Goal: Information Seeking & Learning: Learn about a topic

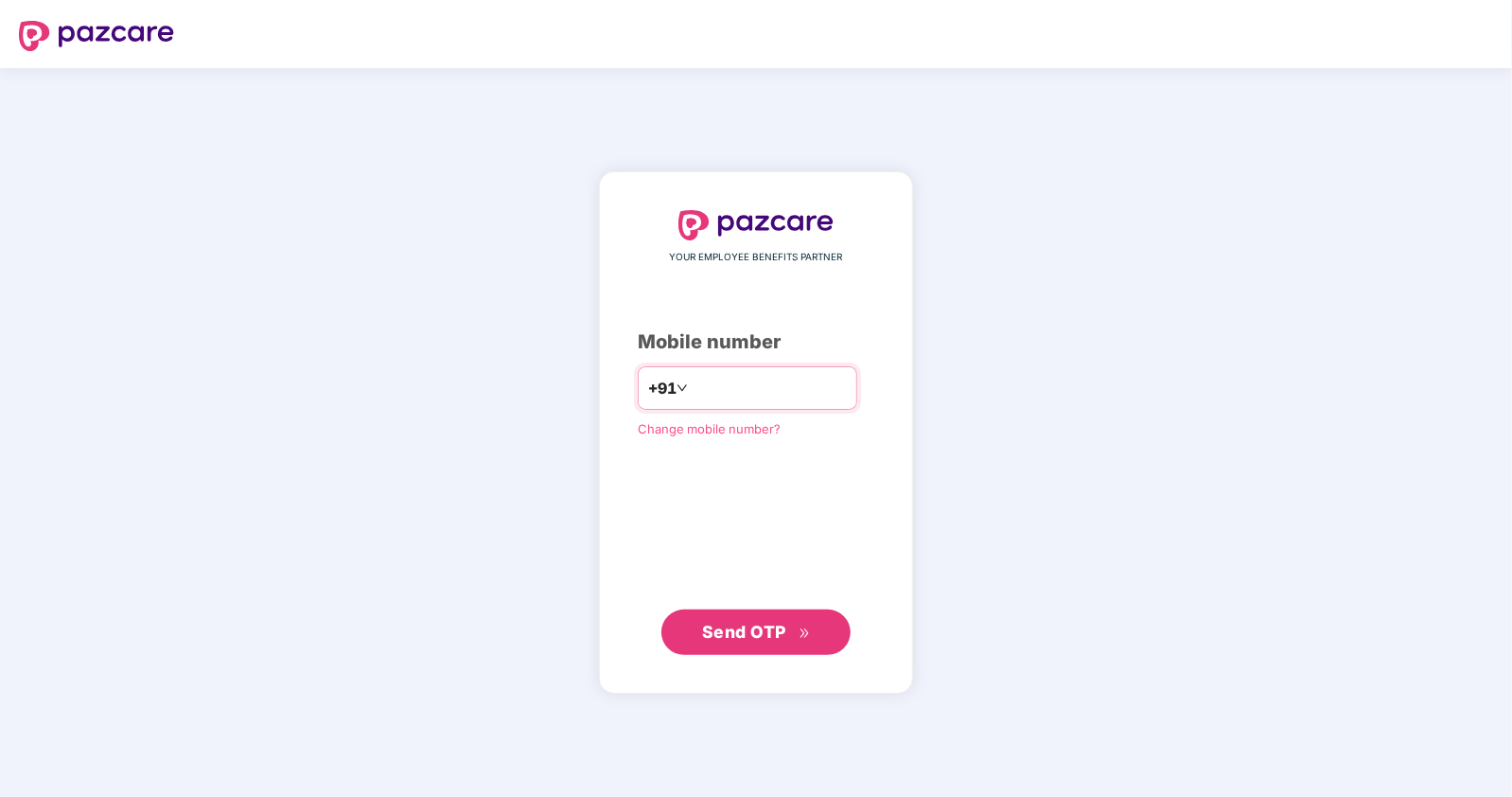
type input "**********"
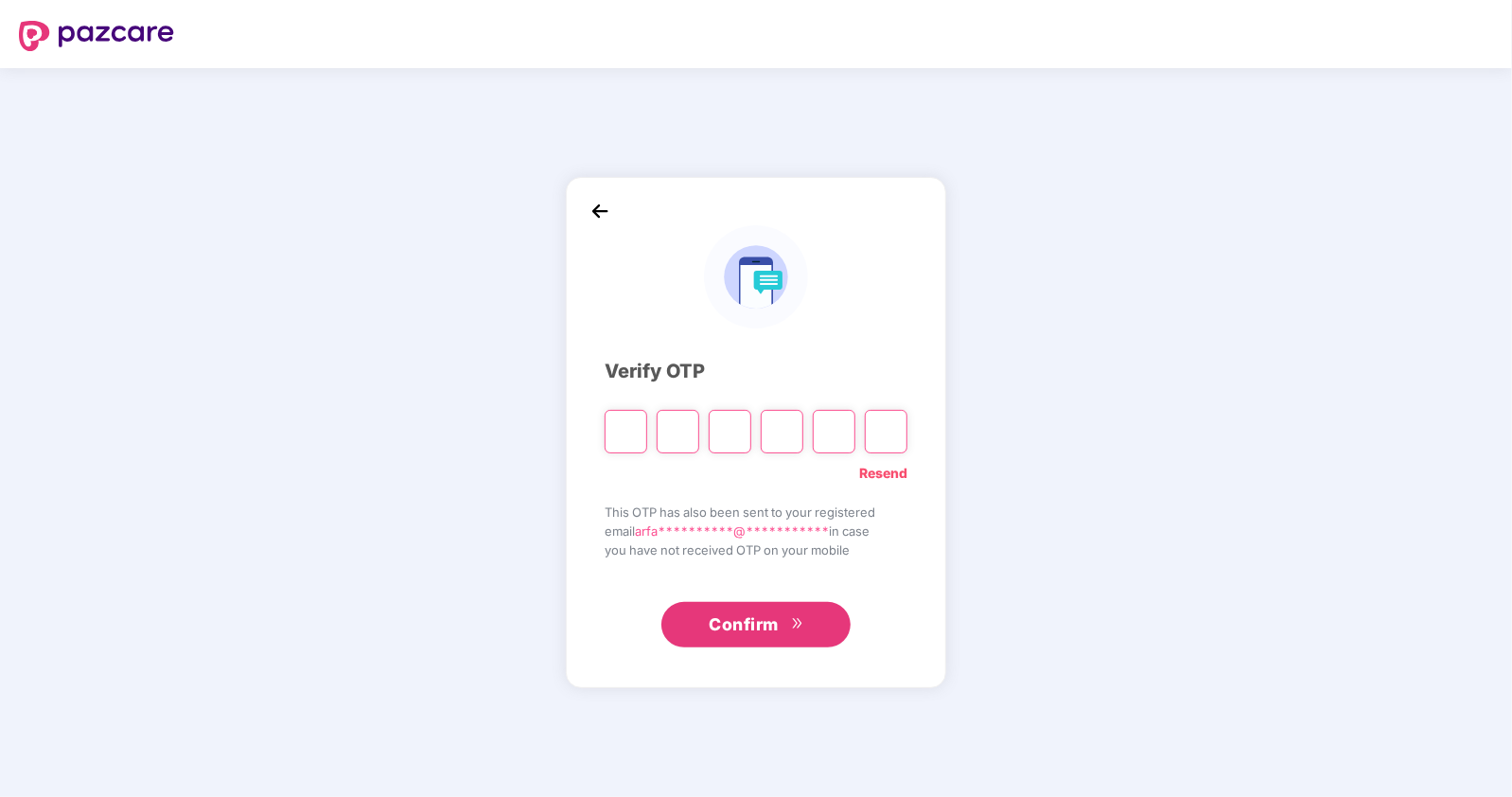
type input "*"
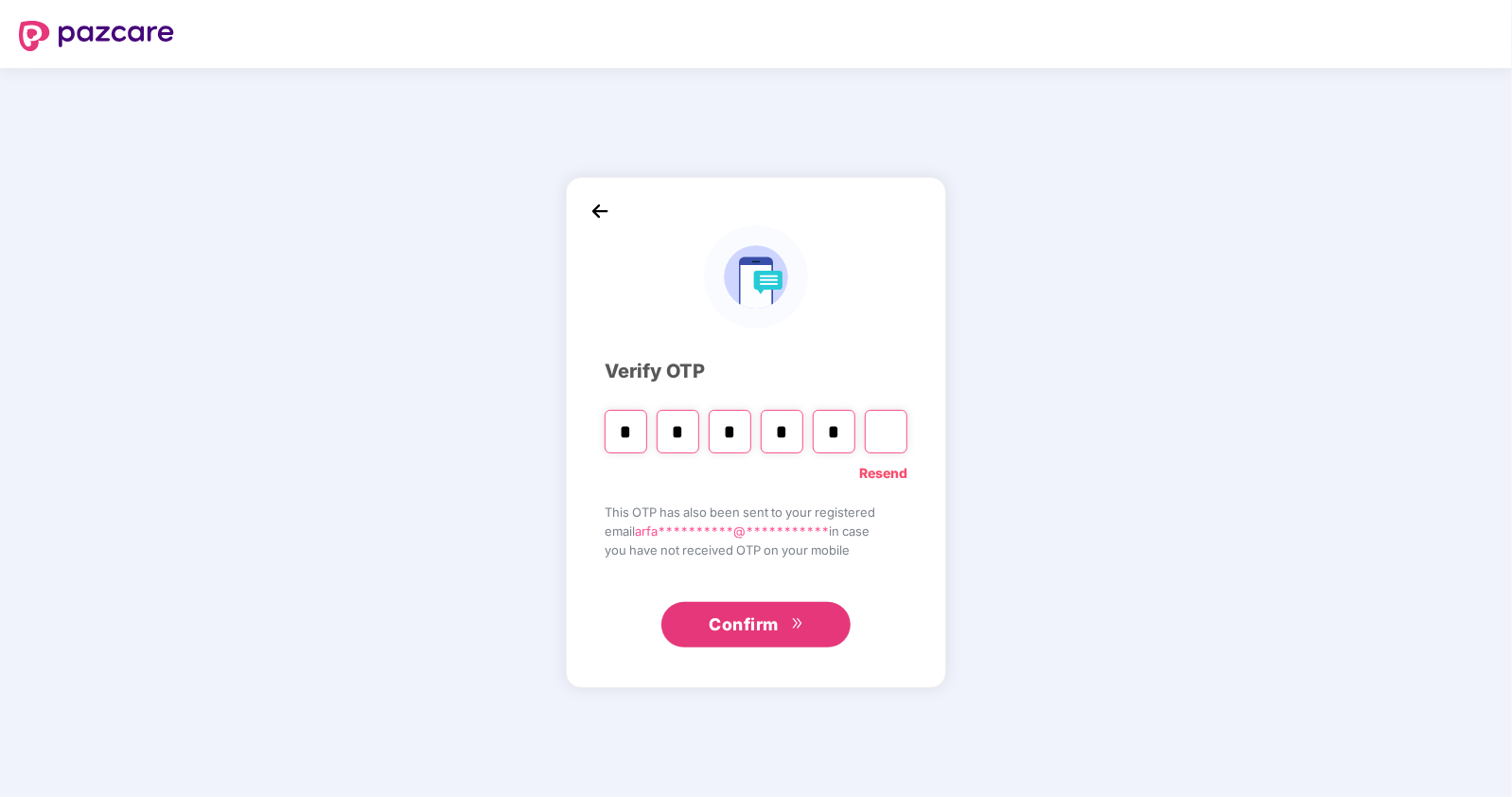
type input "*"
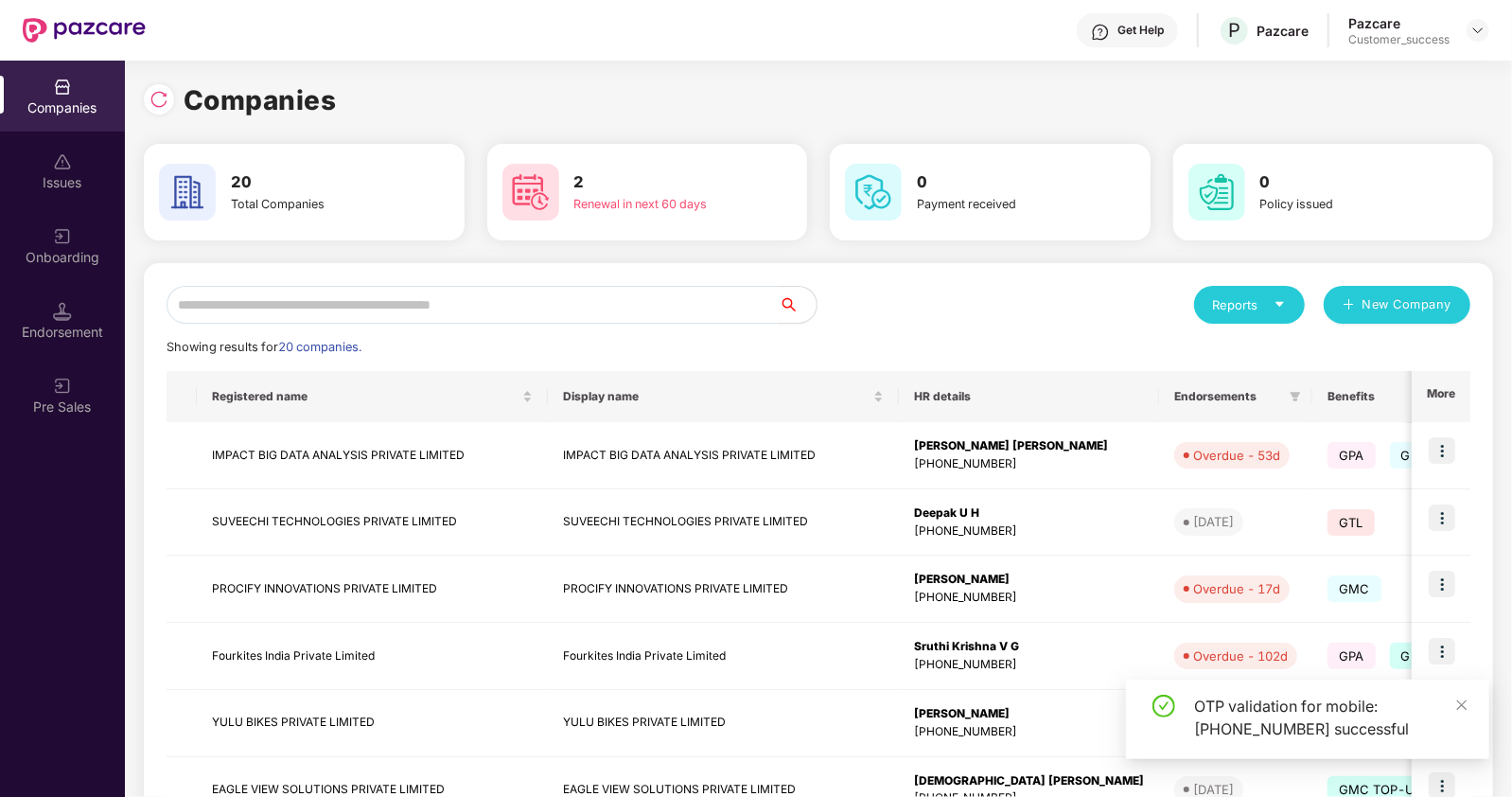
click at [376, 315] on input "text" at bounding box center [473, 304] width 613 height 37
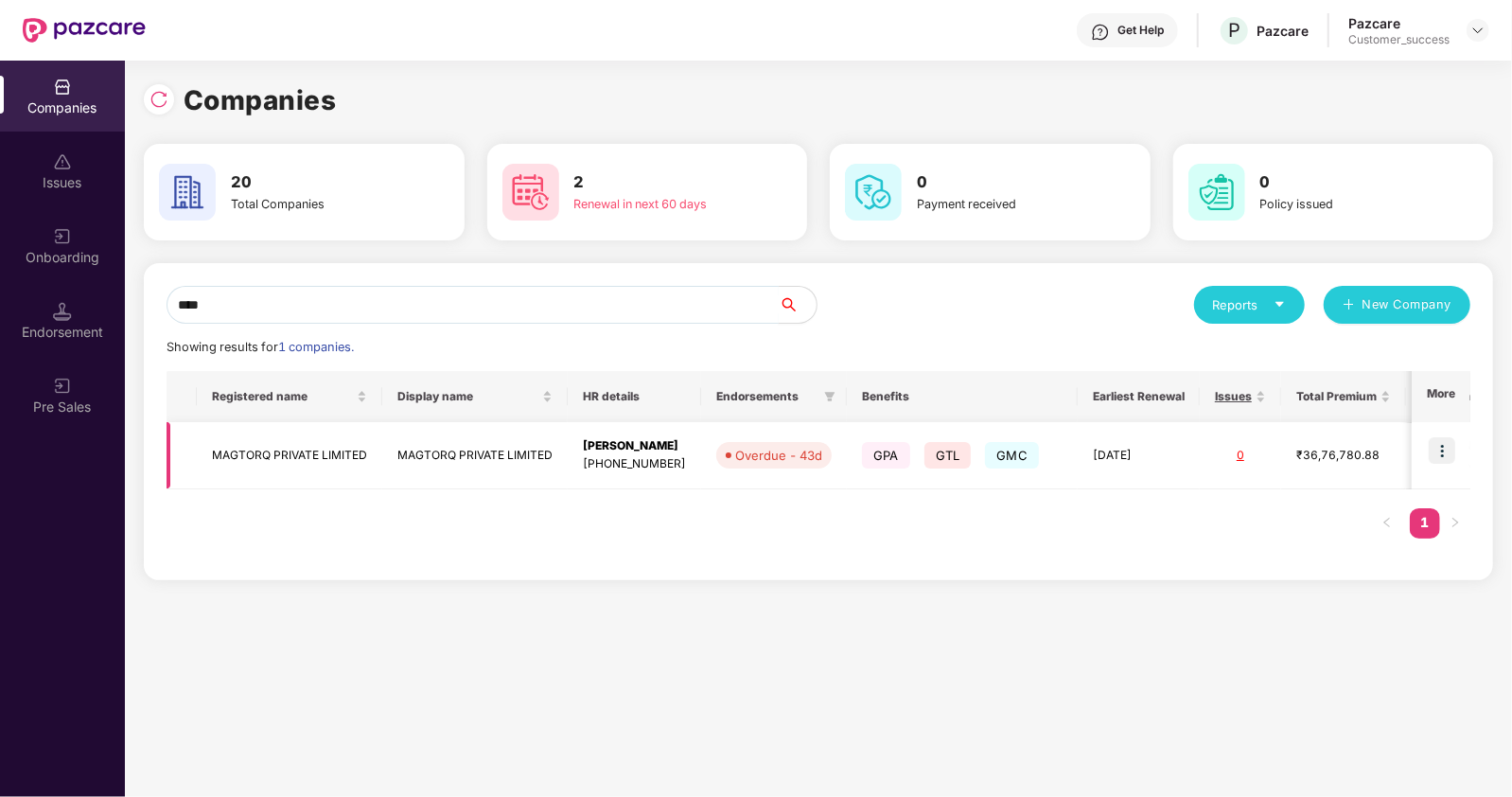
type input "****"
click at [1448, 460] on img at bounding box center [1443, 451] width 27 height 27
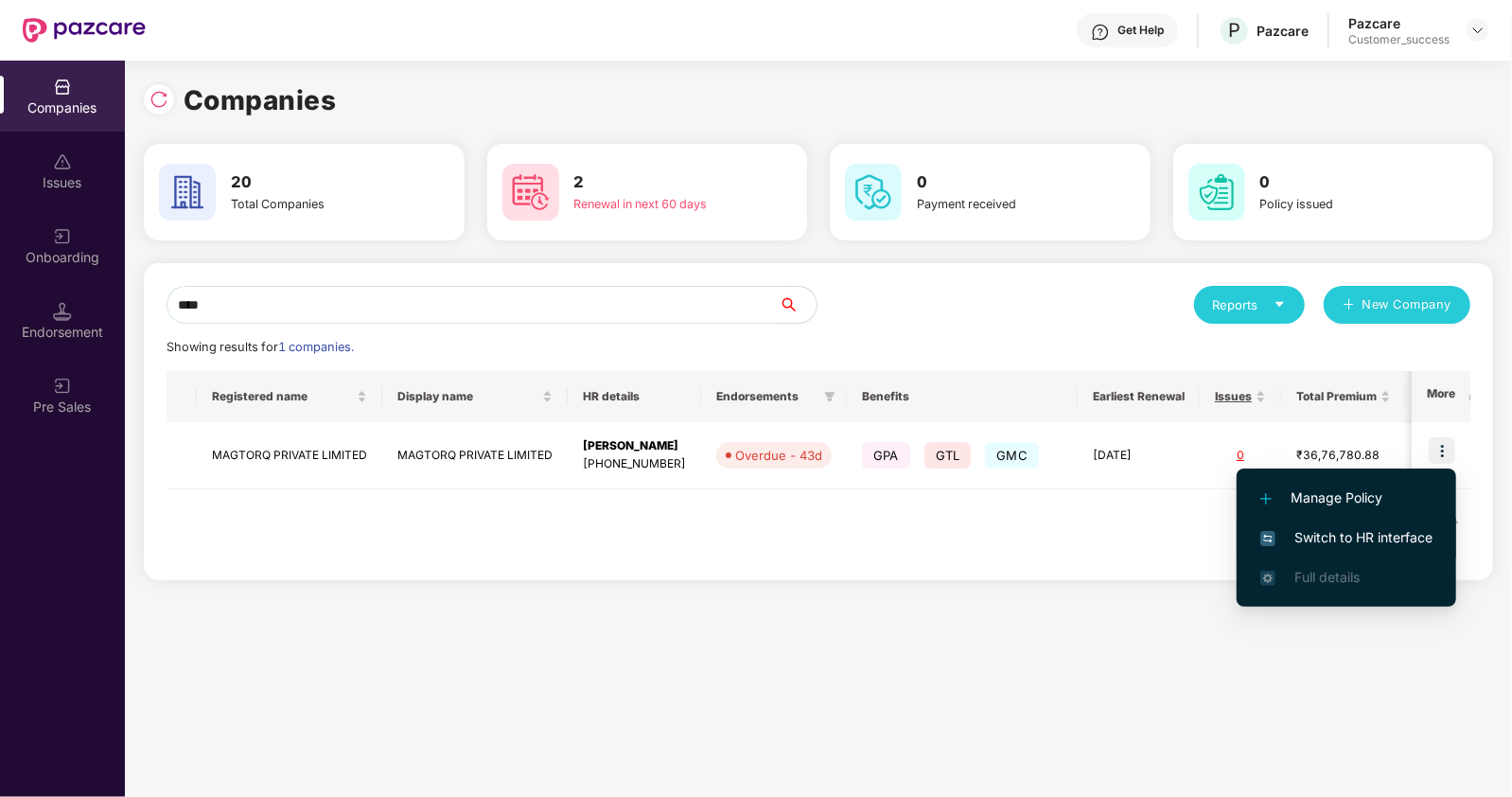
click at [1304, 537] on span "Switch to HR interface" at bounding box center [1347, 538] width 173 height 21
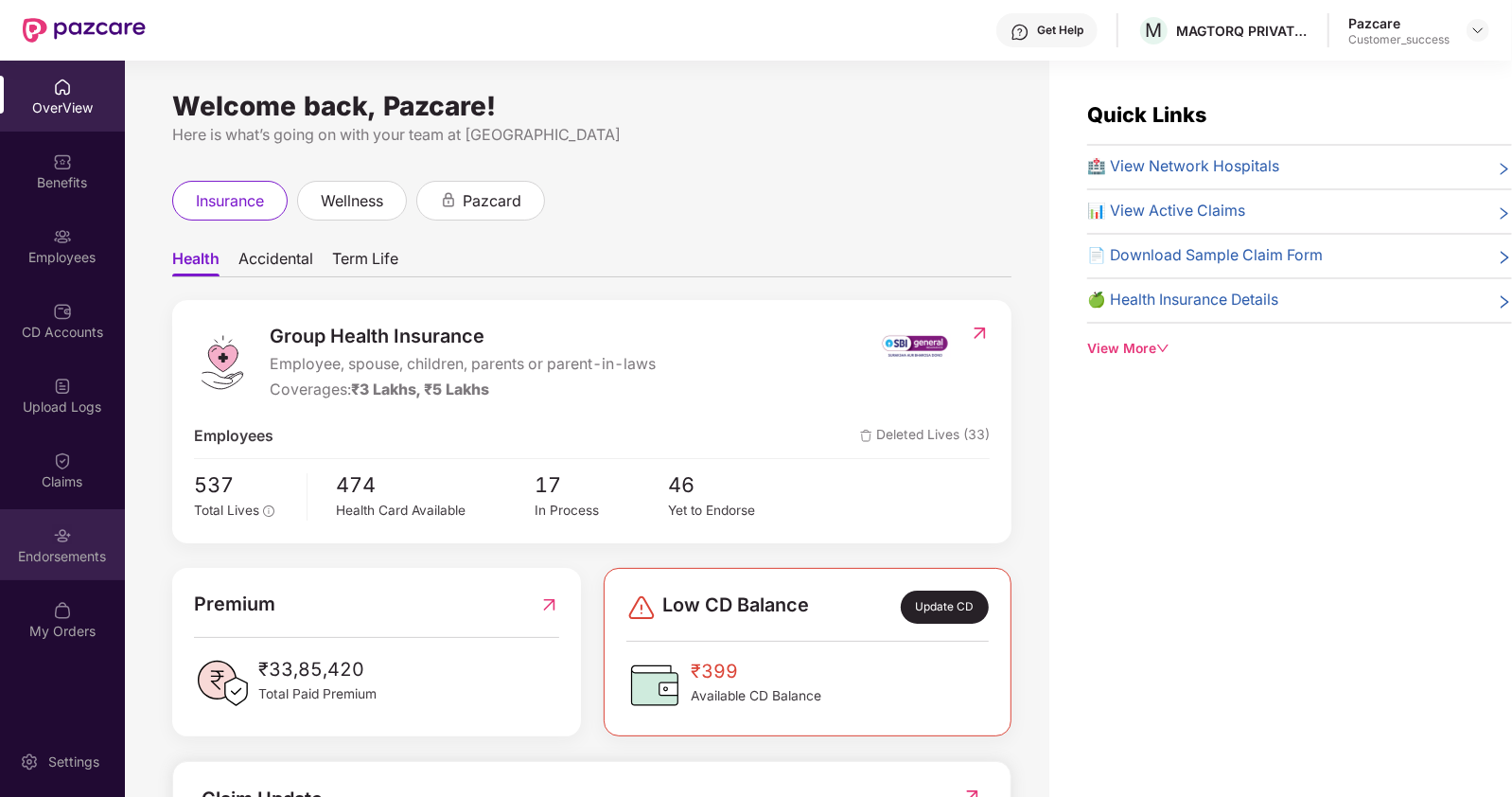
click at [40, 538] on div "Endorsements" at bounding box center [62, 545] width 125 height 71
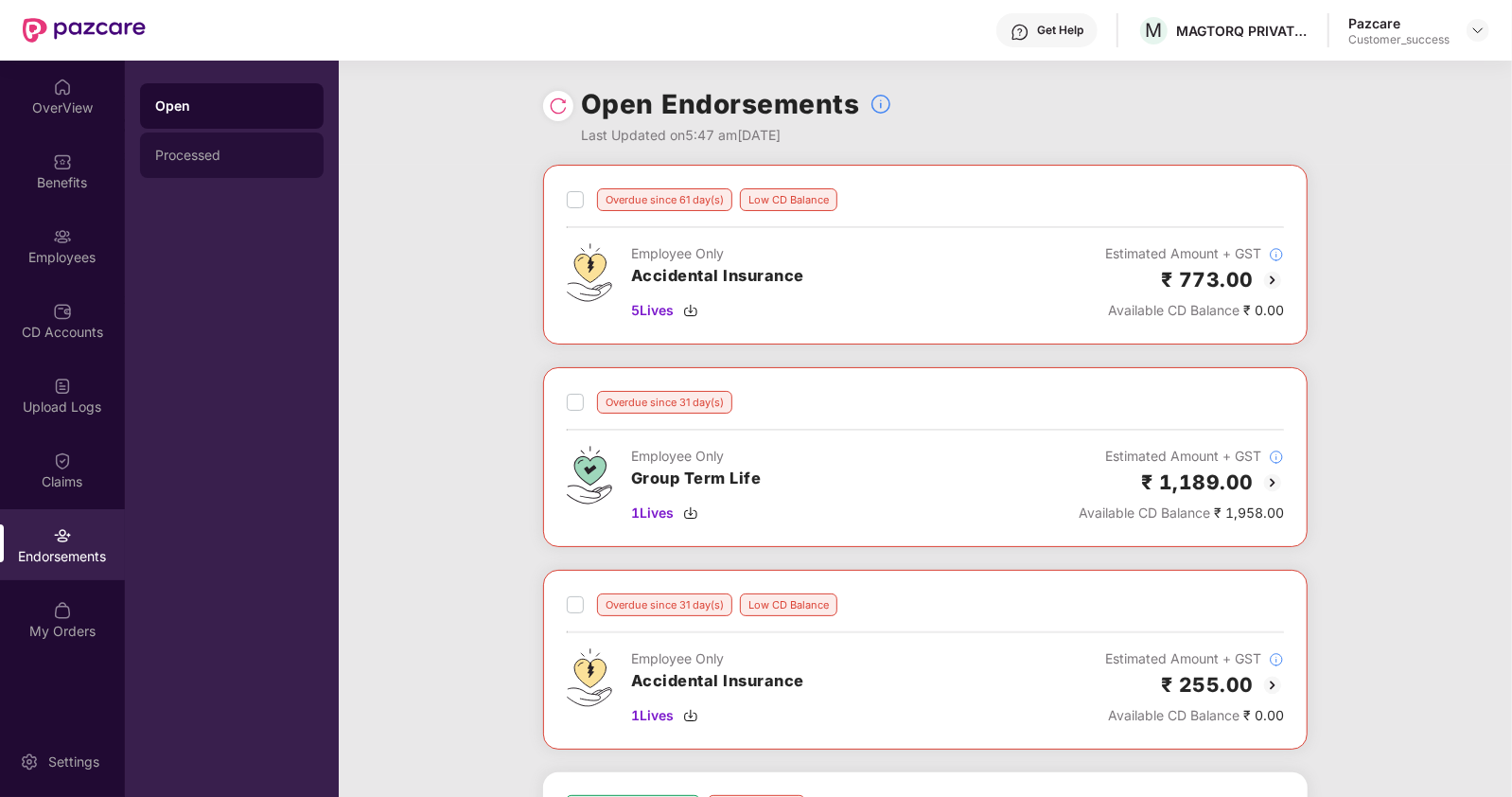
click at [198, 153] on div "Processed" at bounding box center [232, 155] width 153 height 15
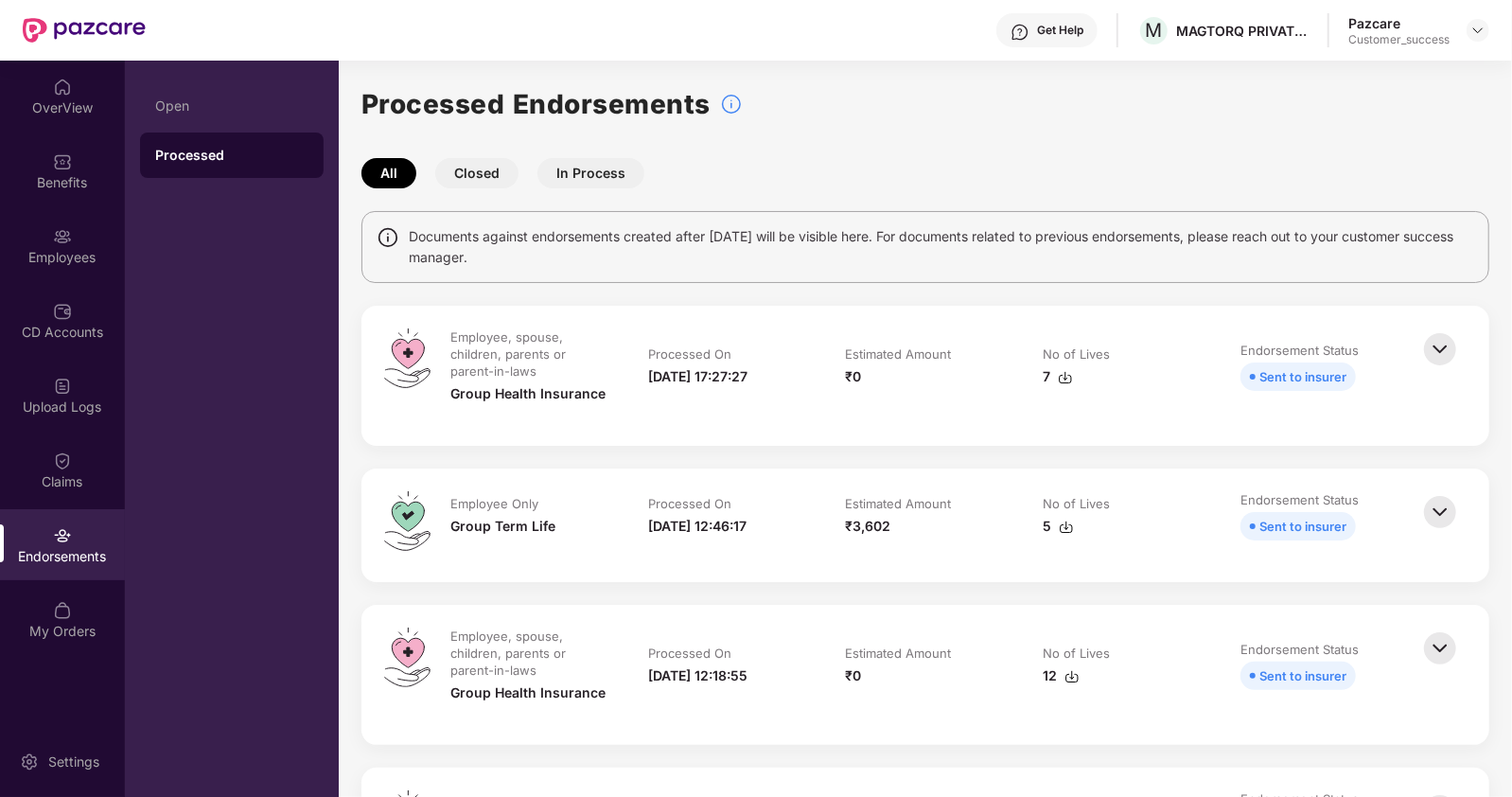
click at [585, 173] on button "In Process" at bounding box center [592, 174] width 107 height 31
click at [472, 163] on button "Closed" at bounding box center [477, 174] width 83 height 31
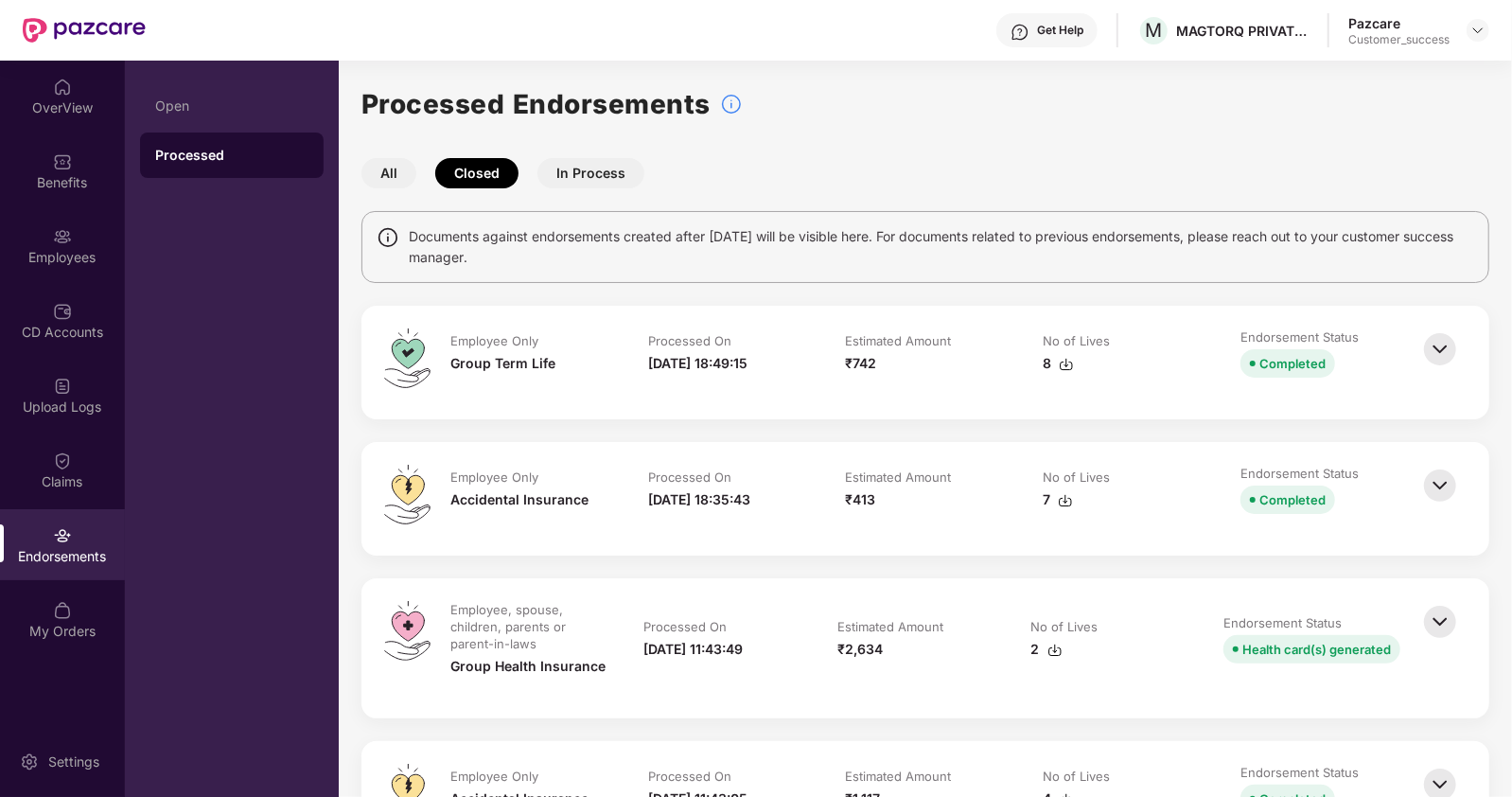
click at [400, 173] on button "All" at bounding box center [388, 174] width 55 height 31
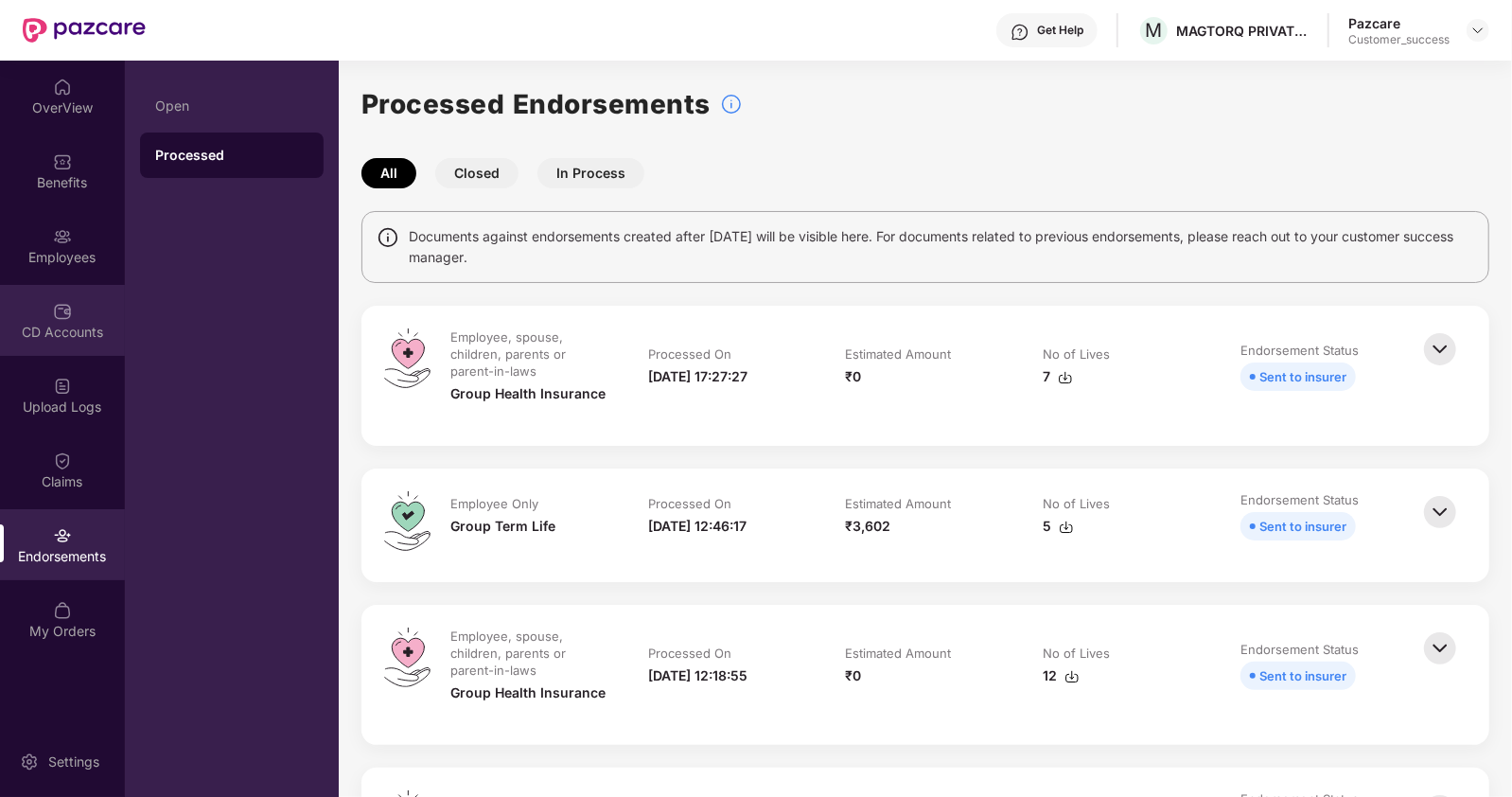
click at [79, 325] on div "CD Accounts" at bounding box center [62, 333] width 125 height 19
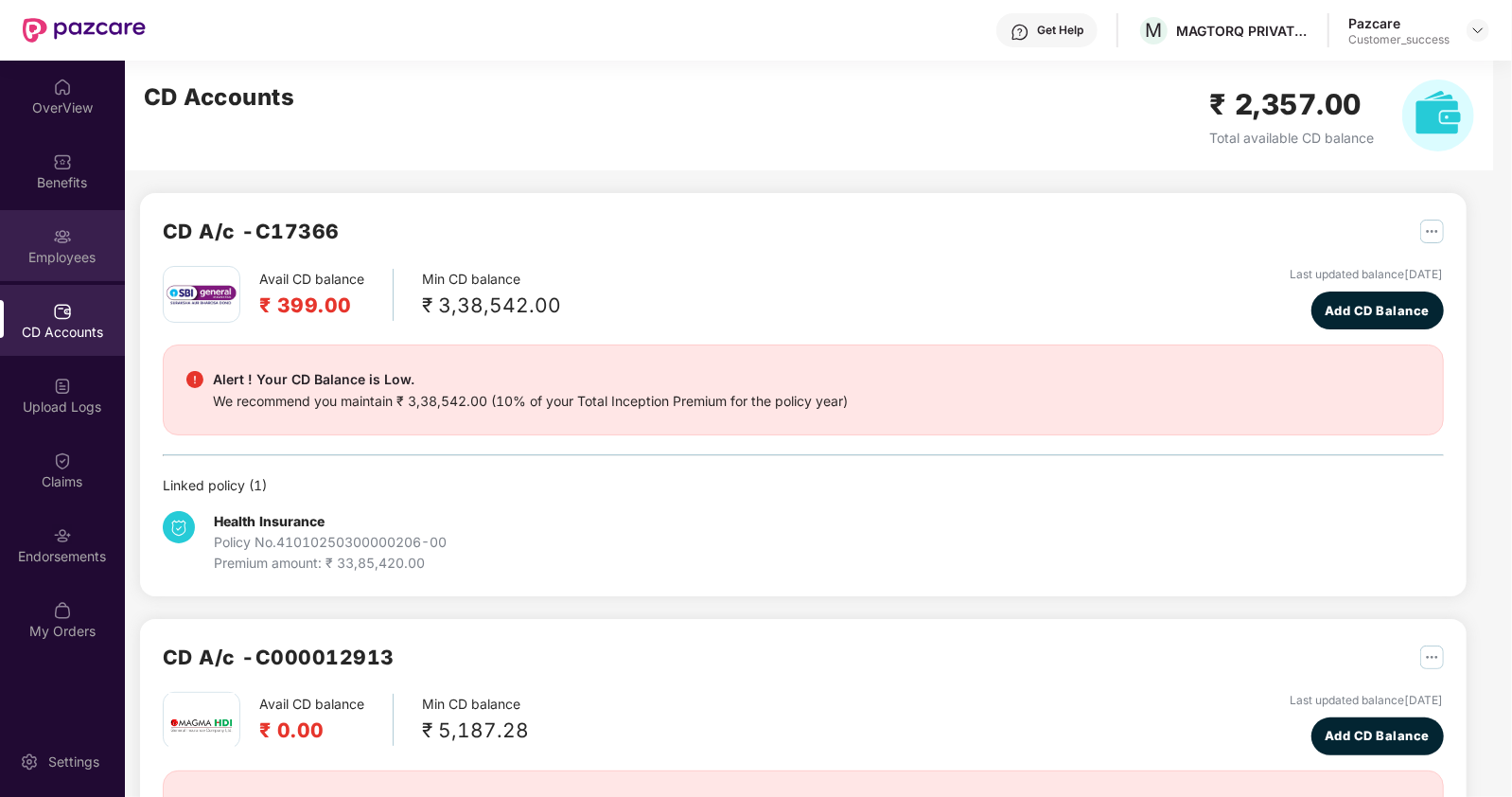
click at [82, 246] on div "Employees" at bounding box center [62, 246] width 125 height 71
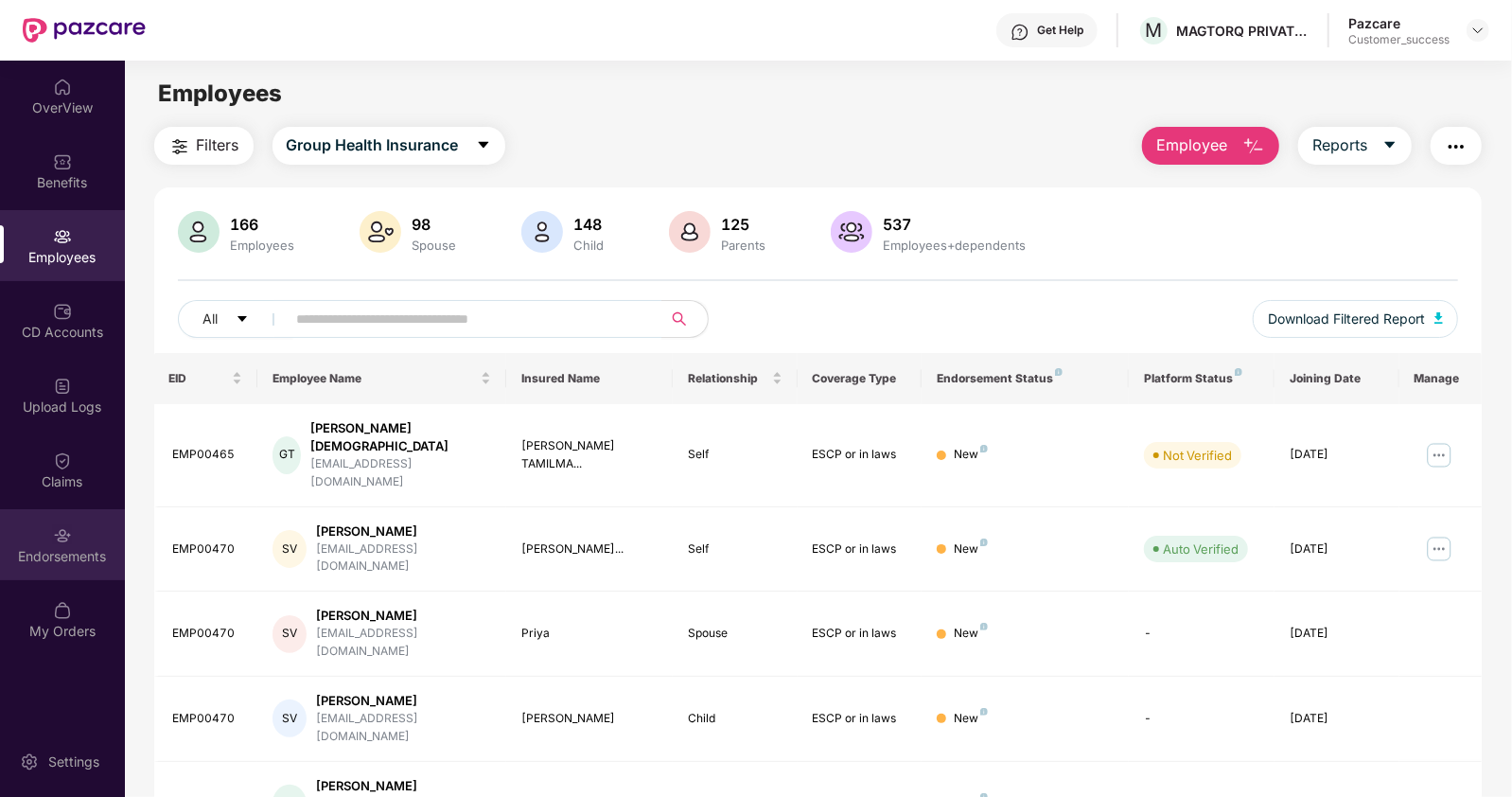
click at [51, 542] on div "Endorsements" at bounding box center [62, 545] width 125 height 71
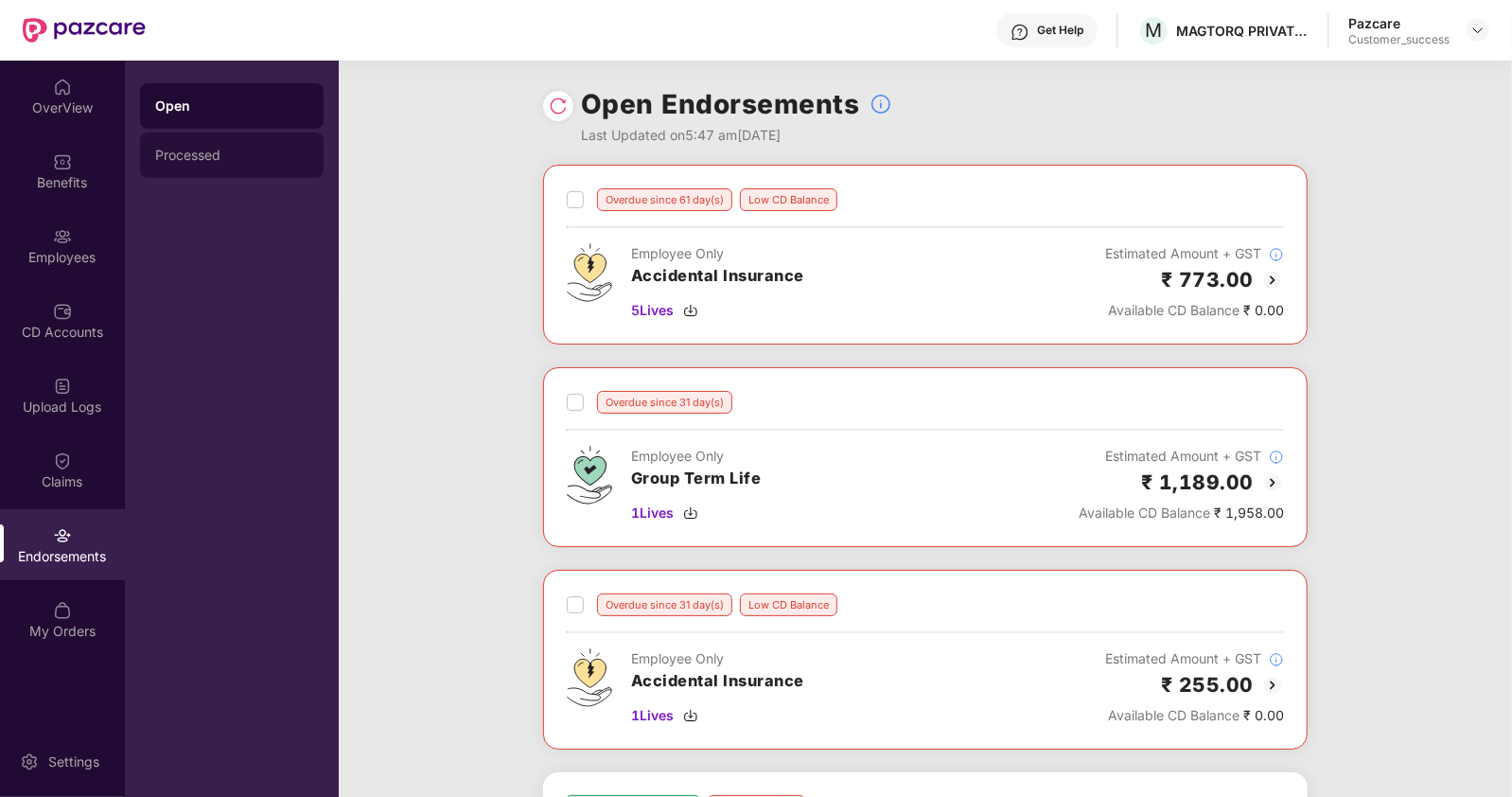
click at [227, 153] on div "Processed" at bounding box center [232, 155] width 153 height 15
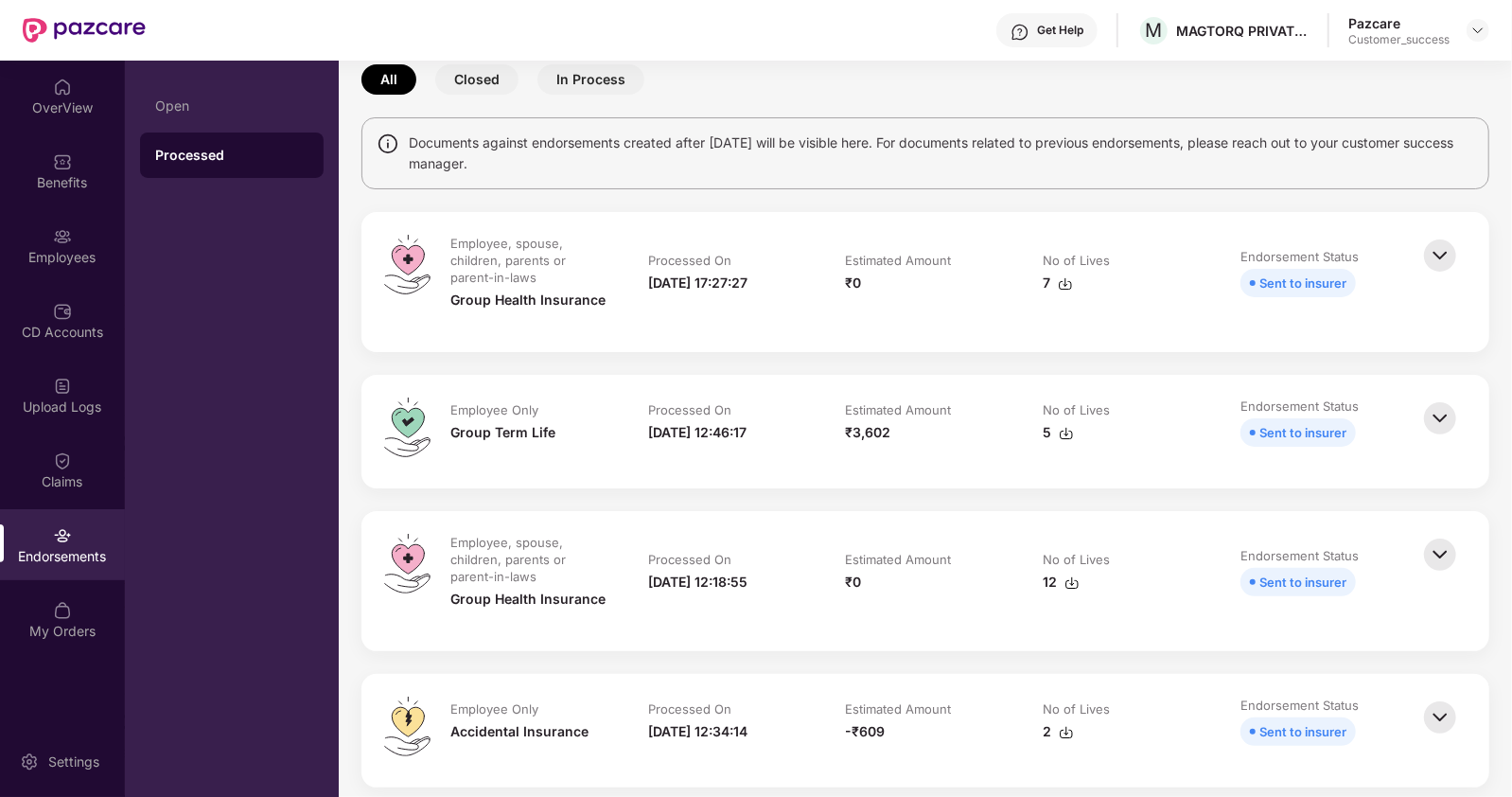
scroll to position [99, 0]
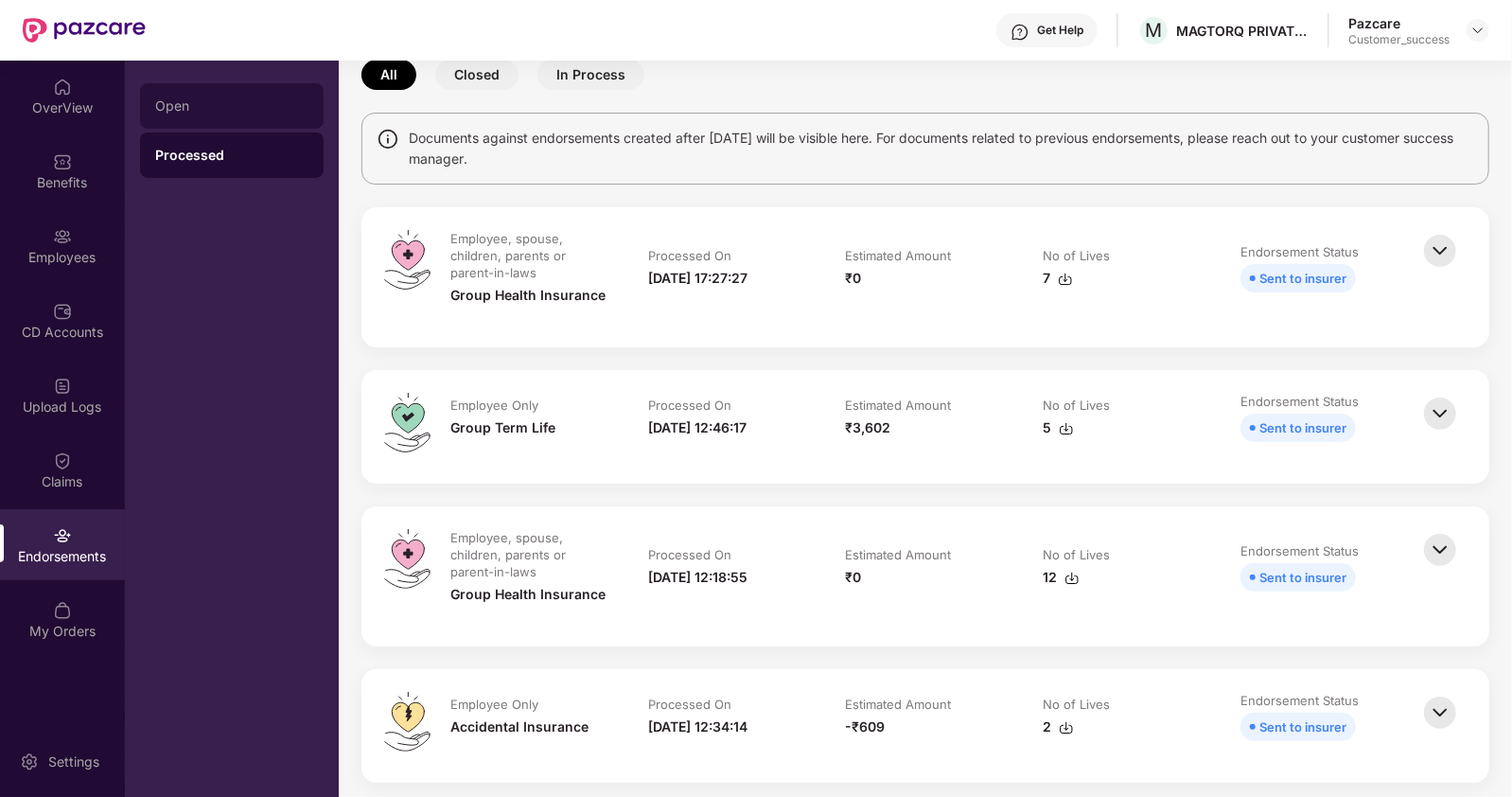
click at [228, 97] on div "Open" at bounding box center [231, 105] width 183 height 45
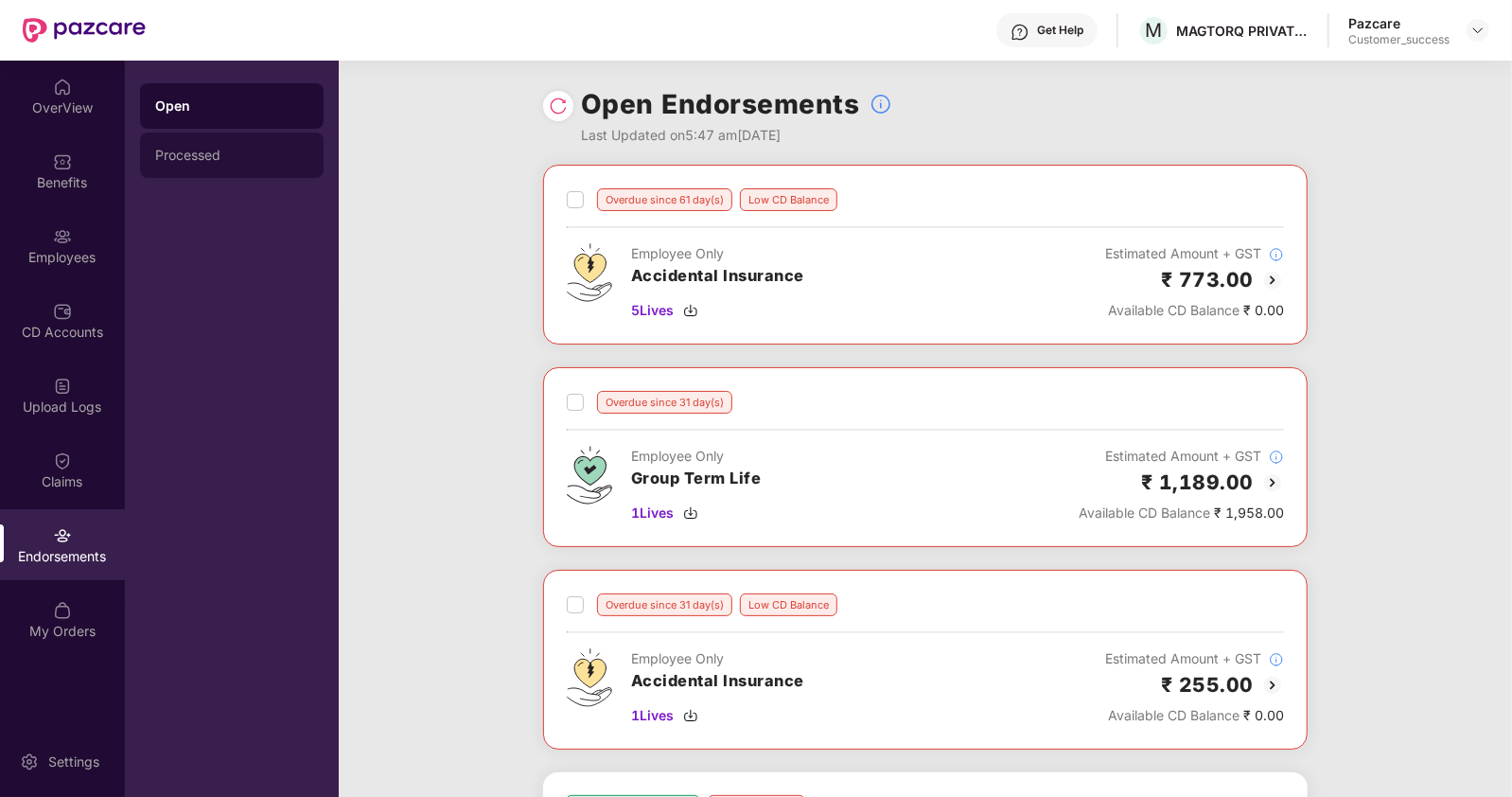
click at [180, 145] on div "Processed" at bounding box center [231, 154] width 183 height 45
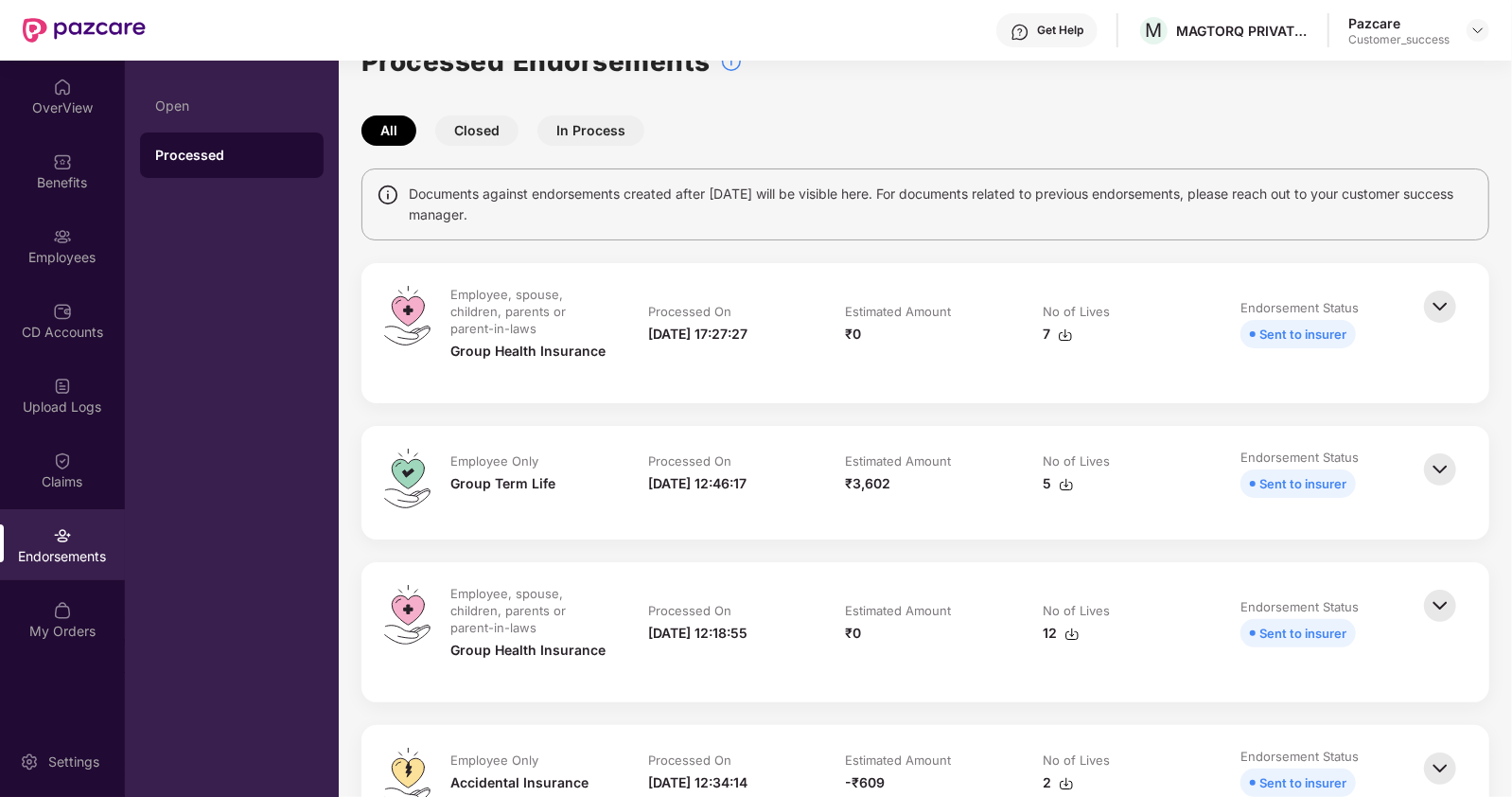
scroll to position [46, 0]
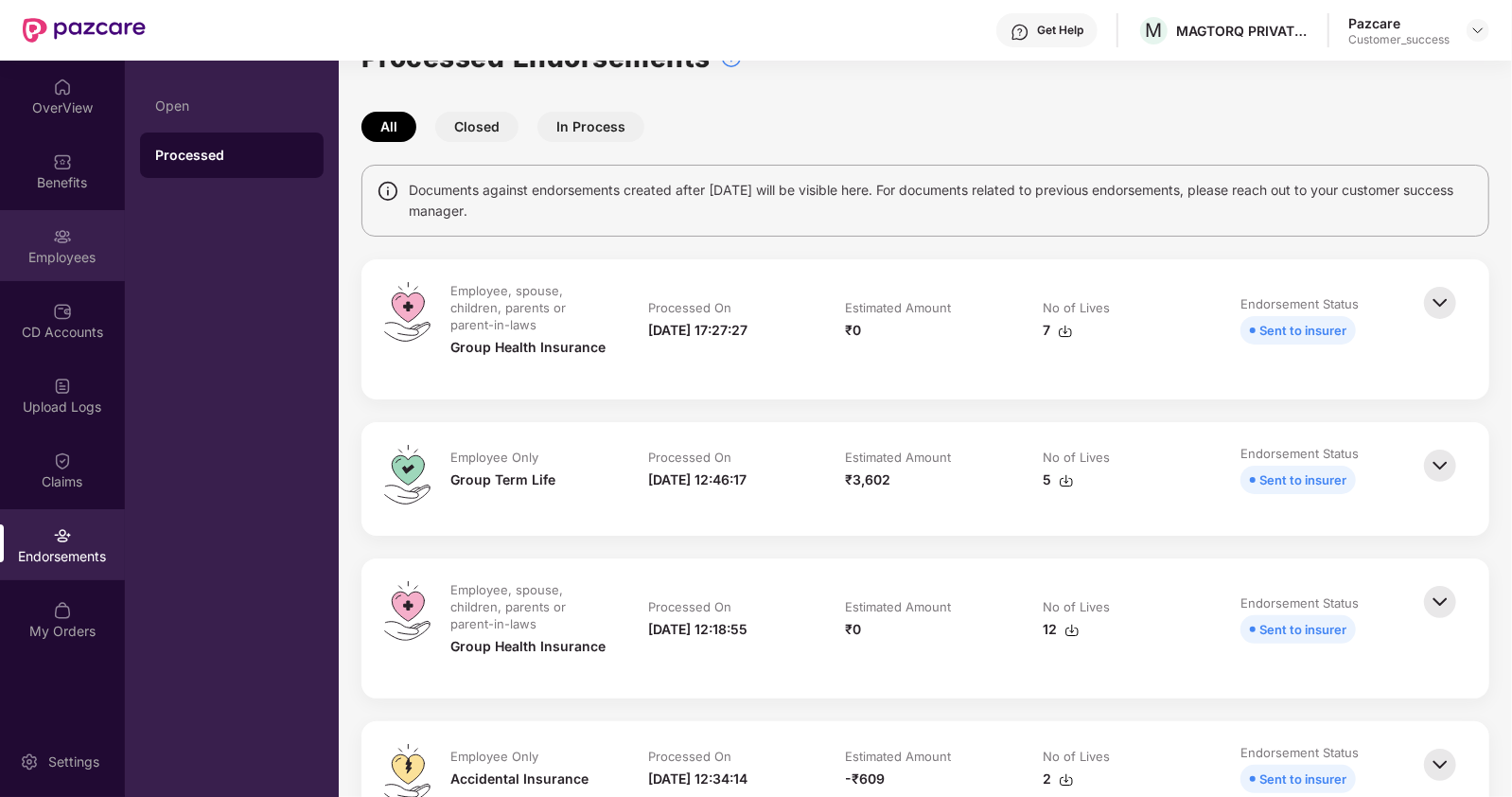
click at [65, 243] on img at bounding box center [62, 237] width 19 height 19
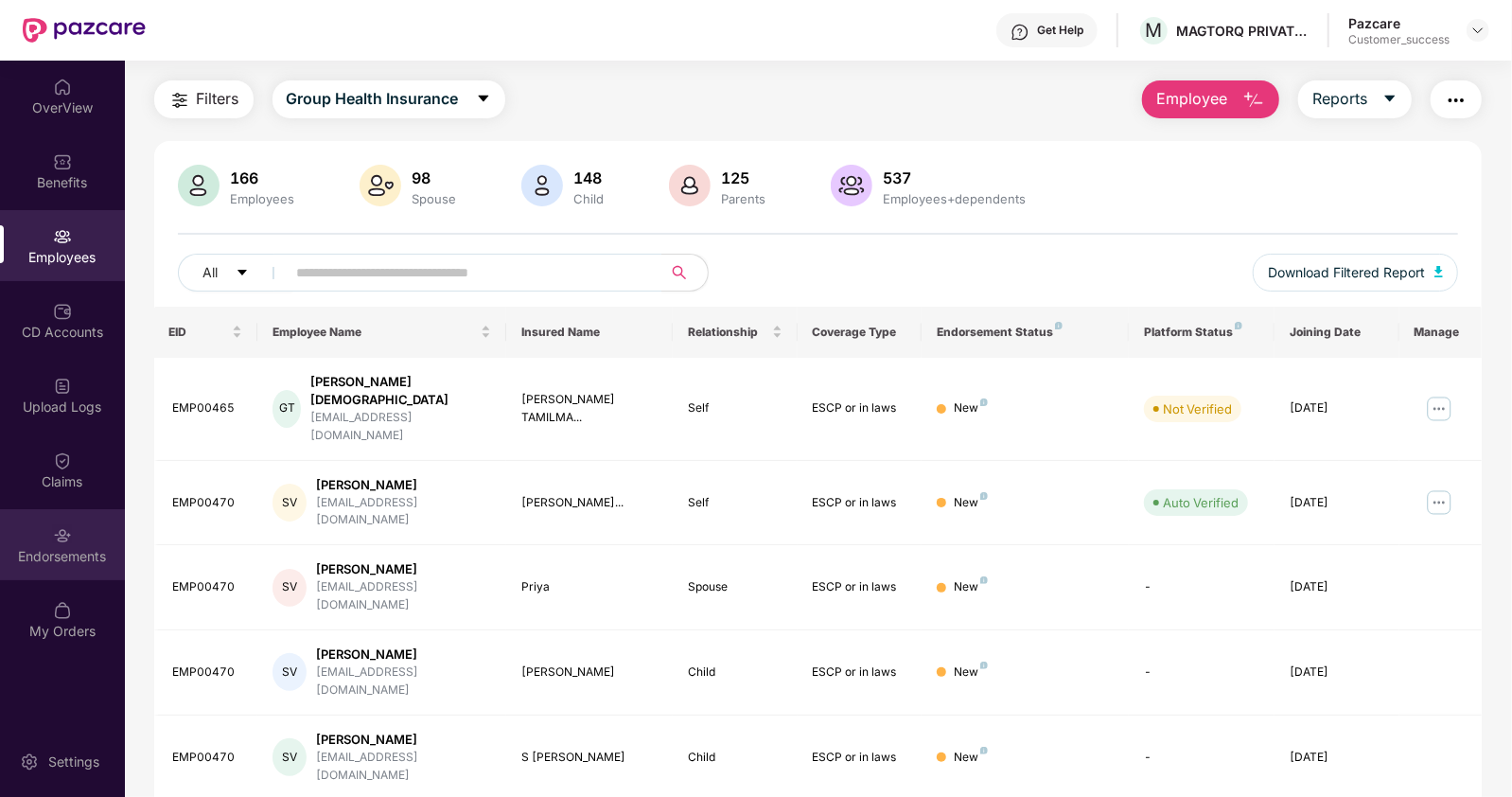
click at [81, 568] on div "Endorsements" at bounding box center [62, 545] width 125 height 71
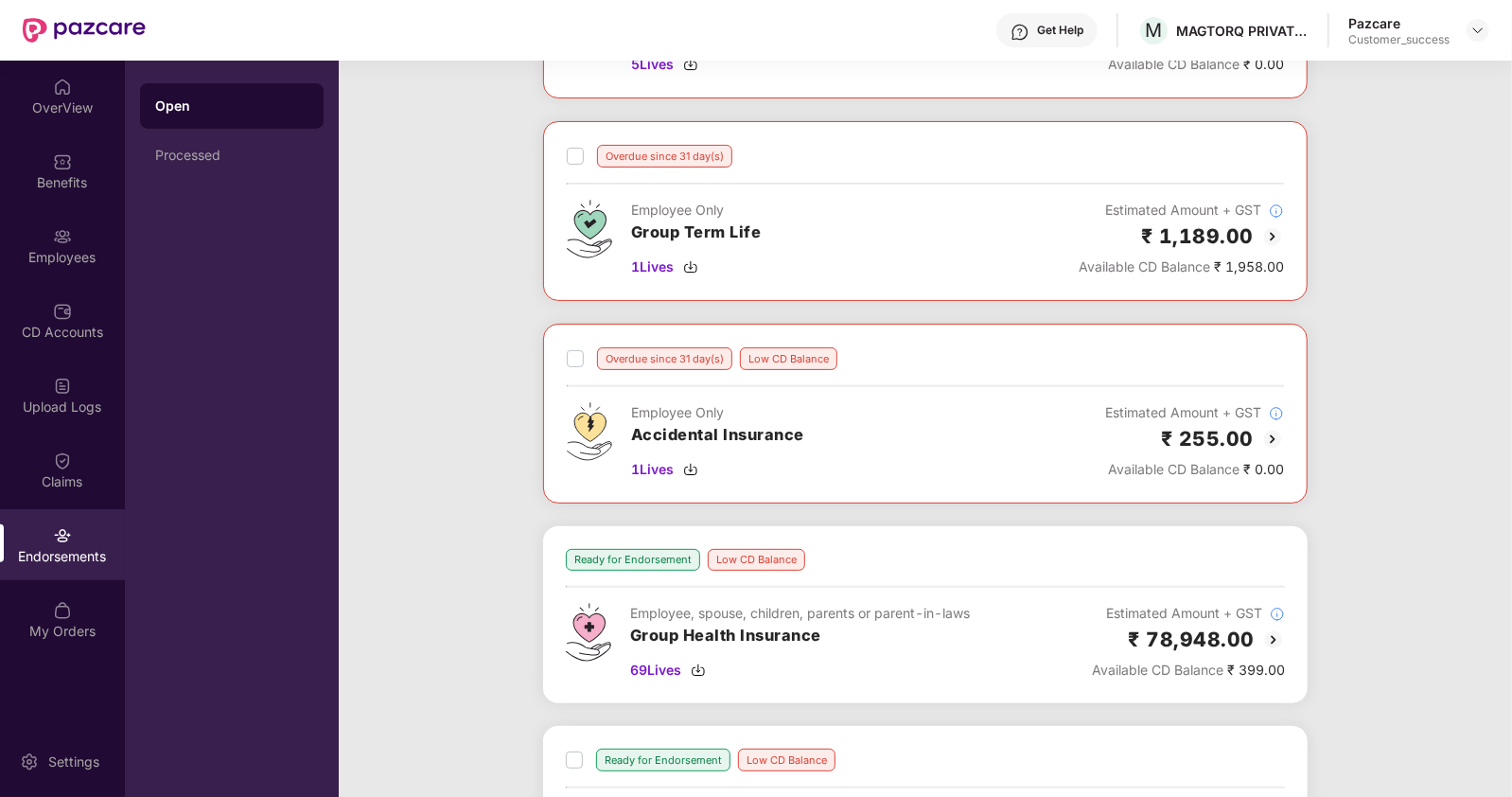
scroll to position [0, 0]
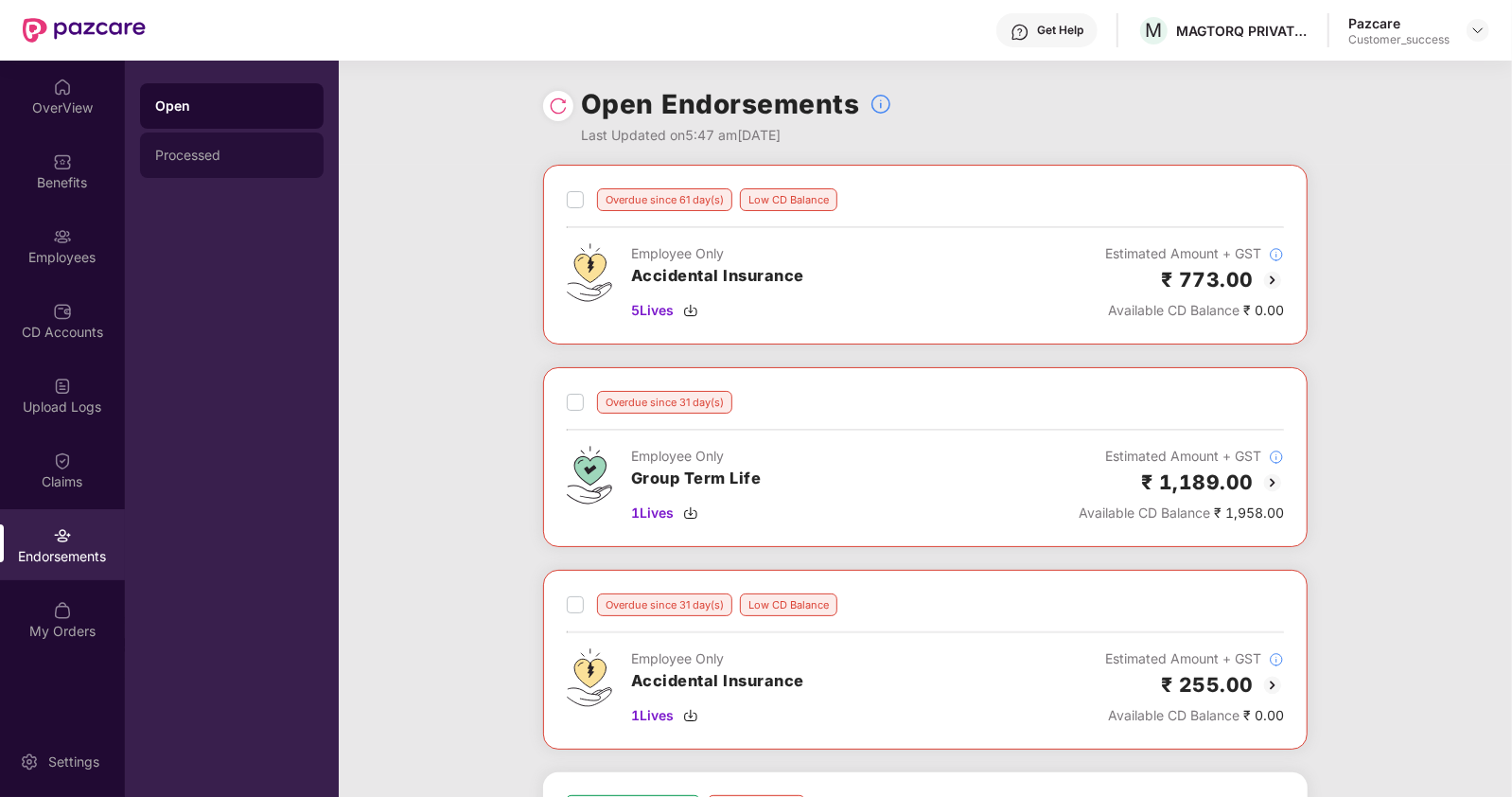
click at [180, 165] on div "Processed" at bounding box center [231, 154] width 183 height 45
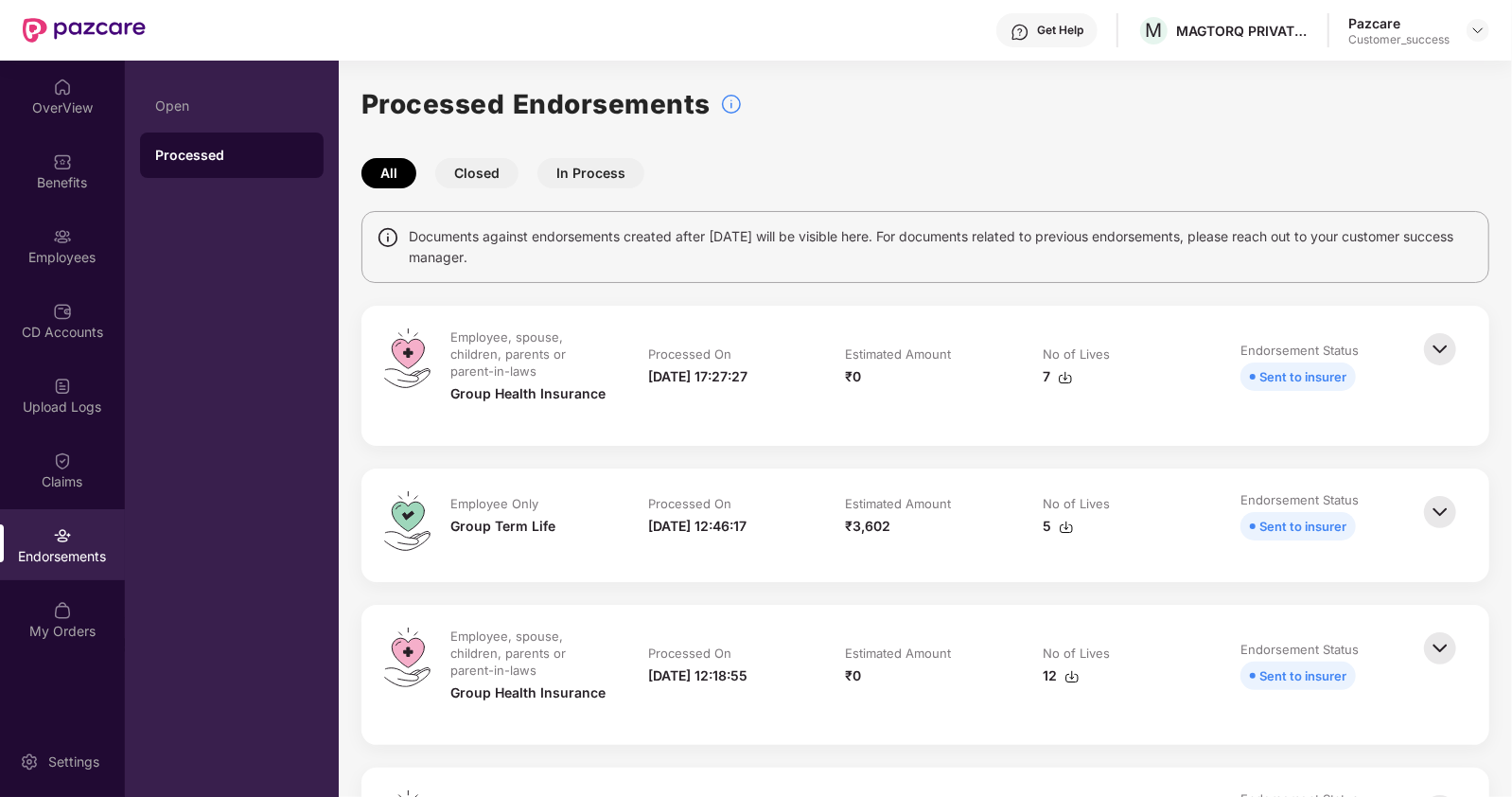
click at [465, 166] on button "Closed" at bounding box center [477, 174] width 83 height 31
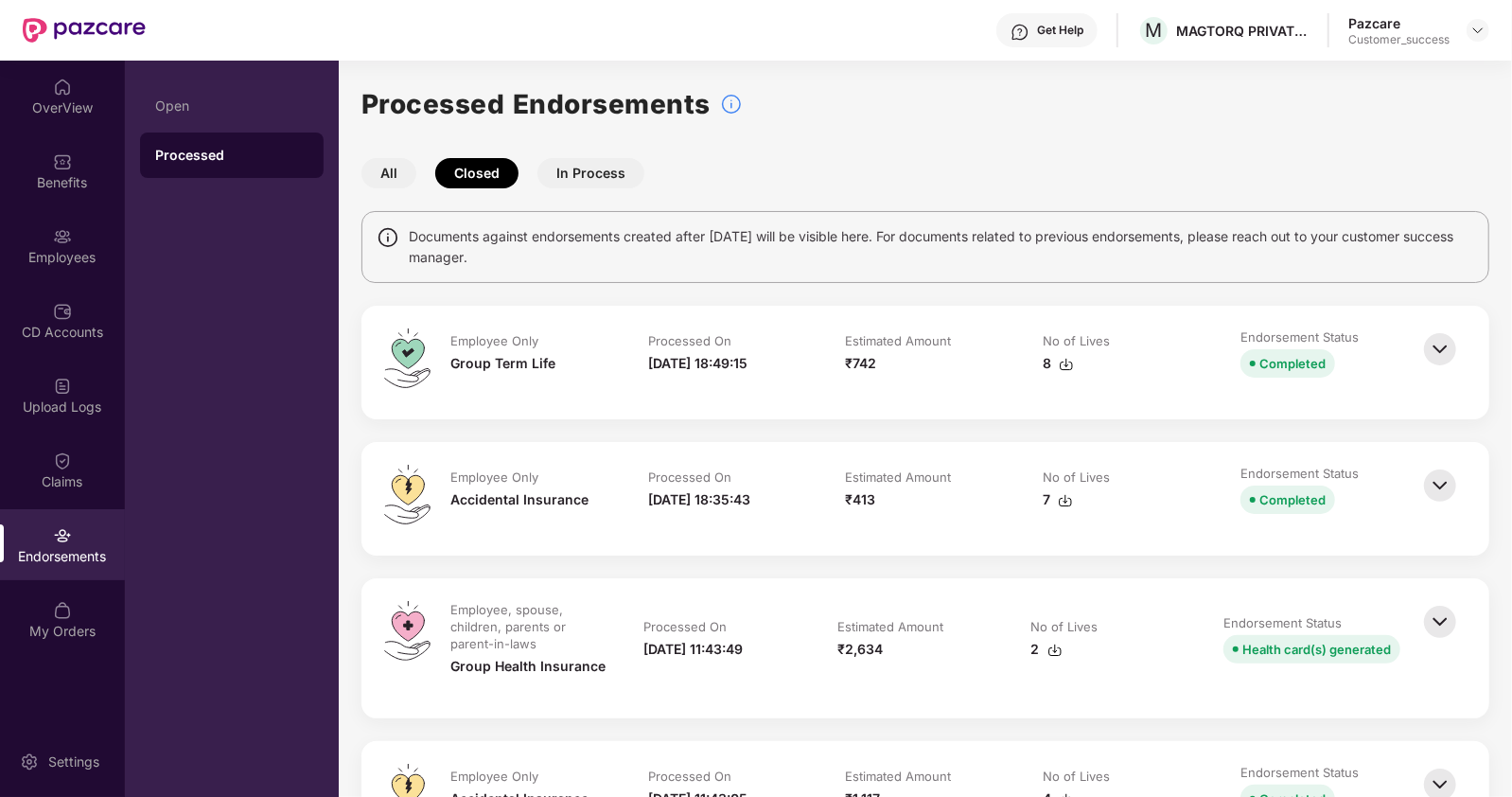
click at [384, 164] on button "All" at bounding box center [388, 174] width 55 height 31
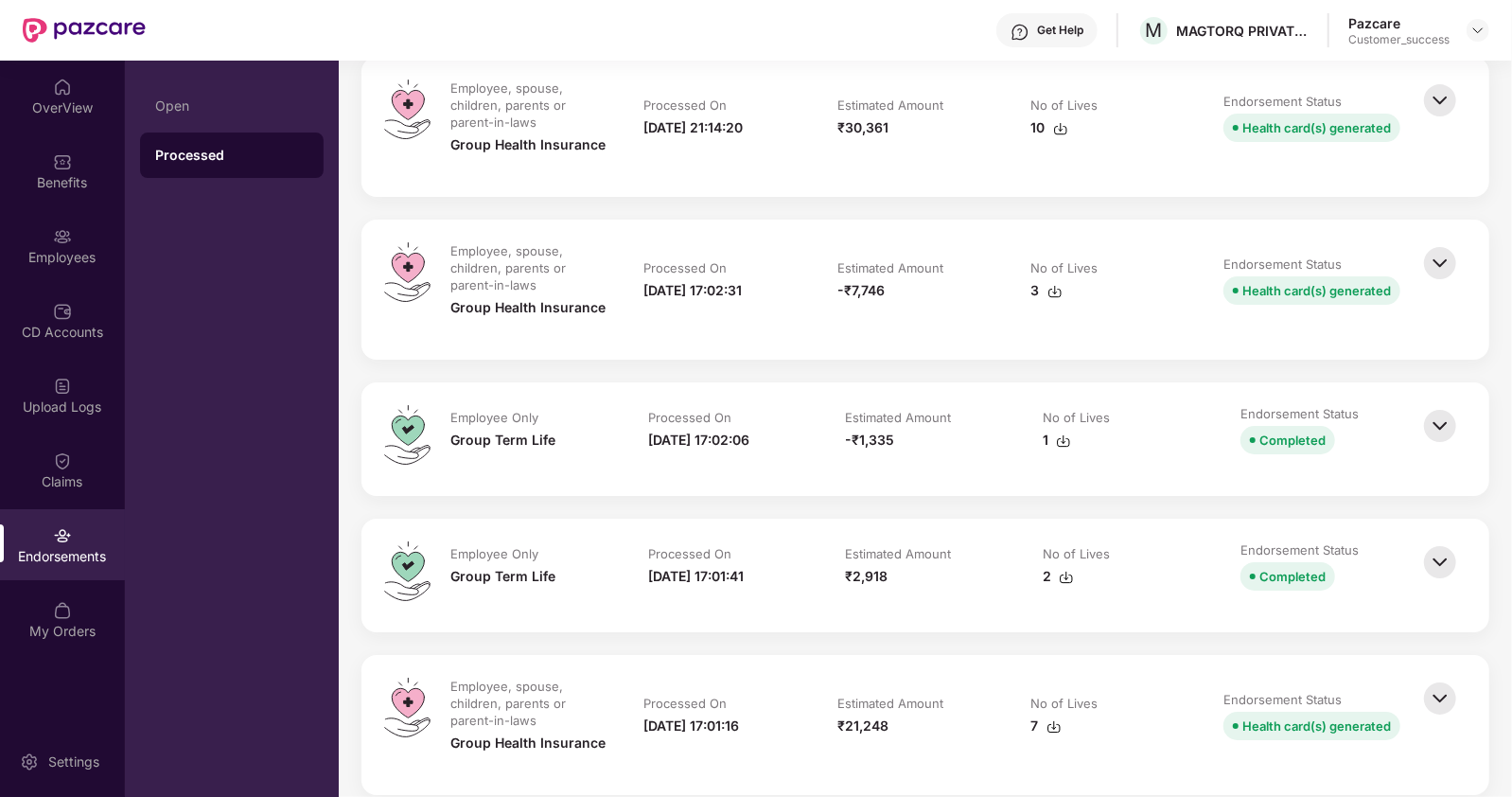
scroll to position [4875, 0]
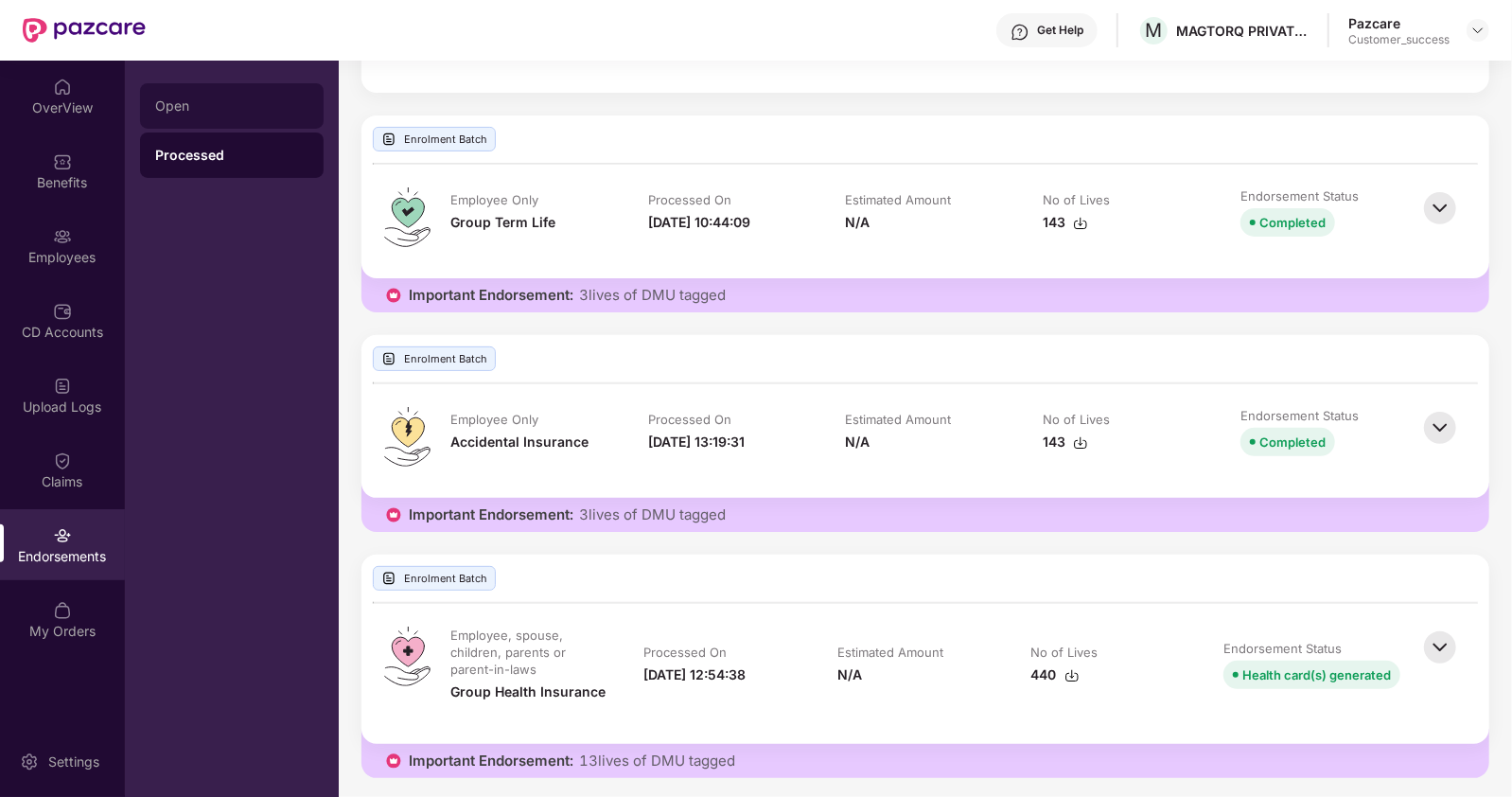
click at [198, 115] on div "Open" at bounding box center [231, 105] width 183 height 45
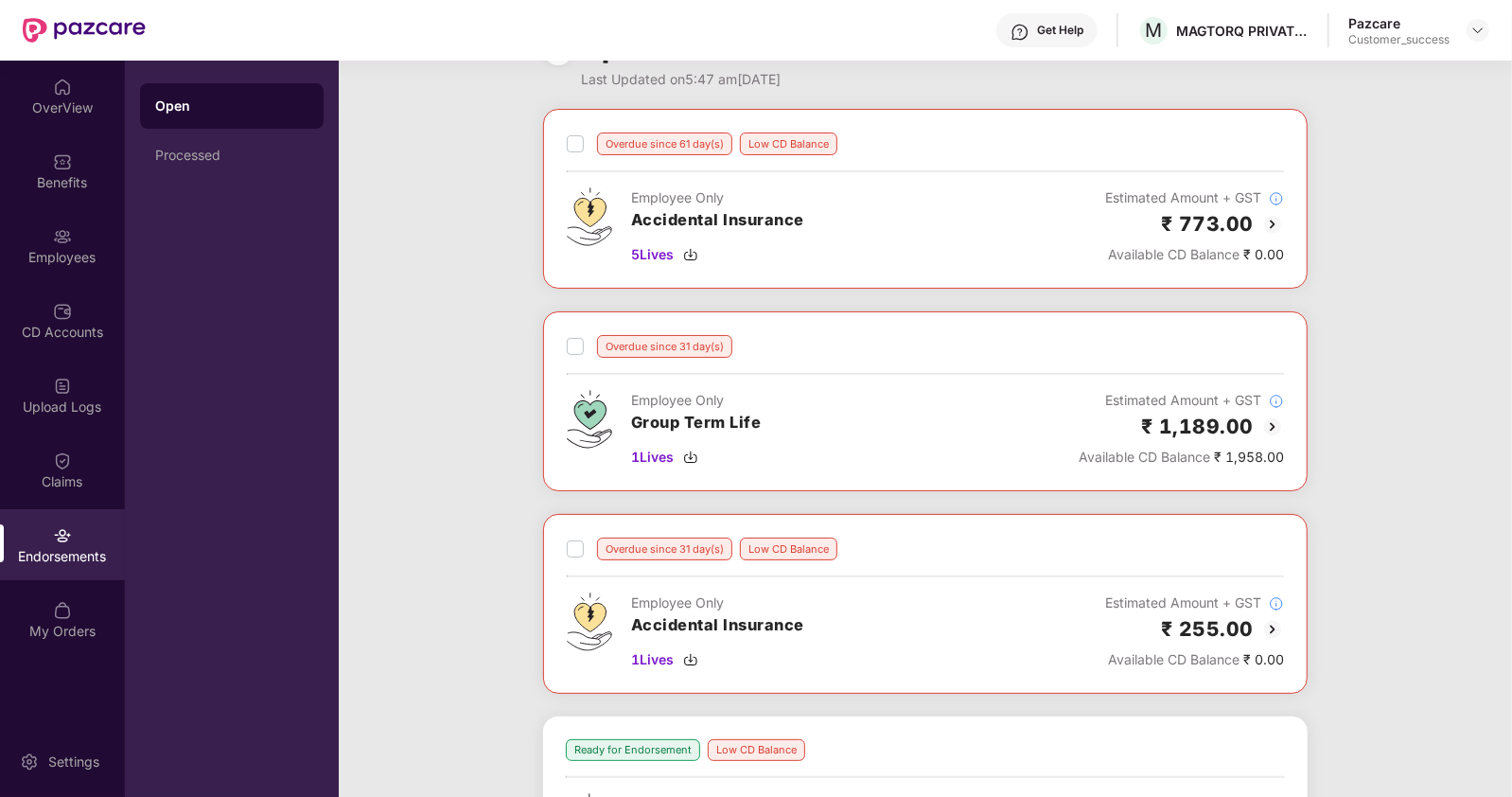
scroll to position [89, 0]
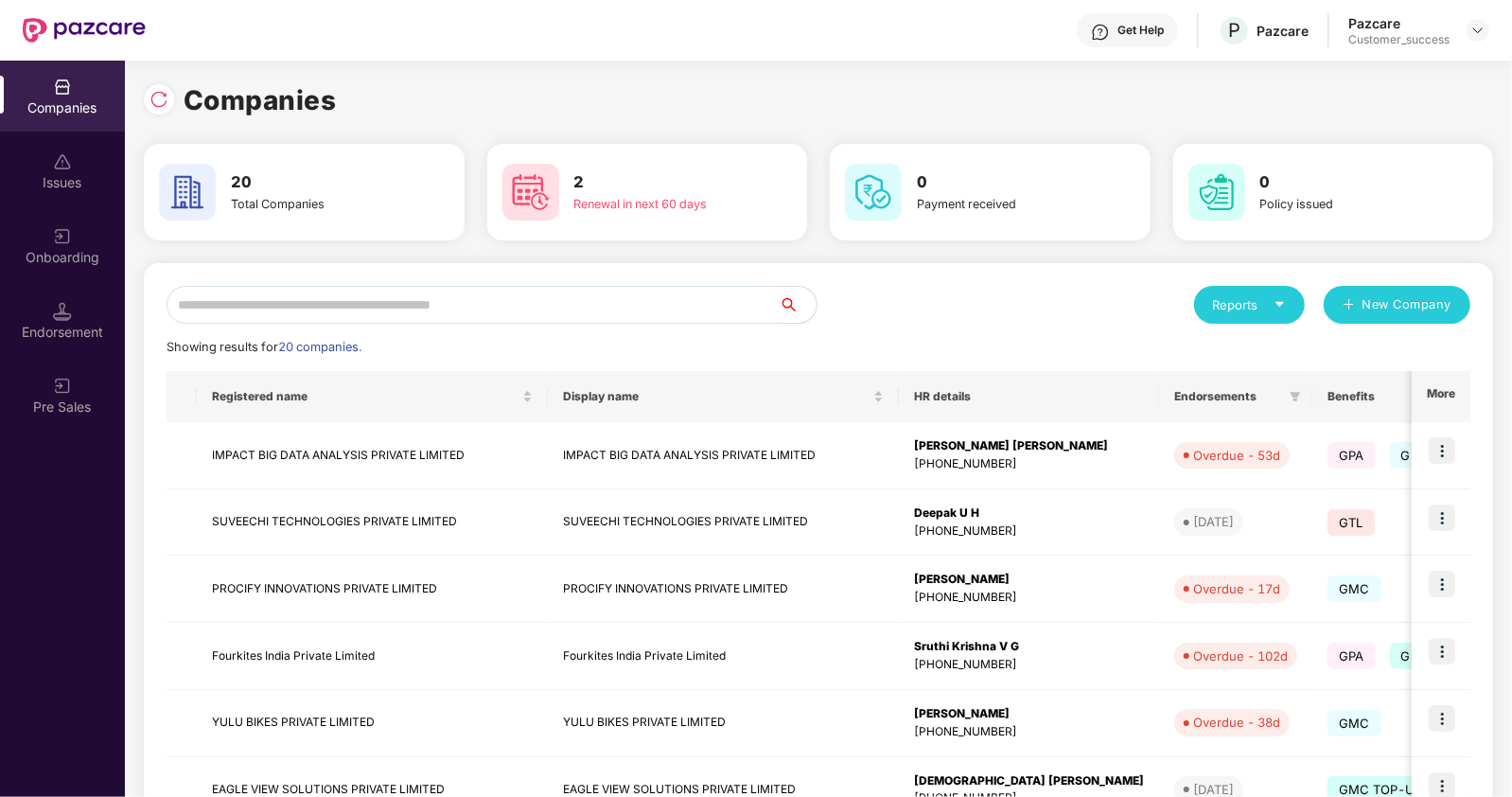
click at [357, 297] on input "text" at bounding box center [473, 304] width 613 height 37
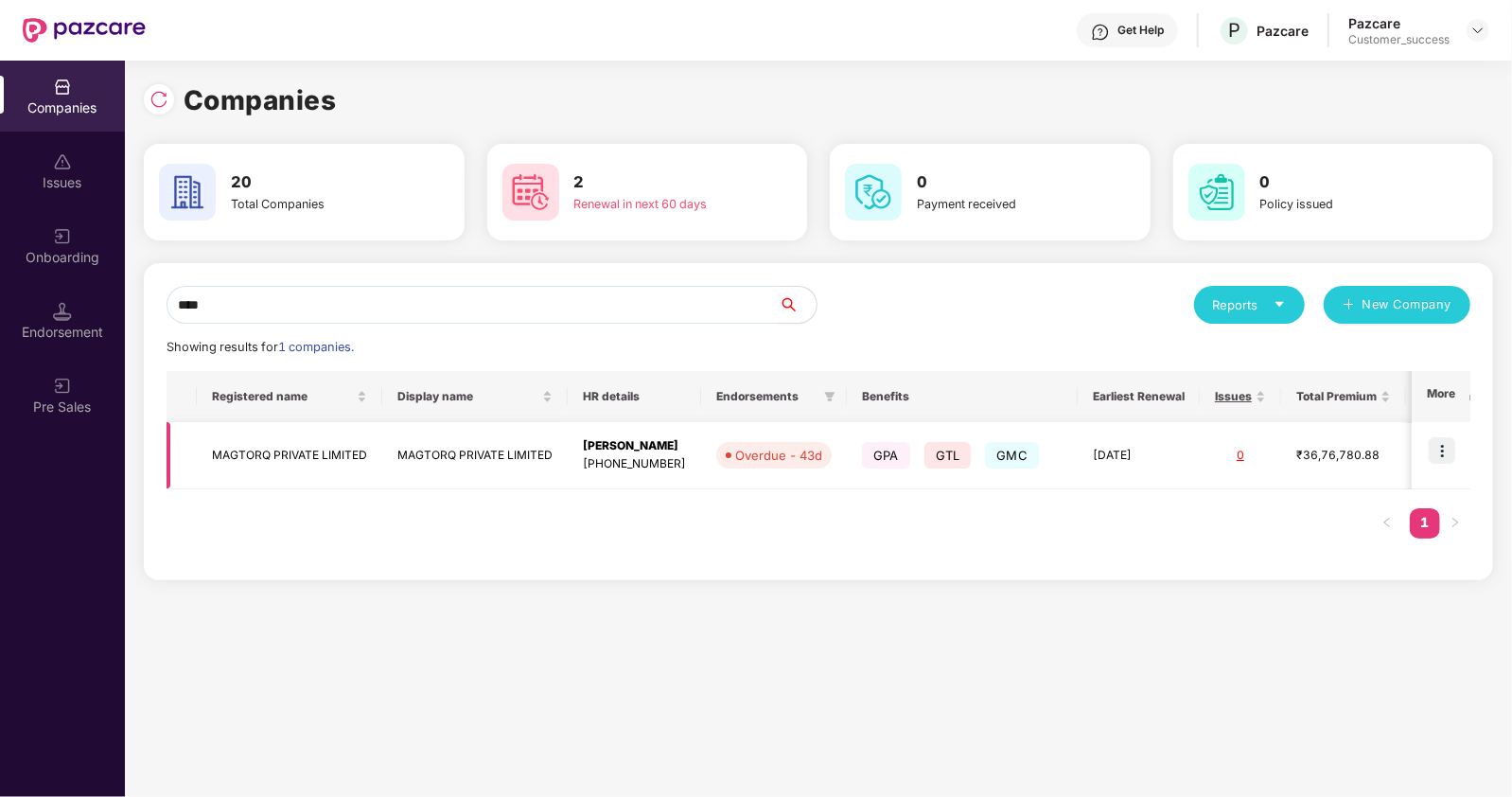
type input "****"
click at [273, 457] on td "MAGTORQ PRIVATE LIMITED" at bounding box center [289, 456] width 185 height 67
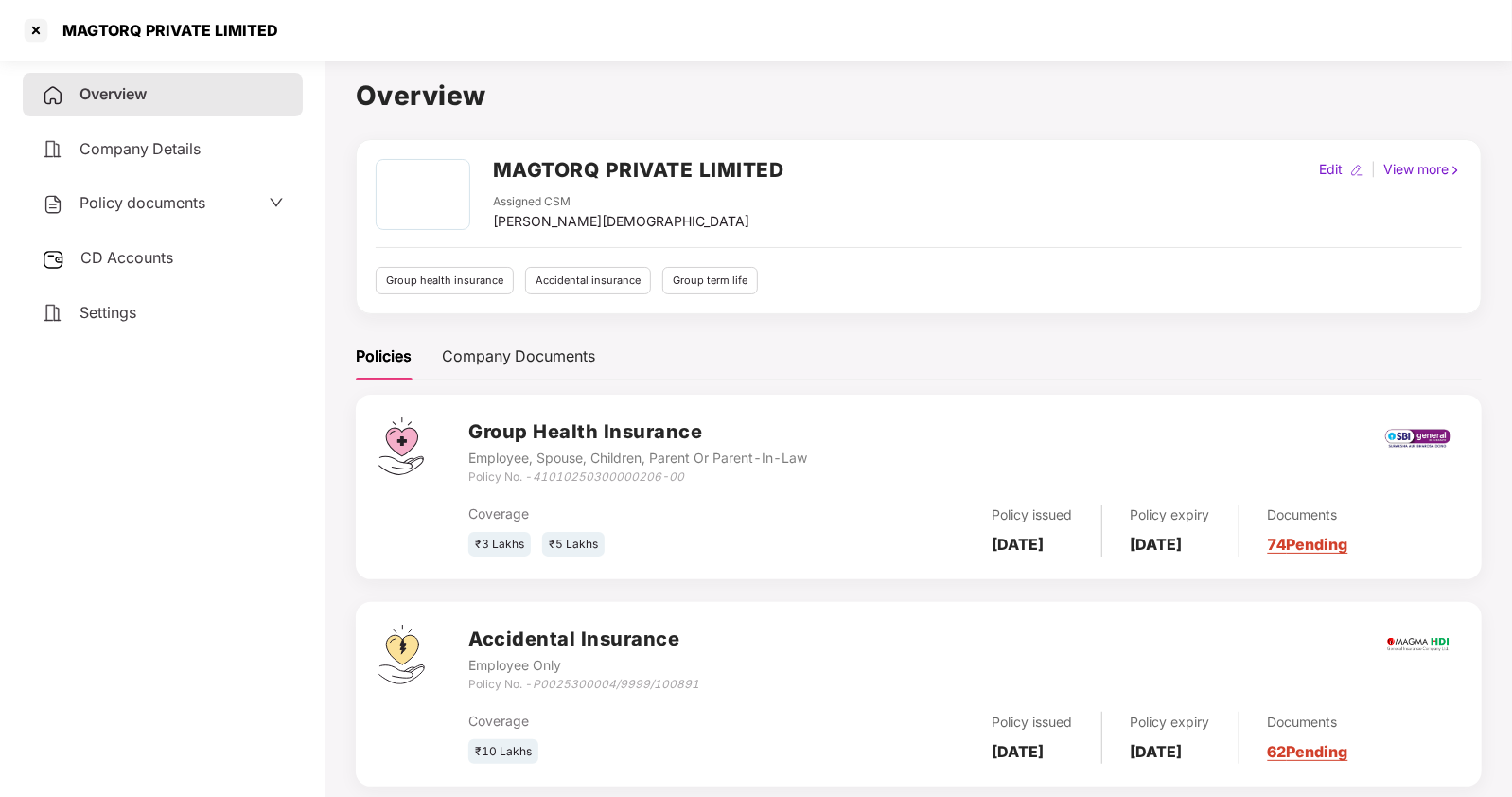
click at [125, 203] on span "Policy documents" at bounding box center [142, 202] width 126 height 19
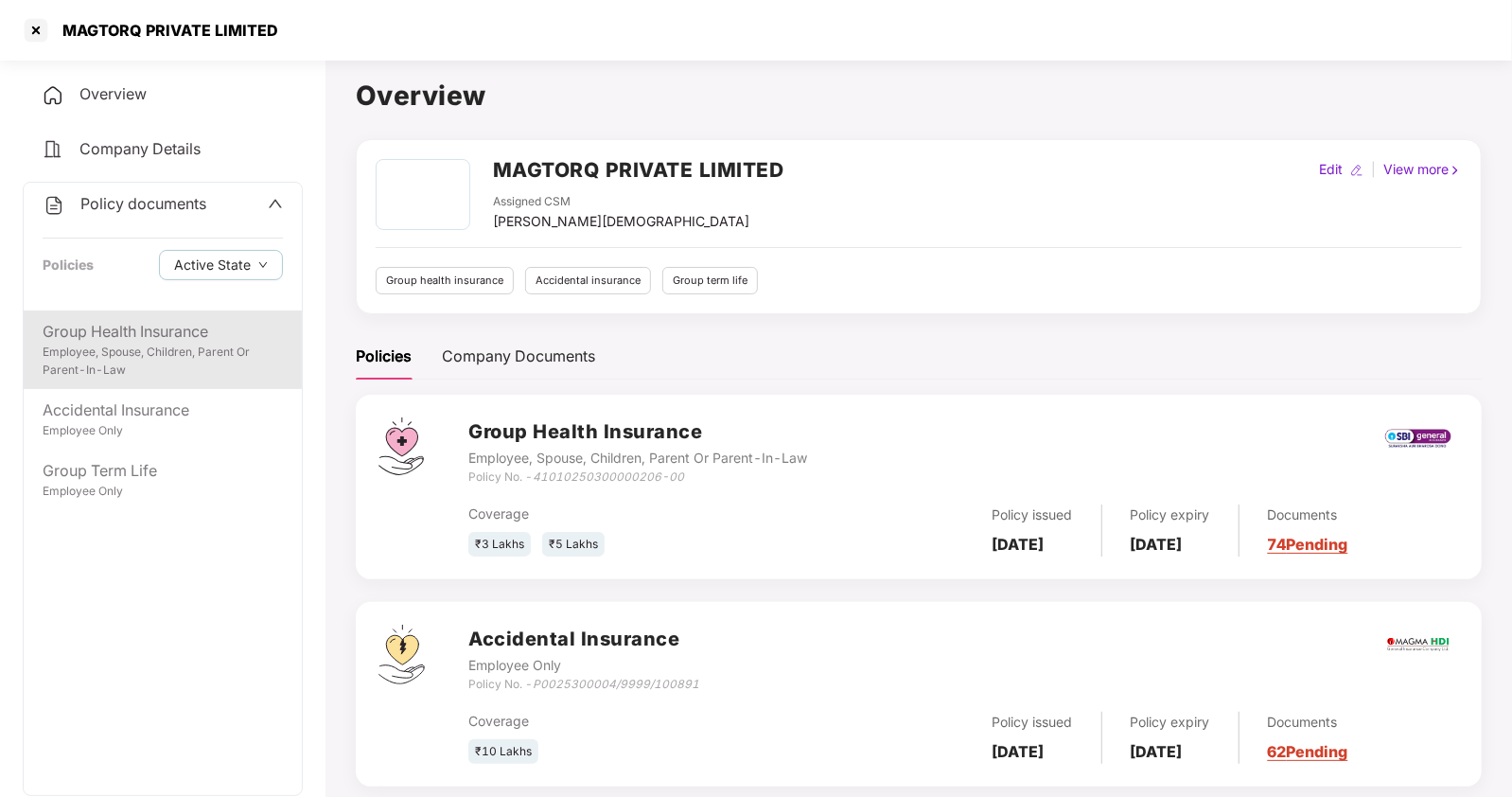
click at [107, 345] on div "Employee, Spouse, Children, Parent Or Parent-In-Law" at bounding box center [162, 362] width 241 height 36
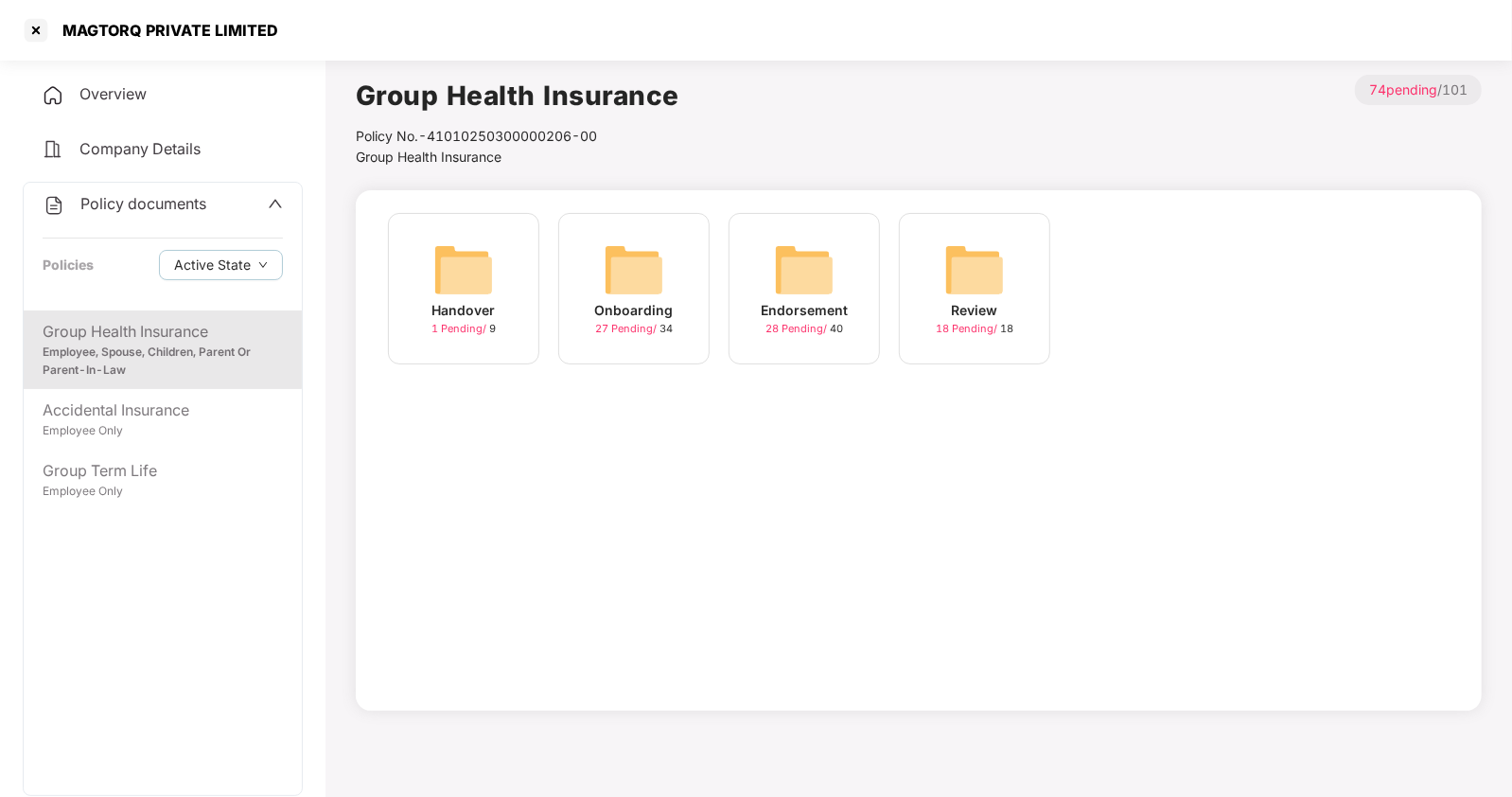
click at [811, 281] on img at bounding box center [803, 270] width 60 height 60
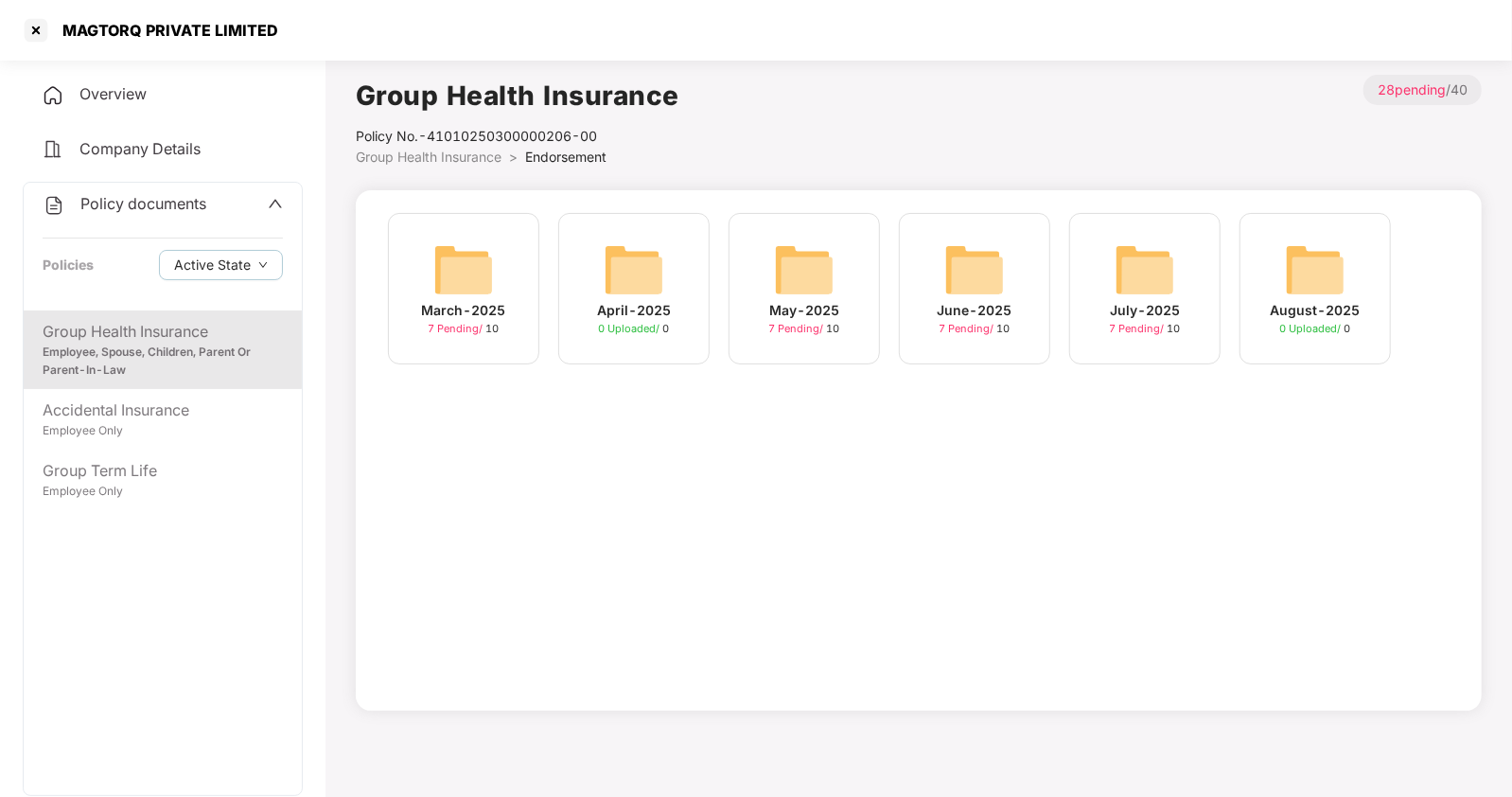
click at [1137, 280] on img at bounding box center [1145, 270] width 60 height 60
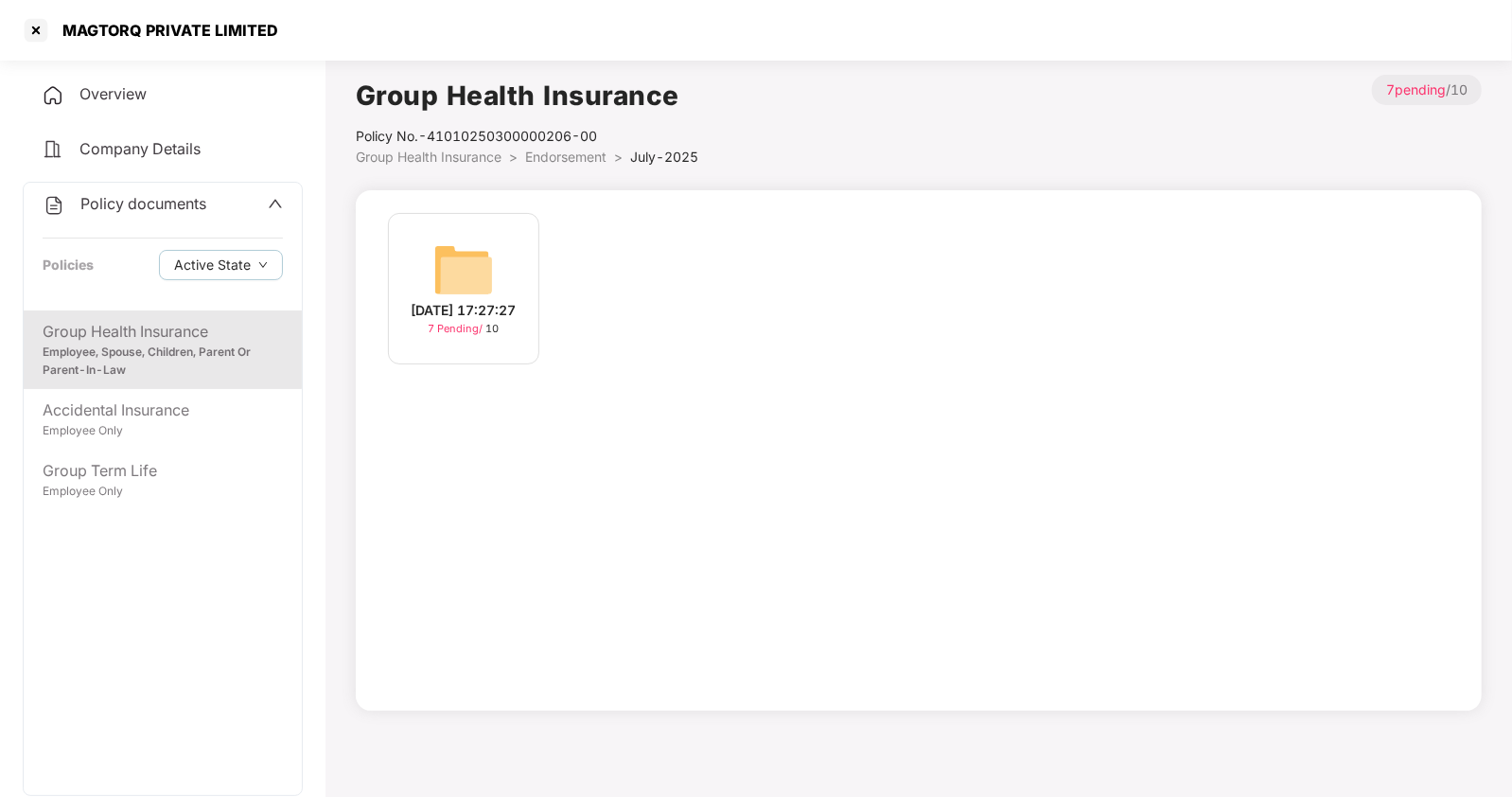
click at [464, 299] on img at bounding box center [463, 270] width 60 height 60
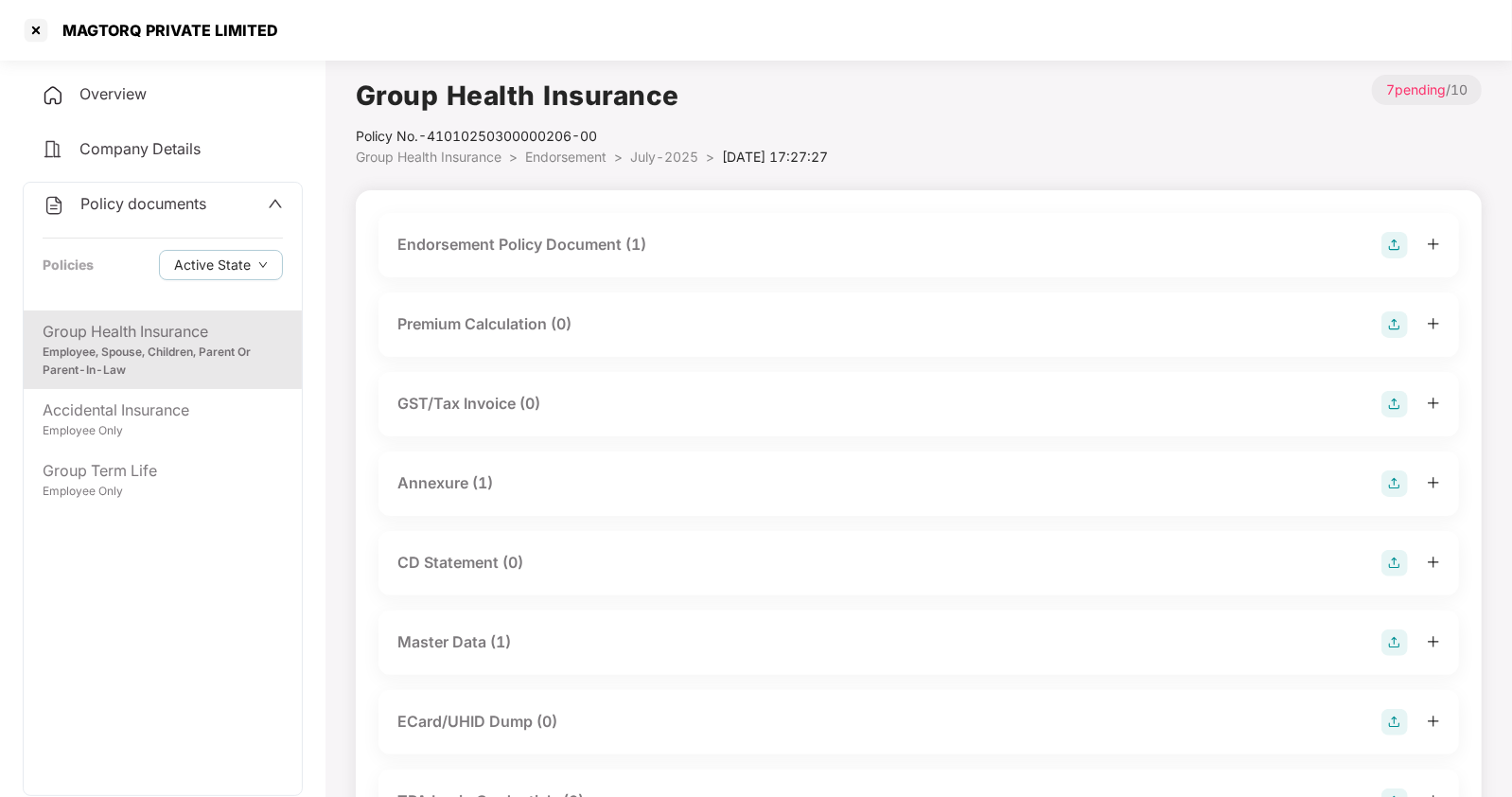
click at [468, 641] on div "Master Data (1)" at bounding box center [454, 642] width 113 height 24
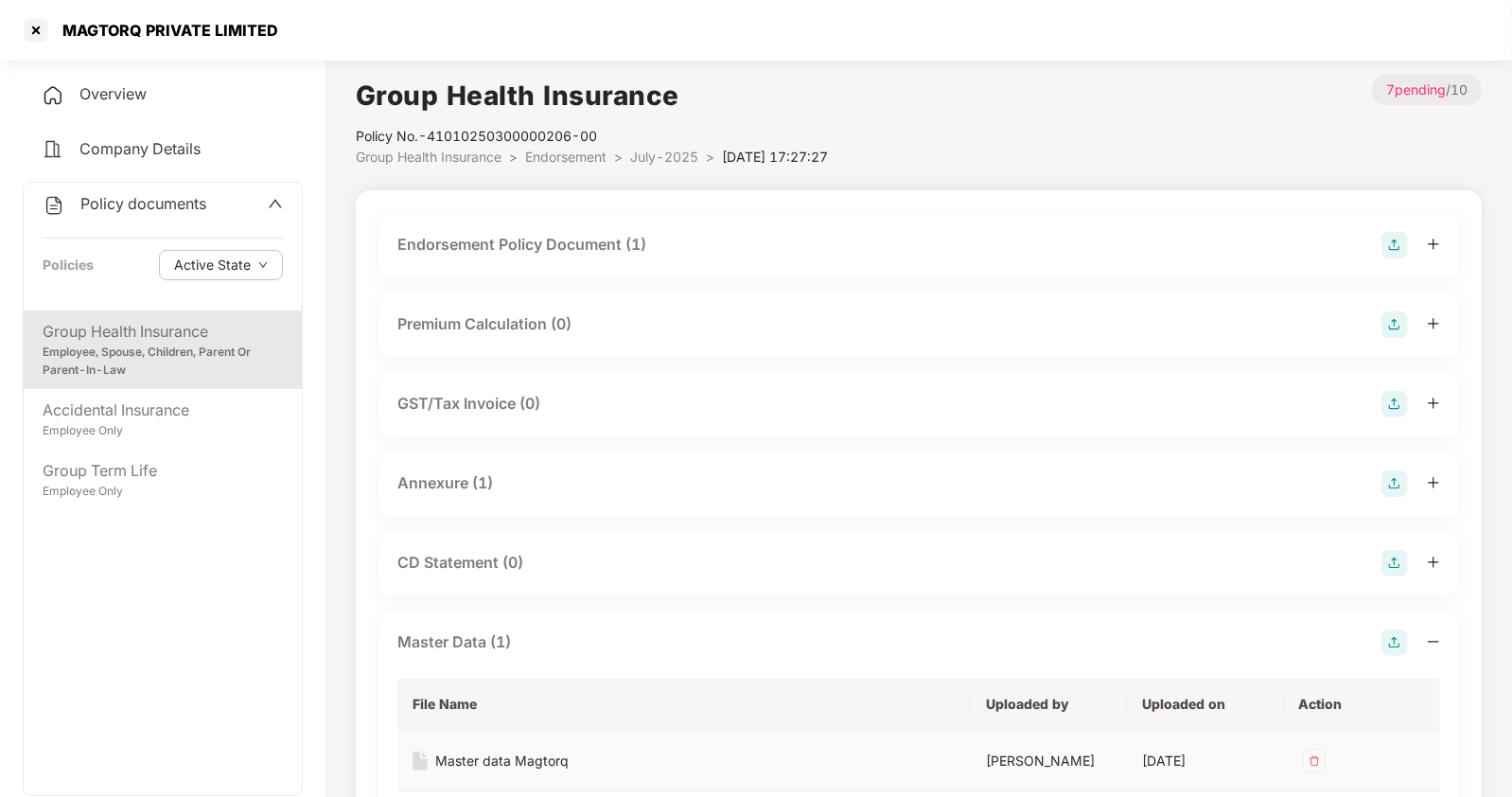
click at [497, 760] on div "Master data Magtorq" at bounding box center [501, 762] width 133 height 21
click at [36, 35] on div at bounding box center [36, 31] width 31 height 31
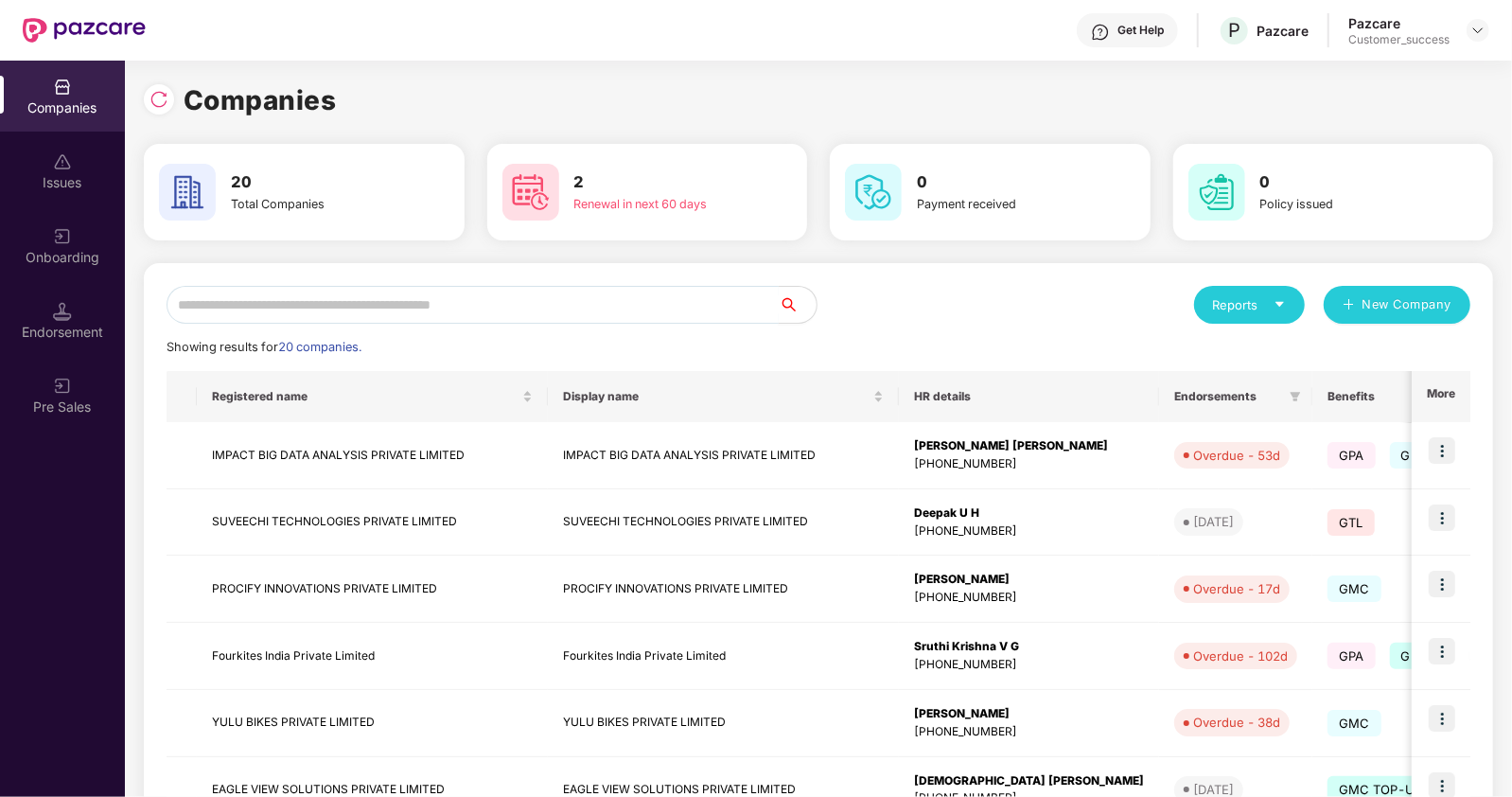
click at [336, 295] on input "text" at bounding box center [473, 304] width 613 height 37
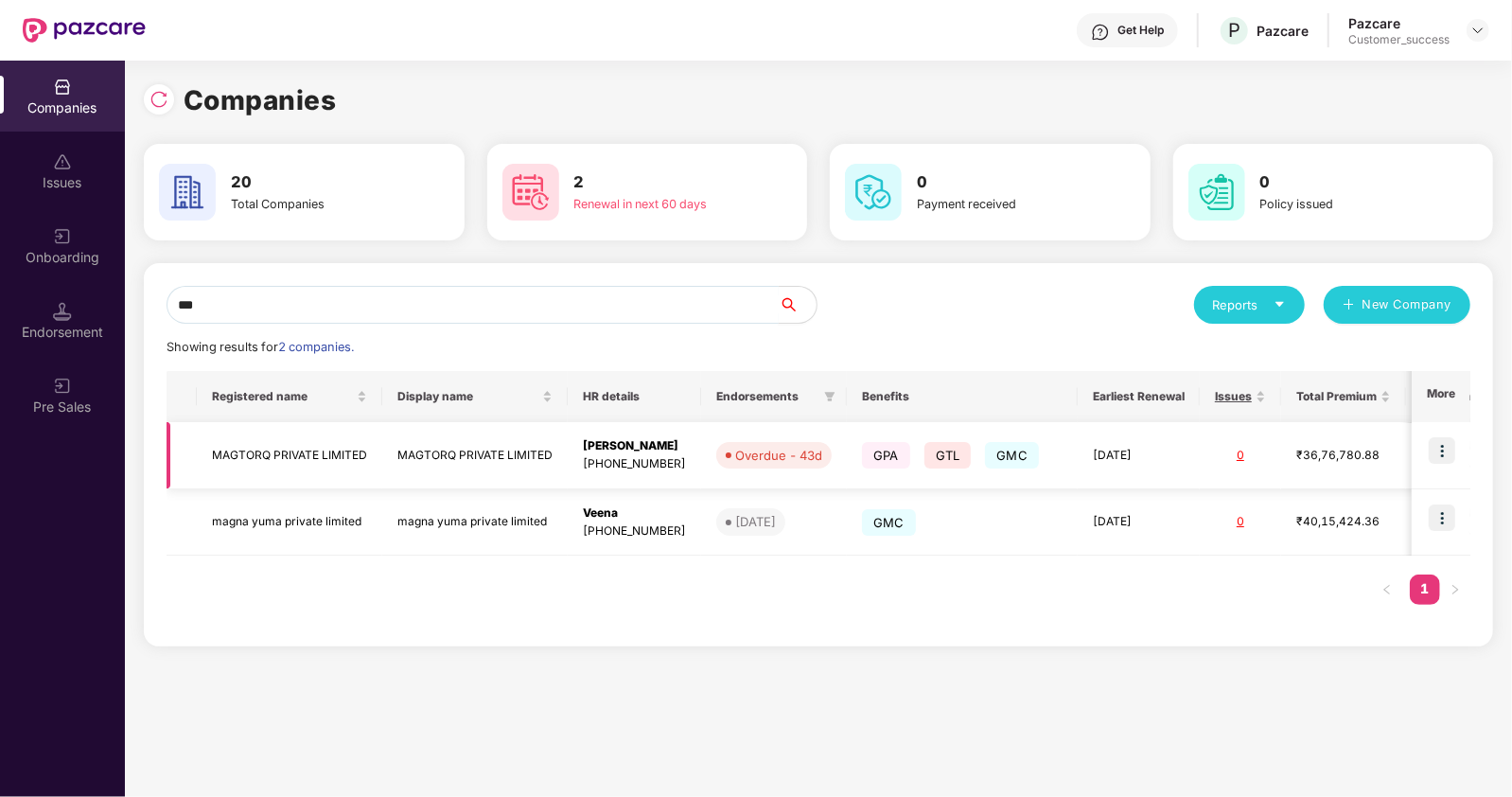
type input "***"
click at [303, 451] on td "MAGTORQ PRIVATE LIMITED" at bounding box center [289, 456] width 185 height 67
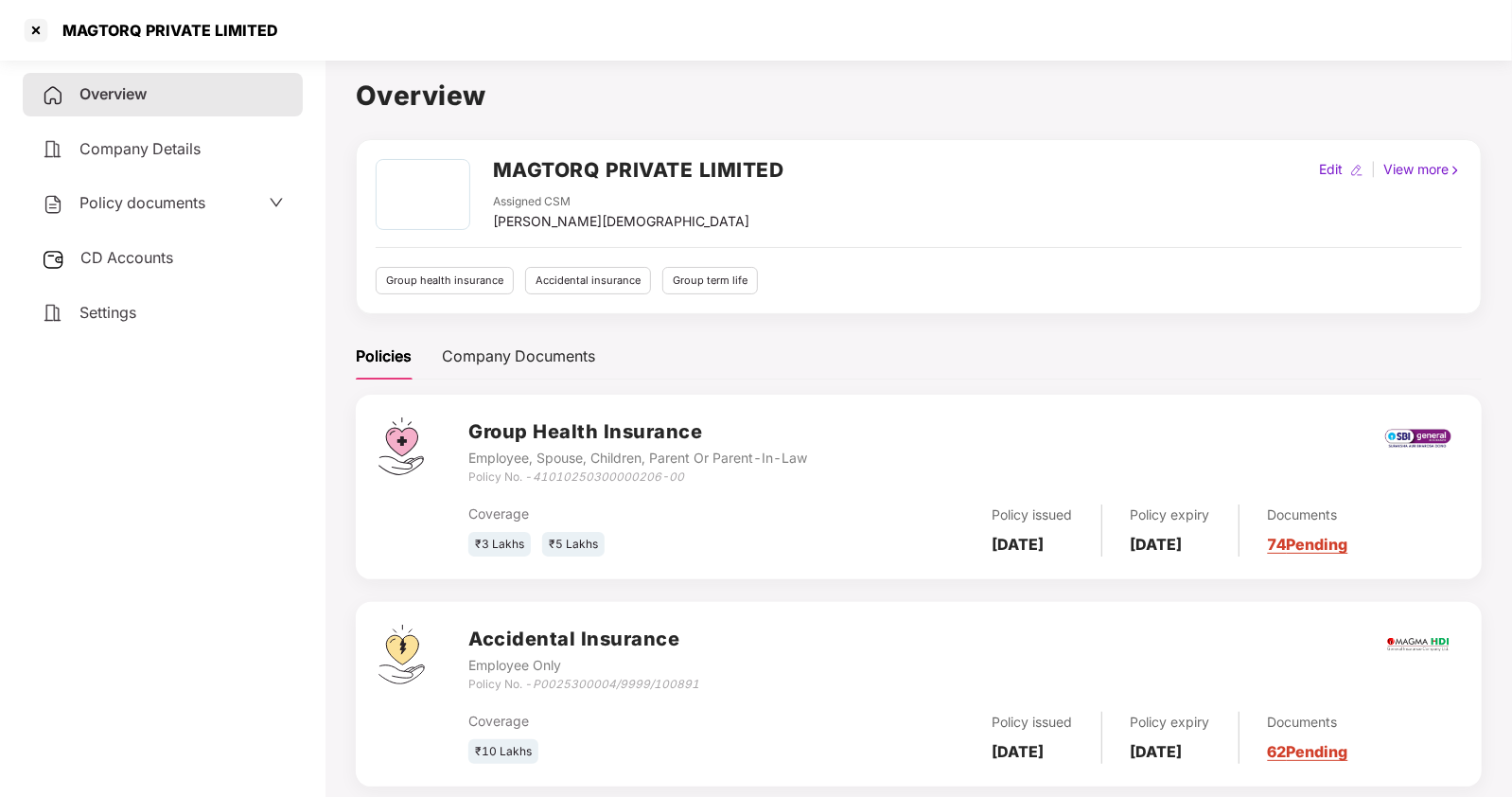
click at [137, 193] on span "Policy documents" at bounding box center [142, 202] width 126 height 19
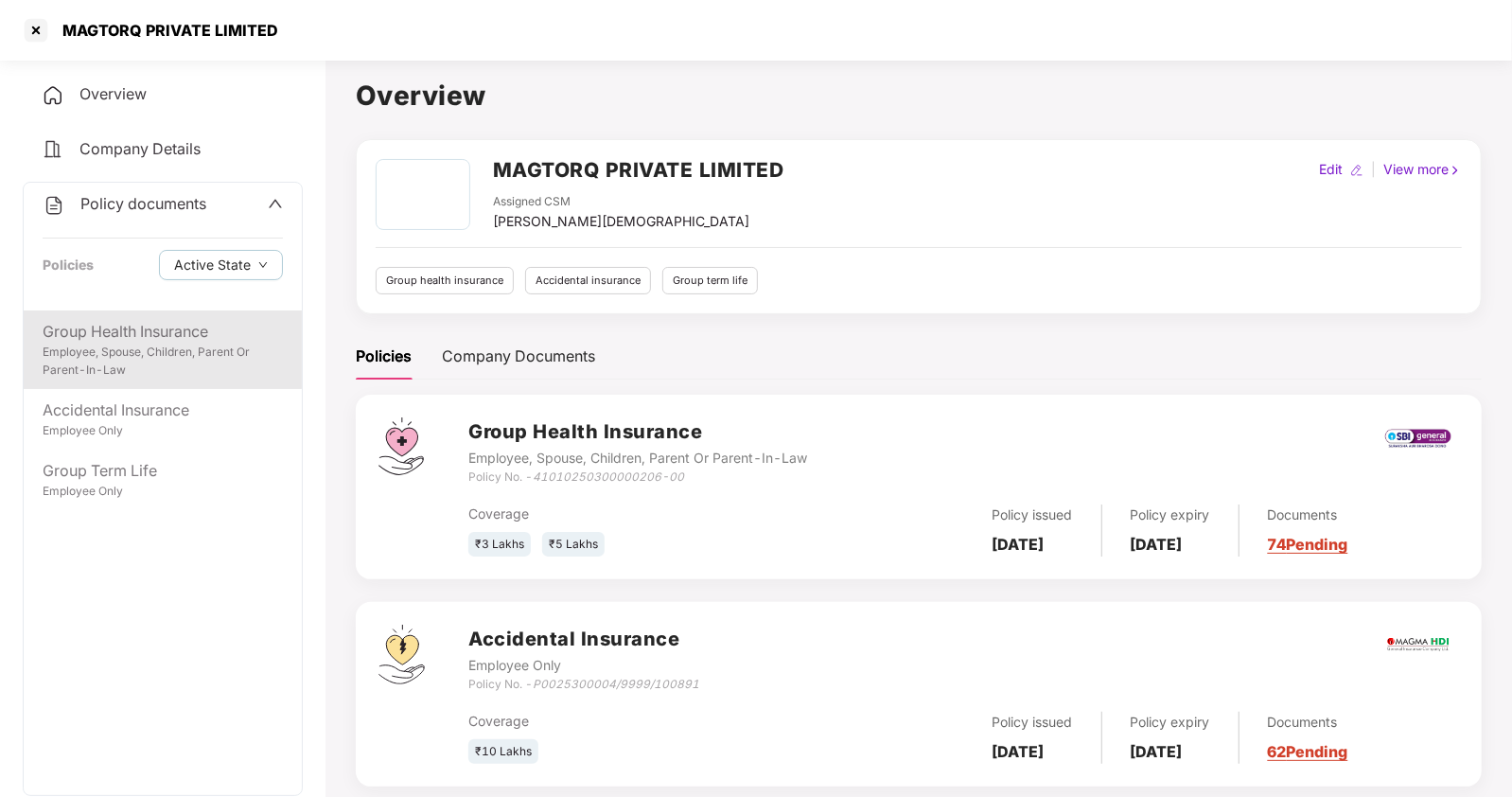
click at [102, 387] on div "Group Health Insurance Employee, Spouse, Children, Parent Or Parent-In-Law" at bounding box center [163, 350] width 278 height 79
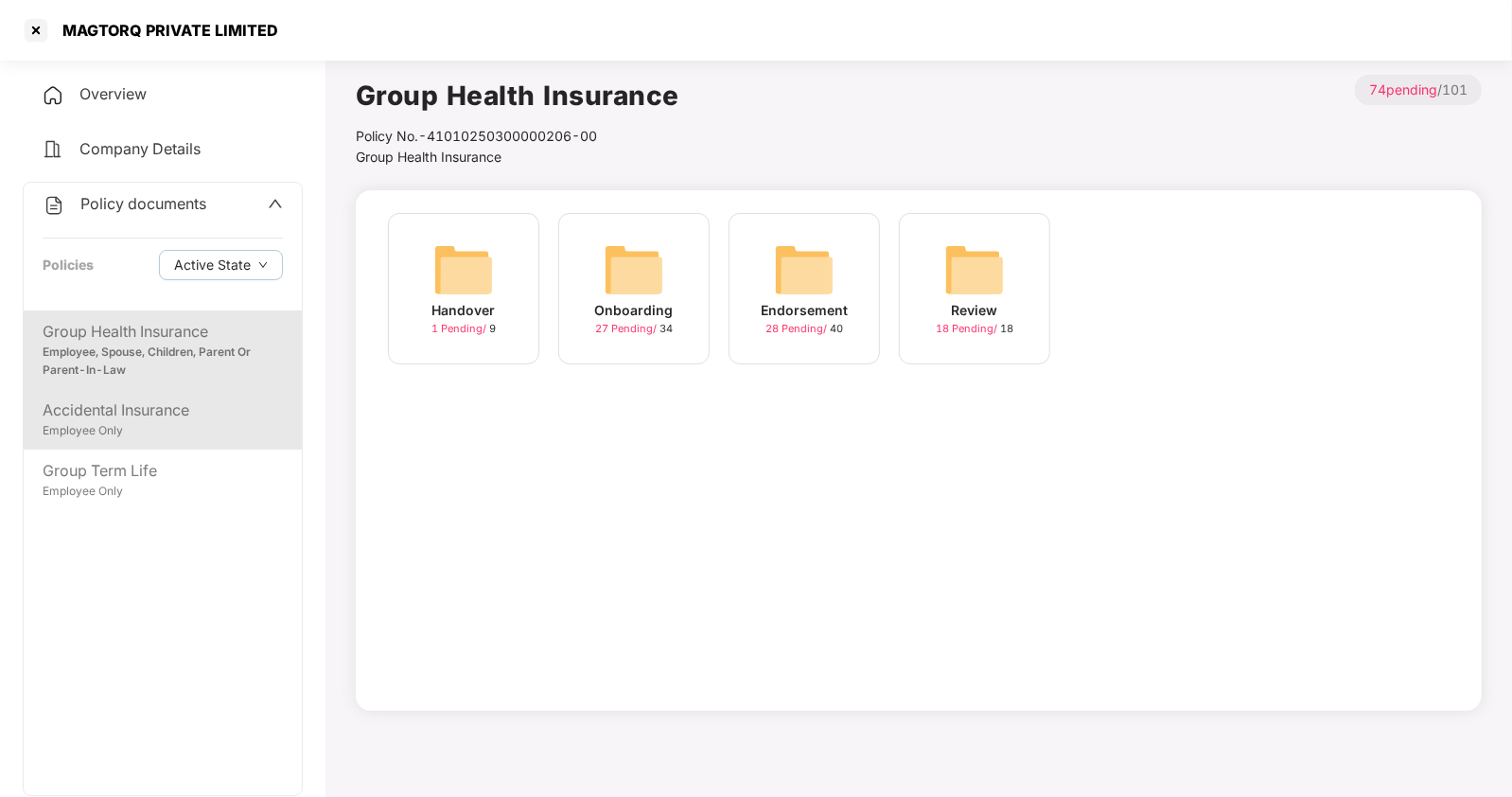
click at [113, 422] on div "Employee Only" at bounding box center [162, 431] width 241 height 18
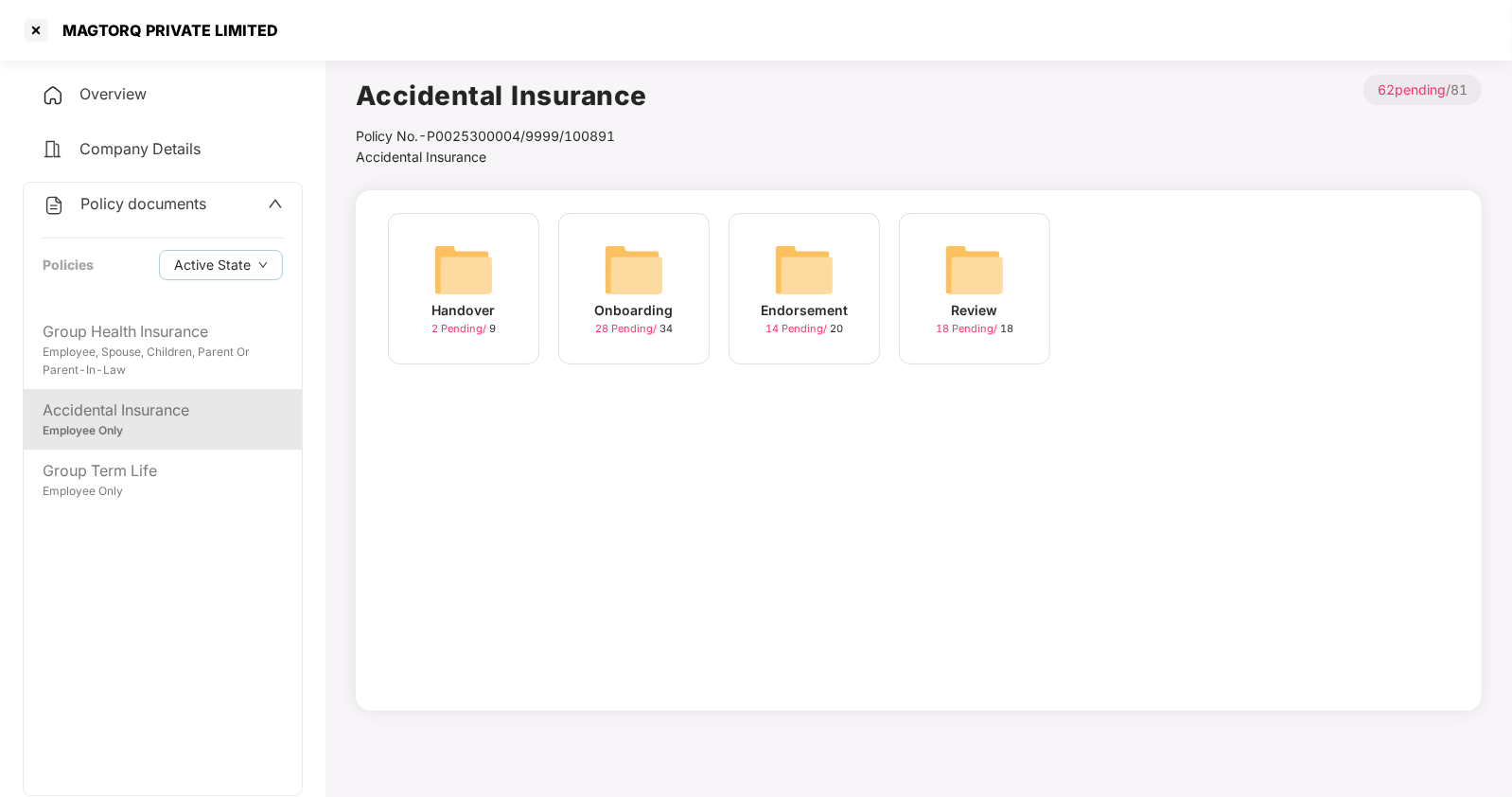
click at [824, 279] on img at bounding box center [803, 270] width 60 height 60
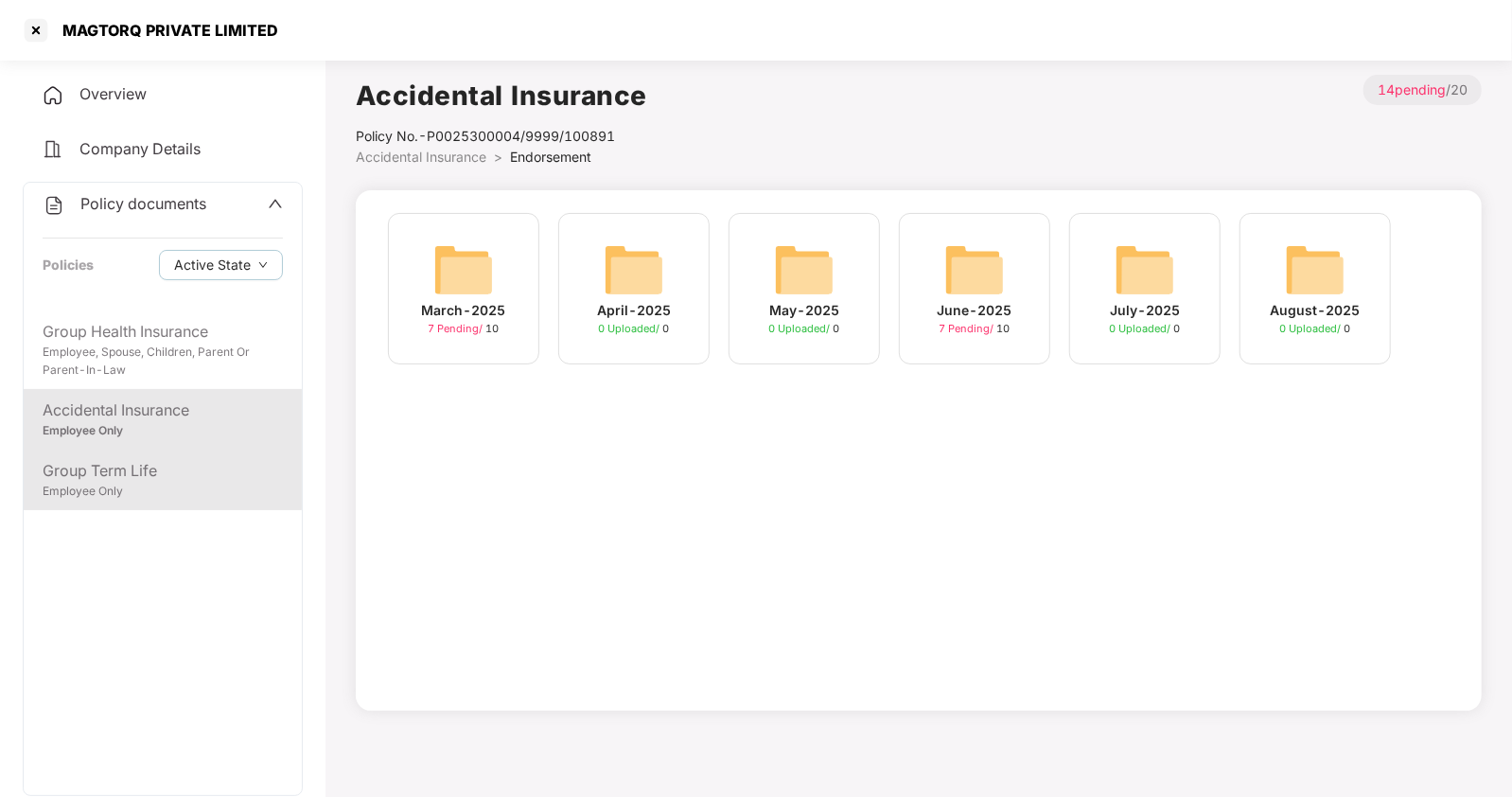
click at [131, 469] on div "Group Term Life" at bounding box center [162, 471] width 241 height 24
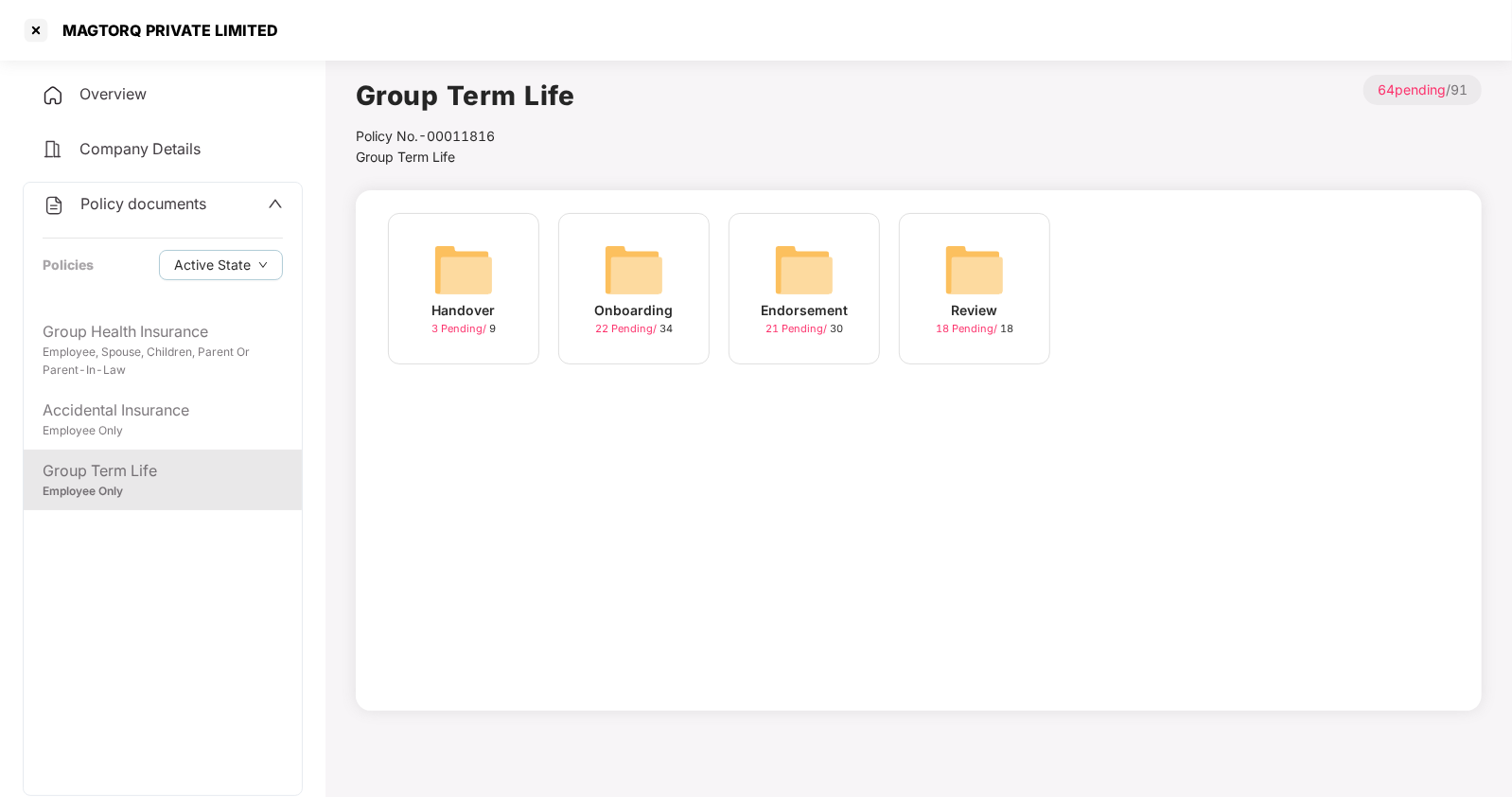
click at [780, 297] on img at bounding box center [803, 270] width 60 height 60
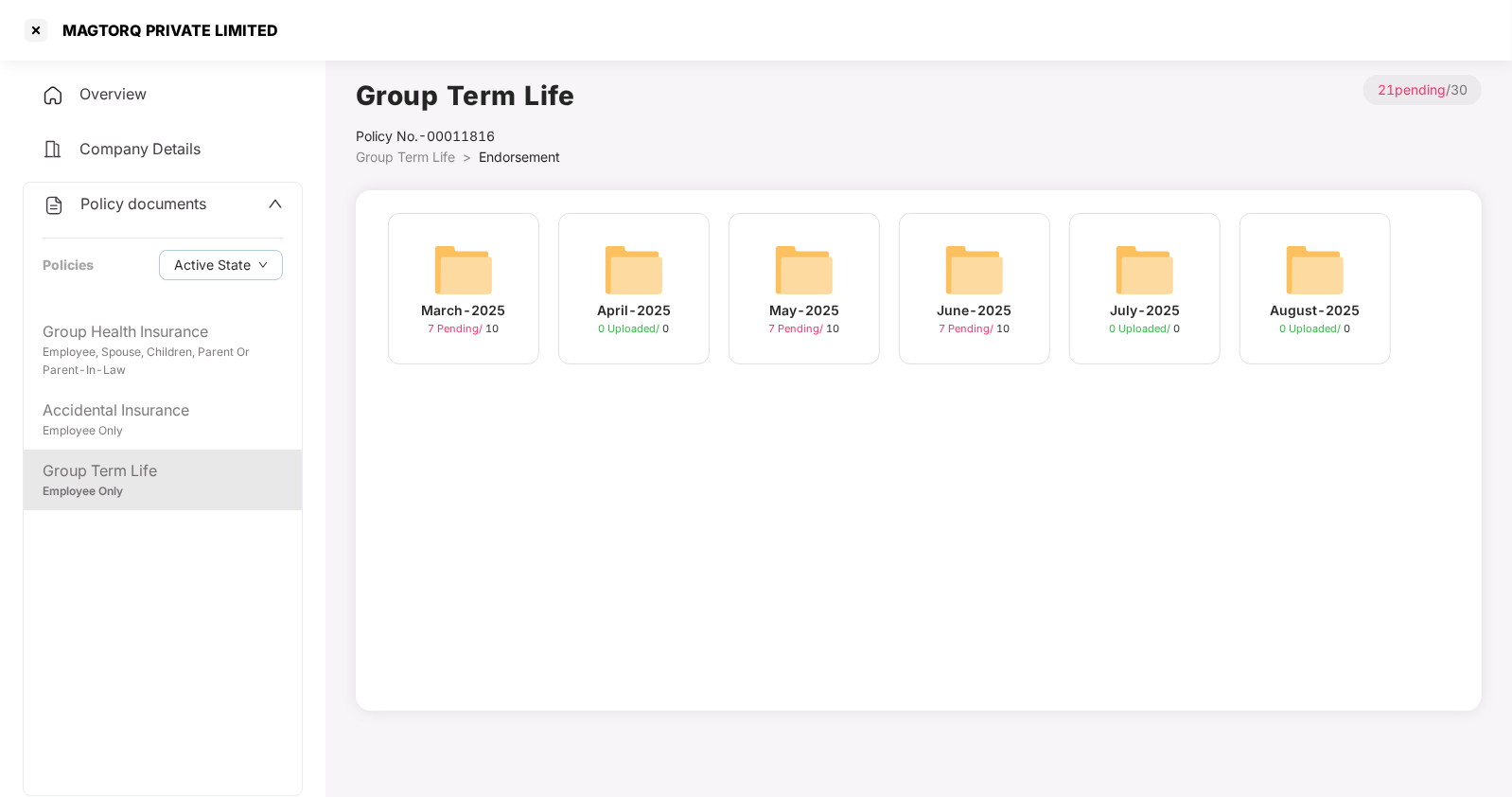
click at [986, 275] on img at bounding box center [974, 270] width 60 height 60
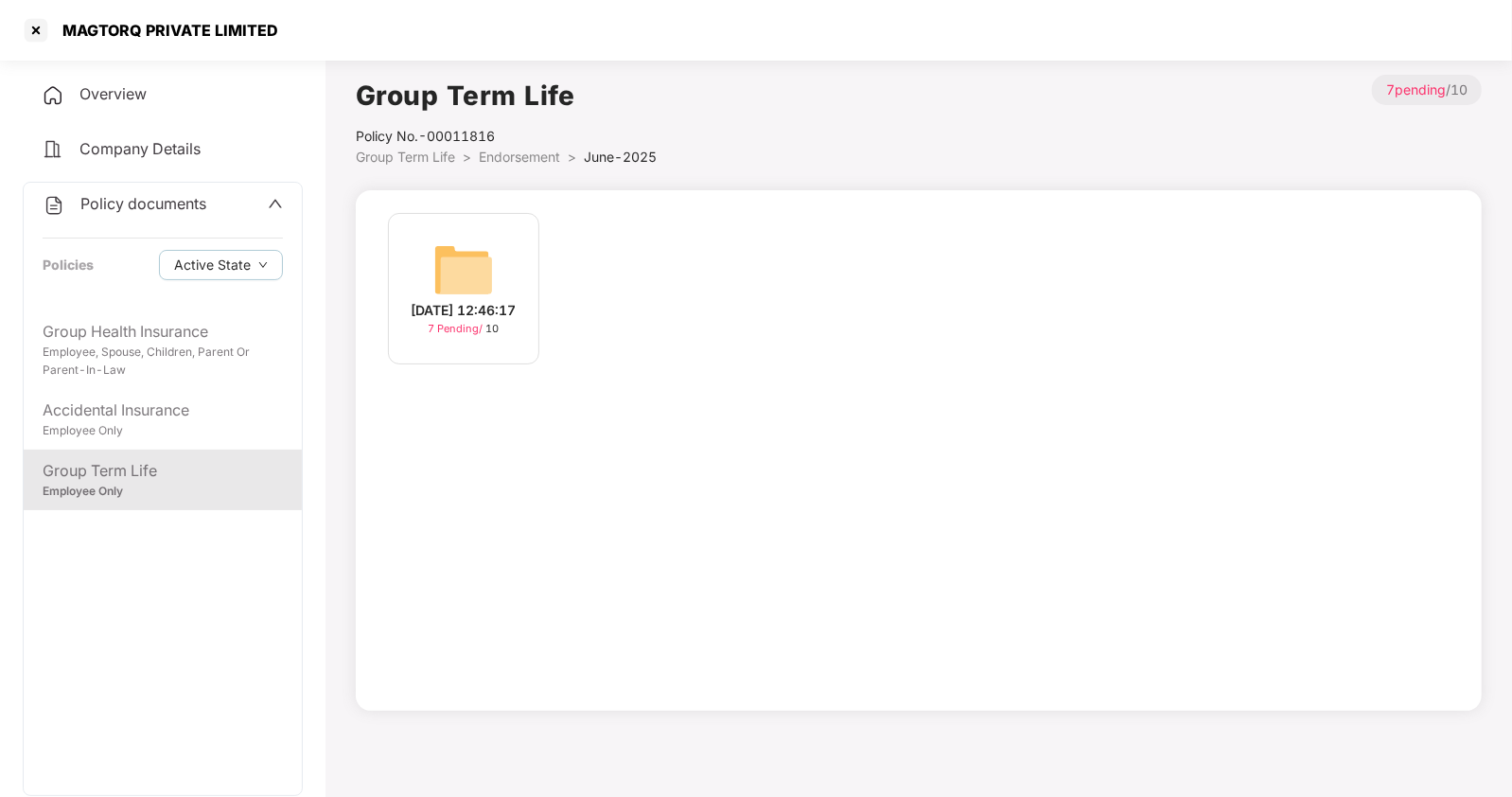
click at [492, 280] on img at bounding box center [463, 270] width 60 height 60
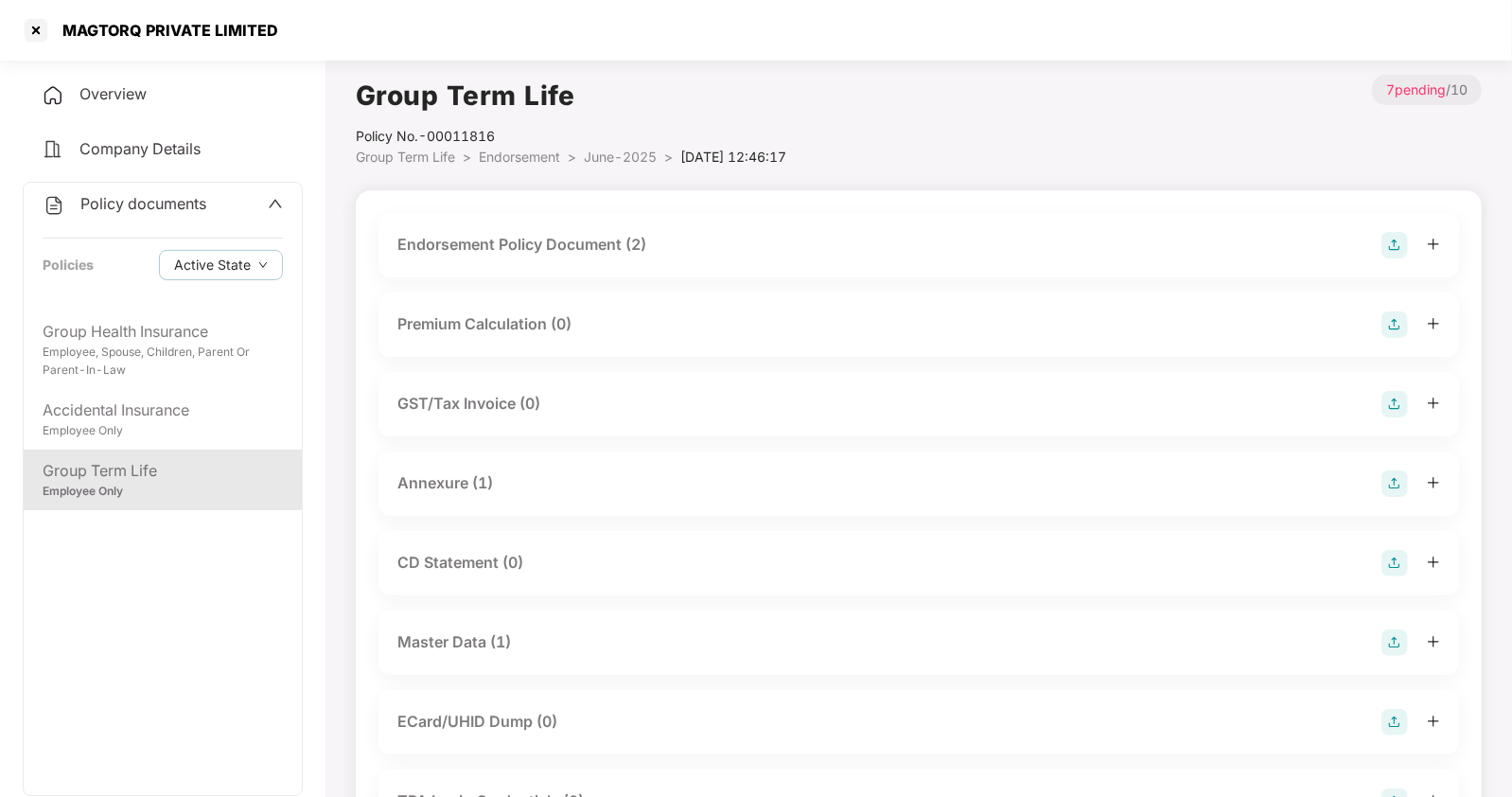
click at [430, 643] on div "Master Data (1)" at bounding box center [454, 642] width 113 height 24
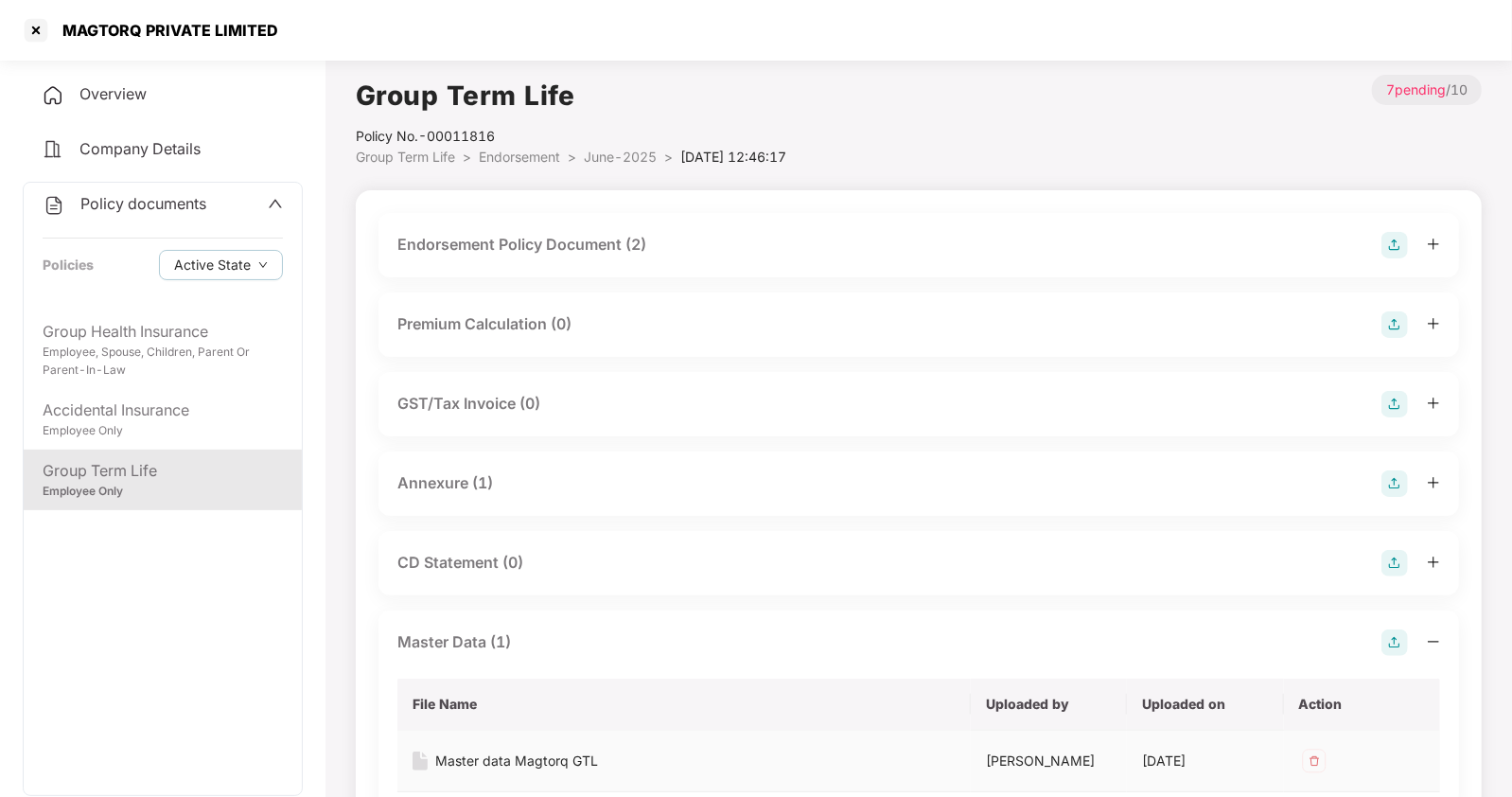
click at [480, 753] on div "Master data Magtorq GTL" at bounding box center [517, 762] width 163 height 21
click at [37, 35] on div at bounding box center [36, 31] width 31 height 31
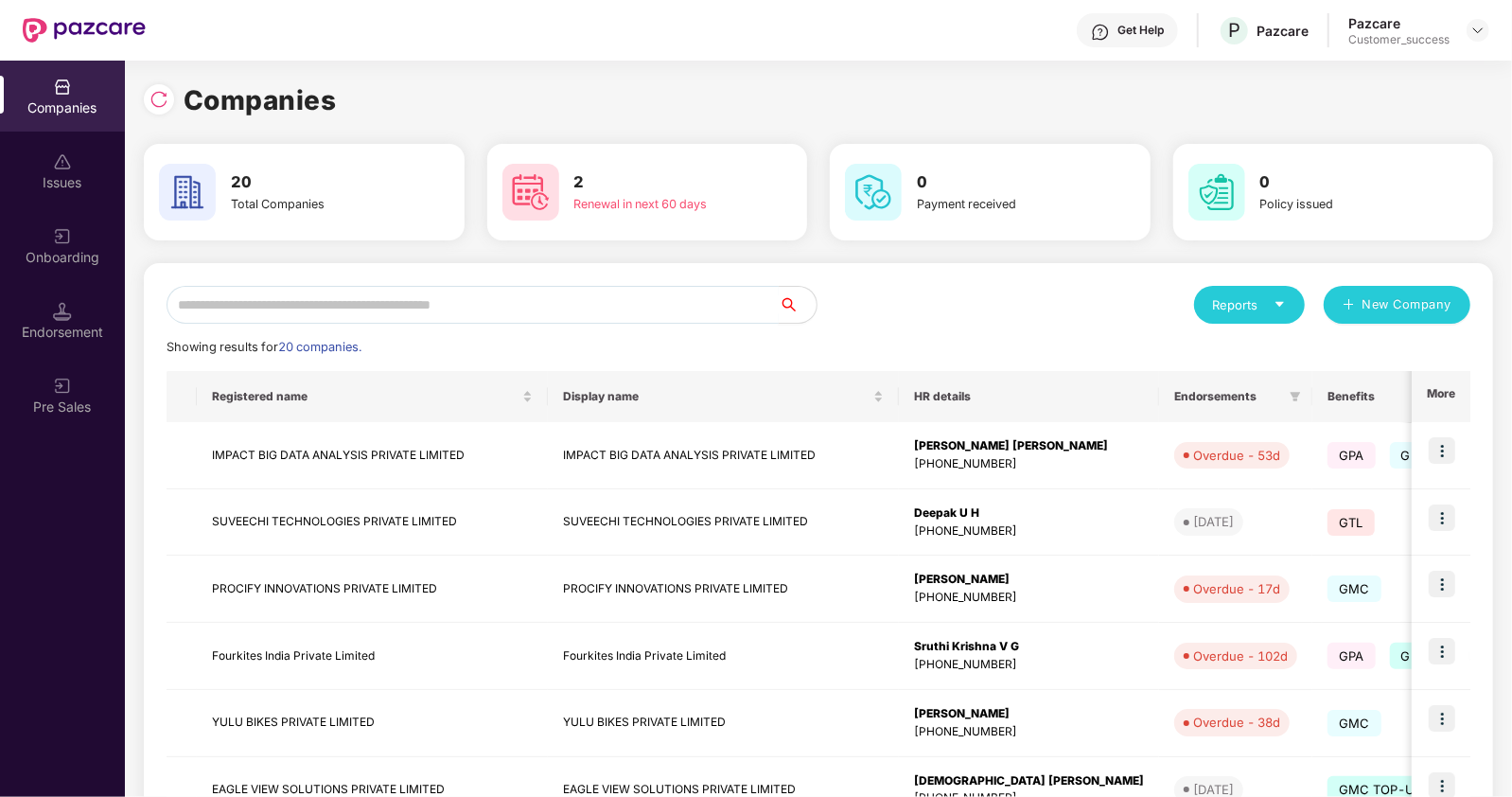
click at [406, 295] on input "text" at bounding box center [473, 304] width 613 height 37
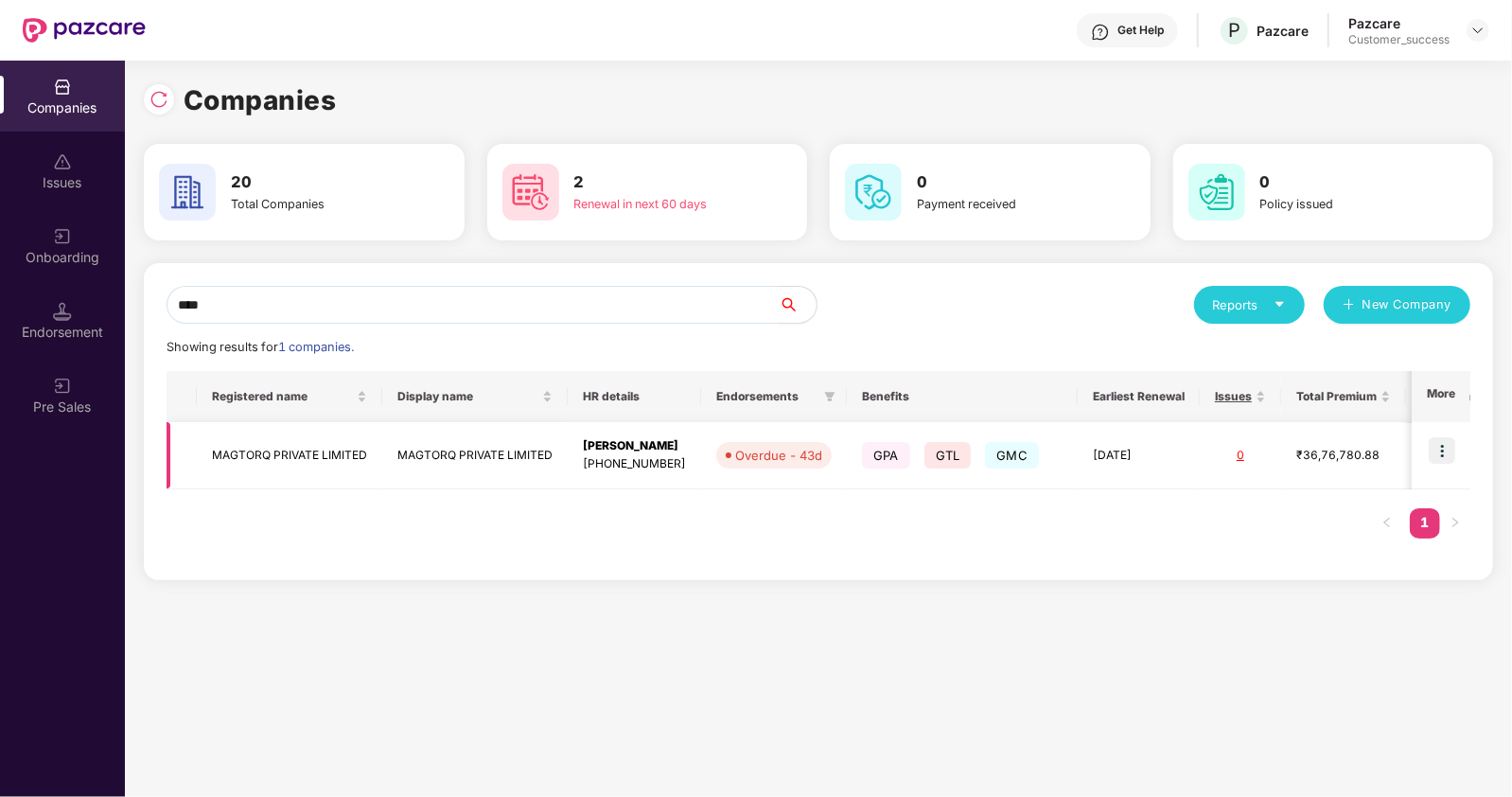
type input "****"
click at [1443, 440] on img at bounding box center [1443, 451] width 27 height 27
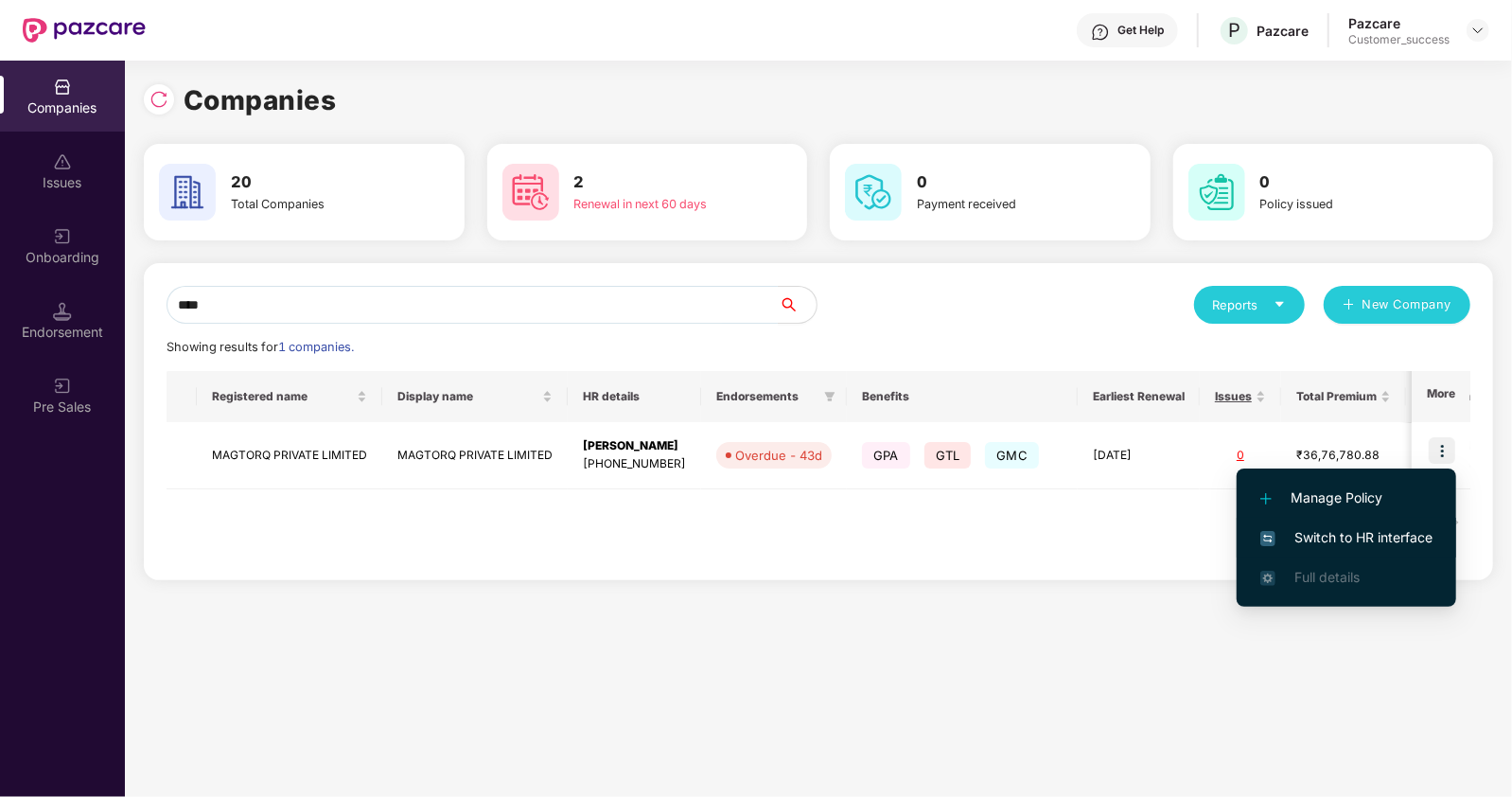
click at [1305, 531] on span "Switch to HR interface" at bounding box center [1347, 538] width 173 height 21
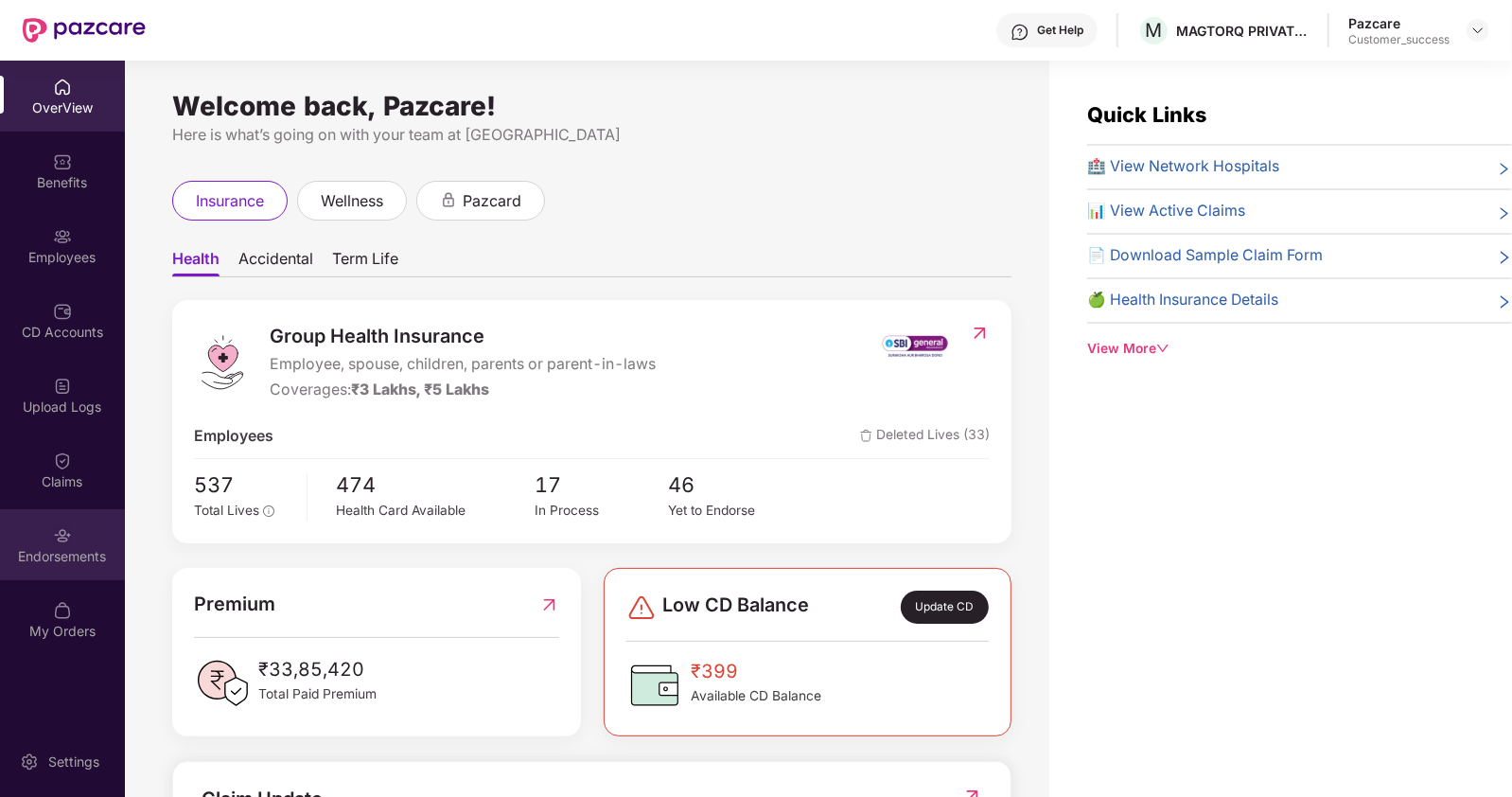
click at [104, 542] on div "Endorsements" at bounding box center [62, 545] width 125 height 71
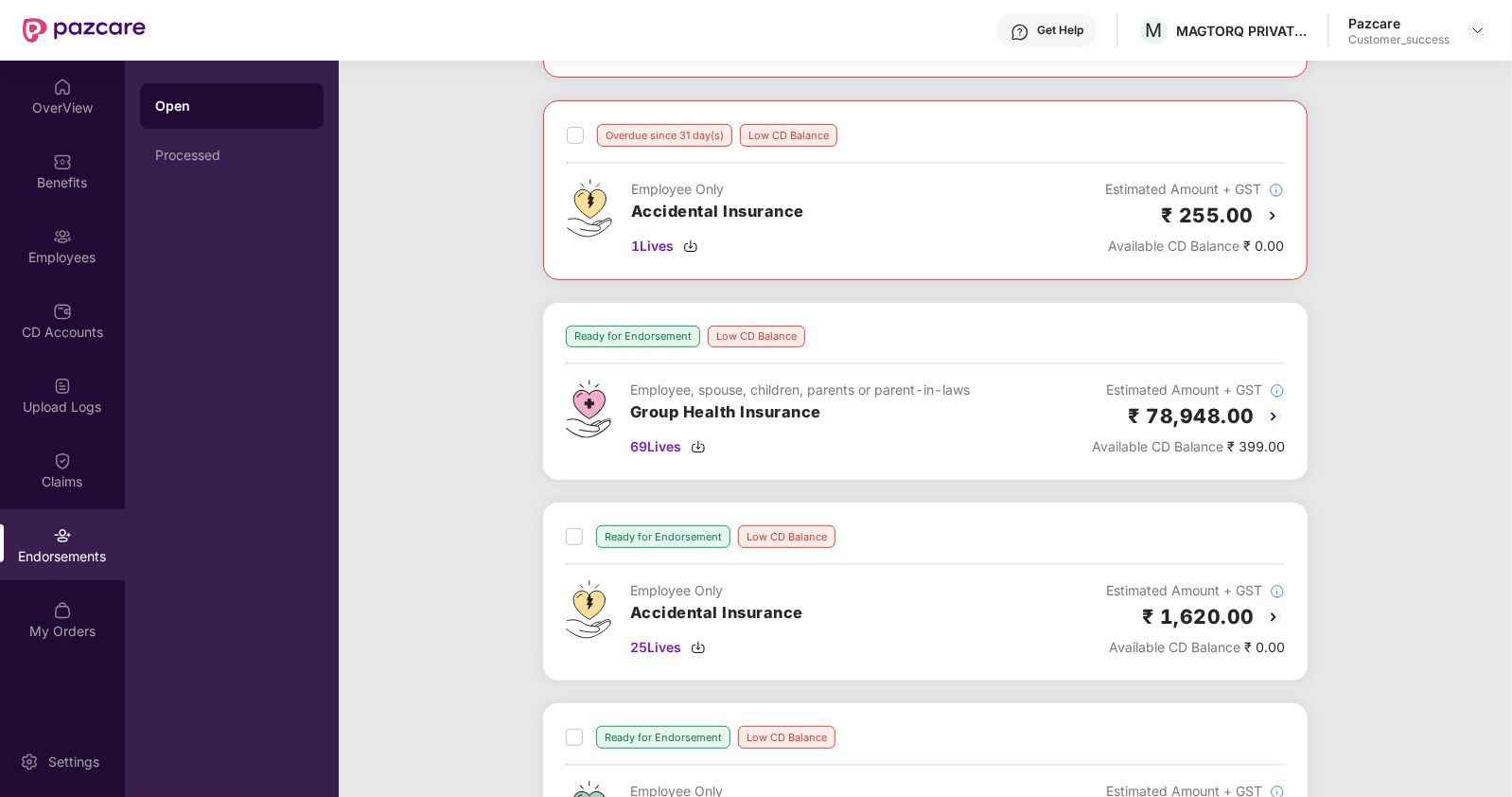
scroll to position [476, 0]
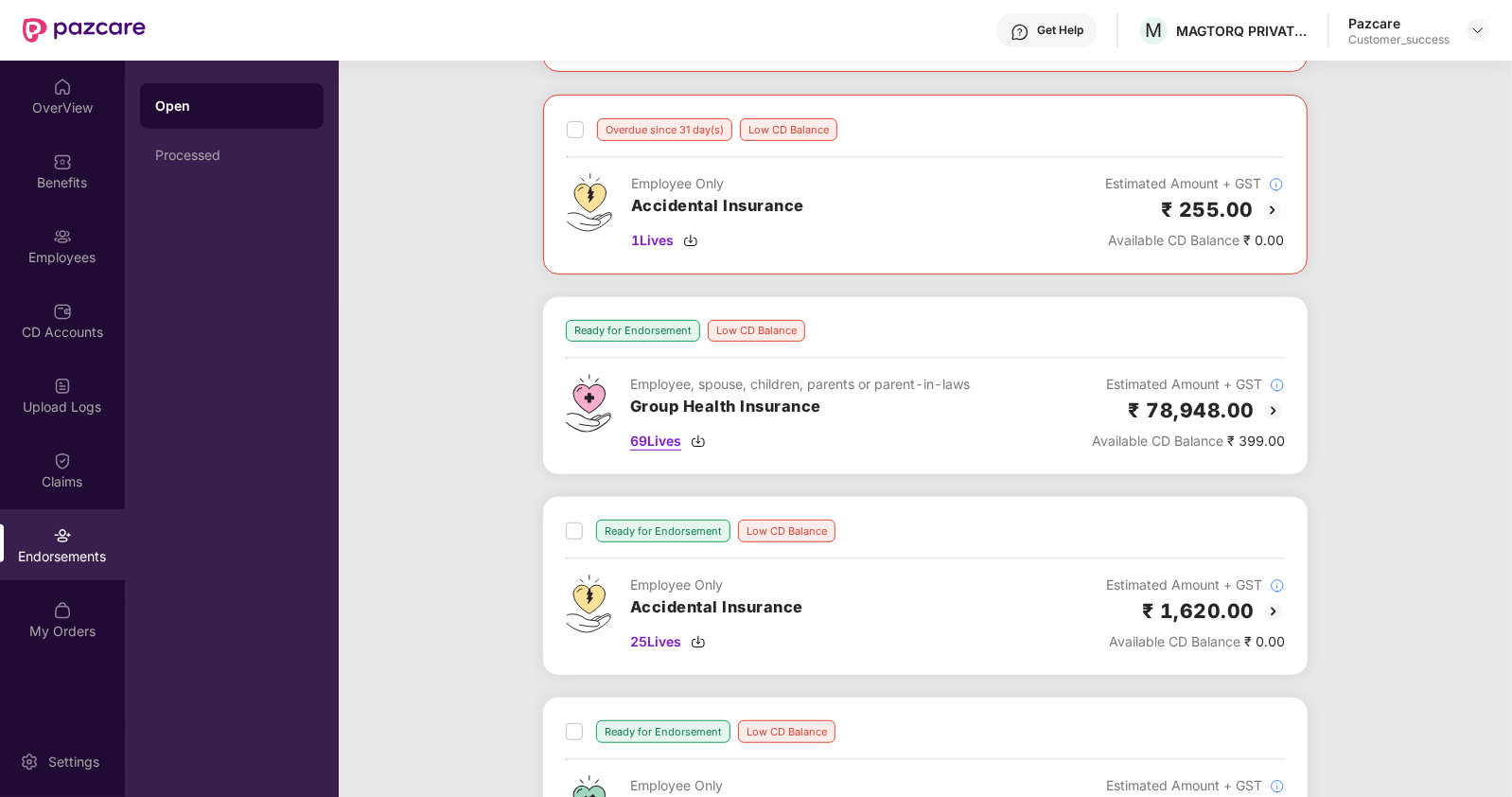
click at [659, 442] on span "69 Lives" at bounding box center [655, 441] width 51 height 21
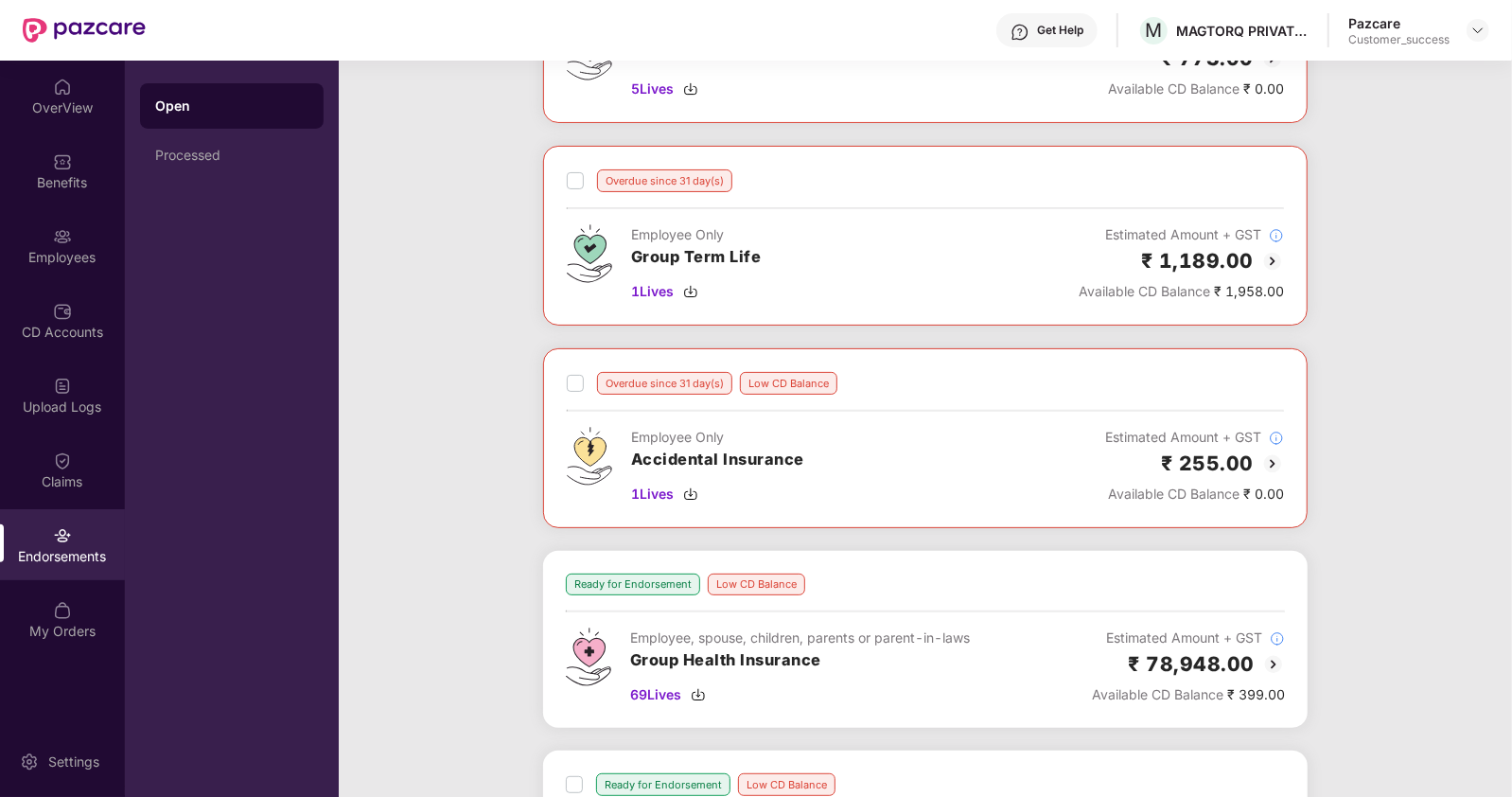
scroll to position [763, 0]
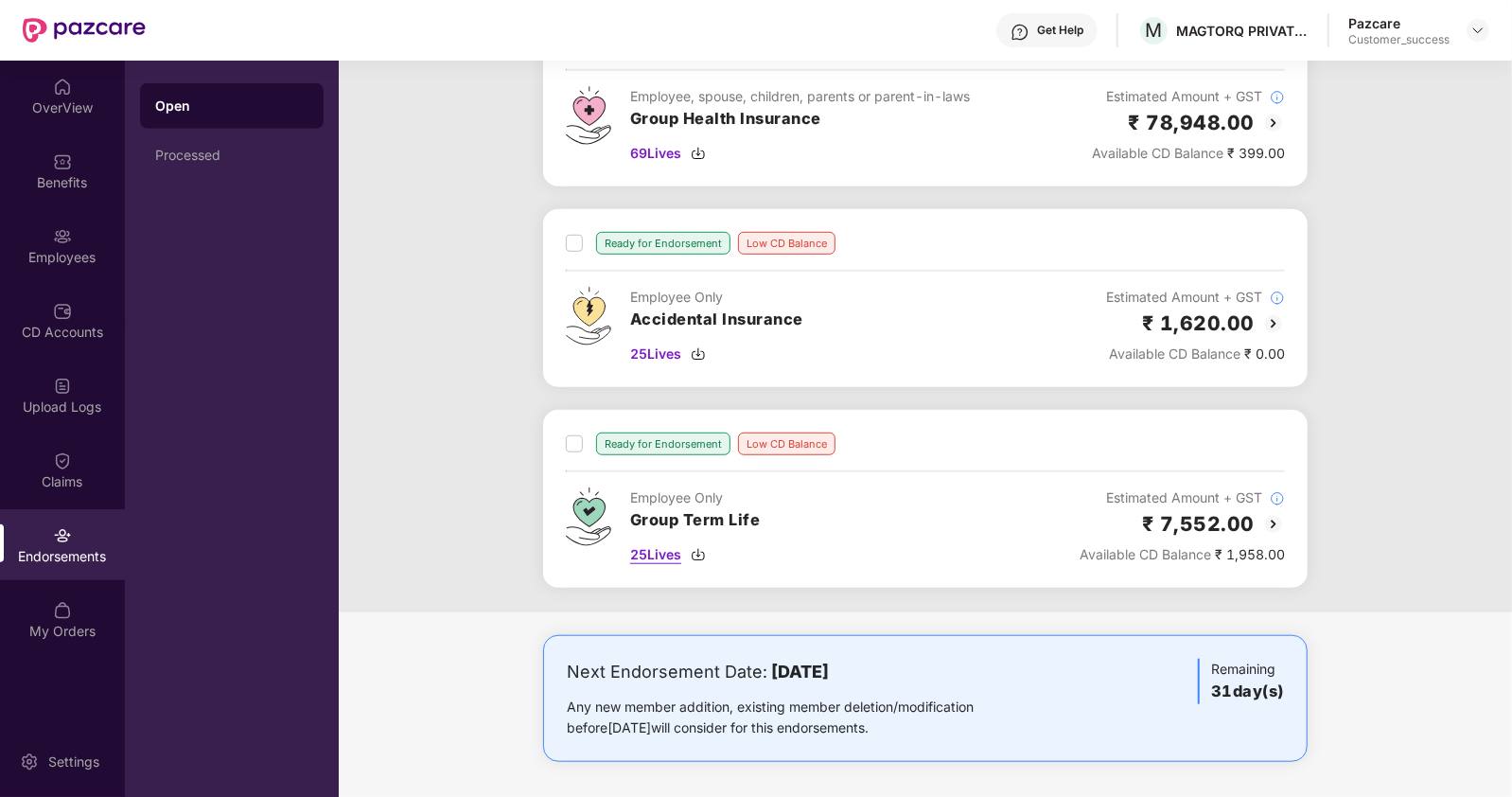
click at [667, 555] on span "25 Lives" at bounding box center [655, 555] width 51 height 21
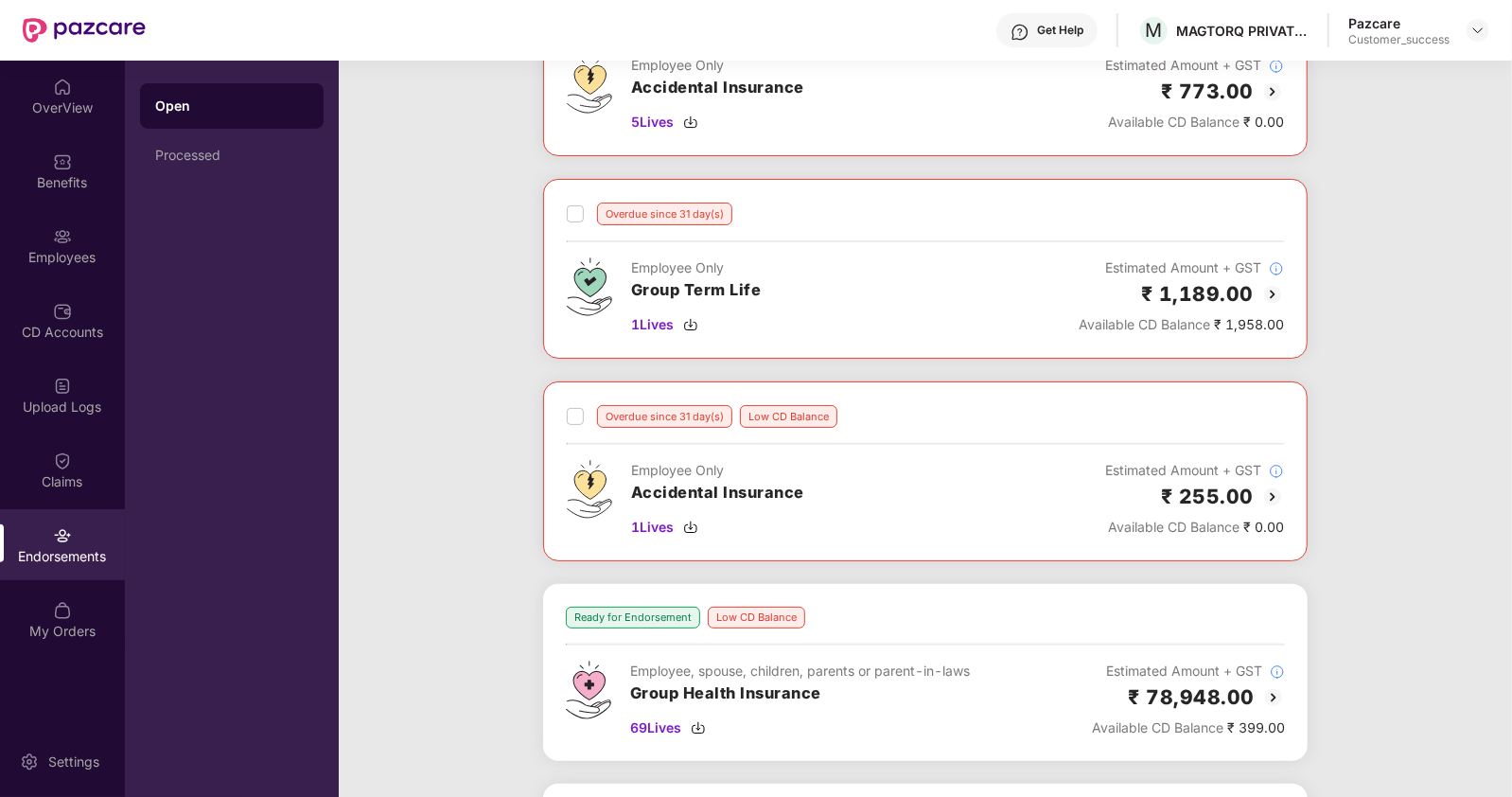
scroll to position [0, 0]
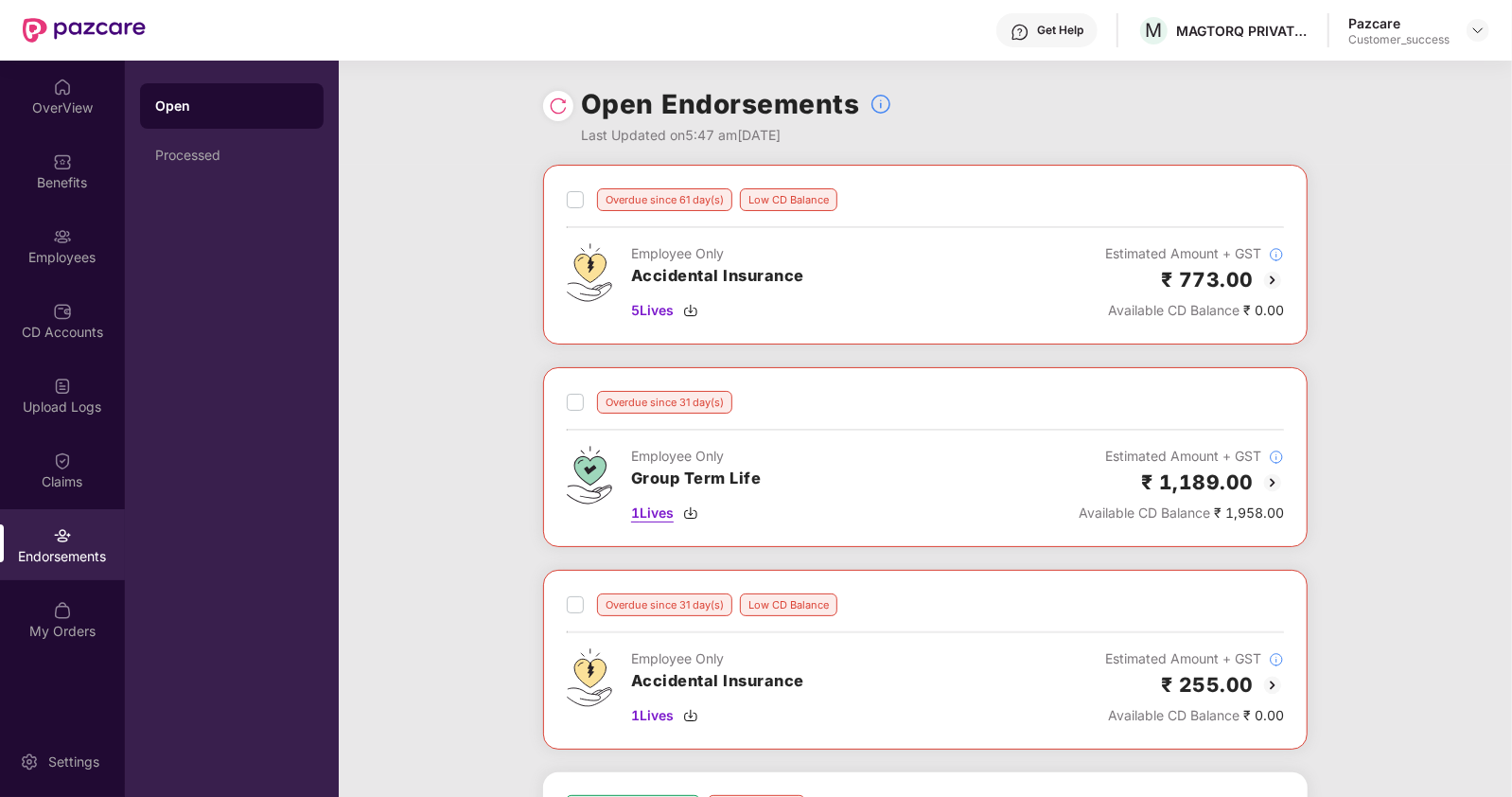
click at [665, 508] on span "1 Lives" at bounding box center [652, 513] width 42 height 21
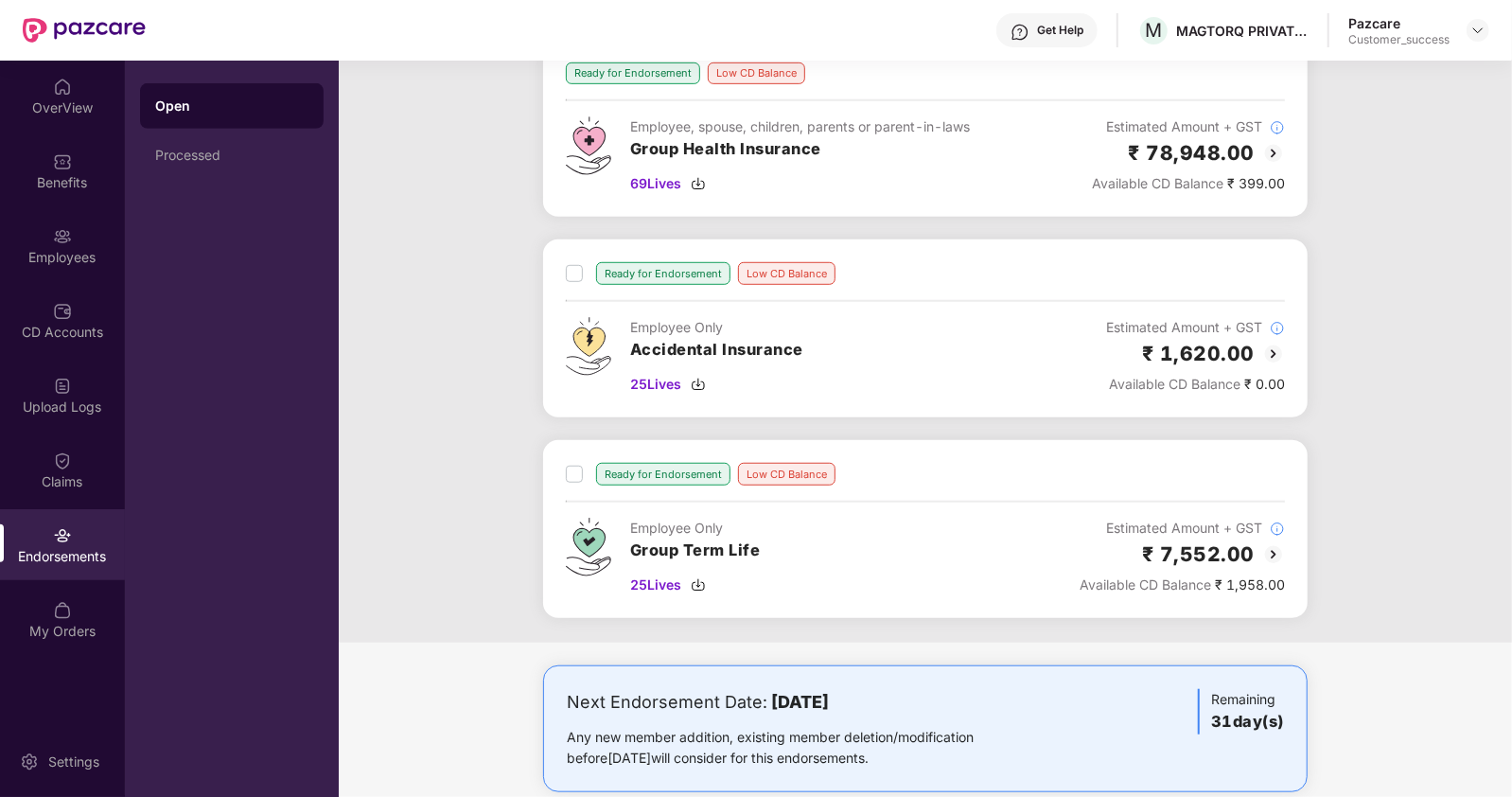
scroll to position [763, 0]
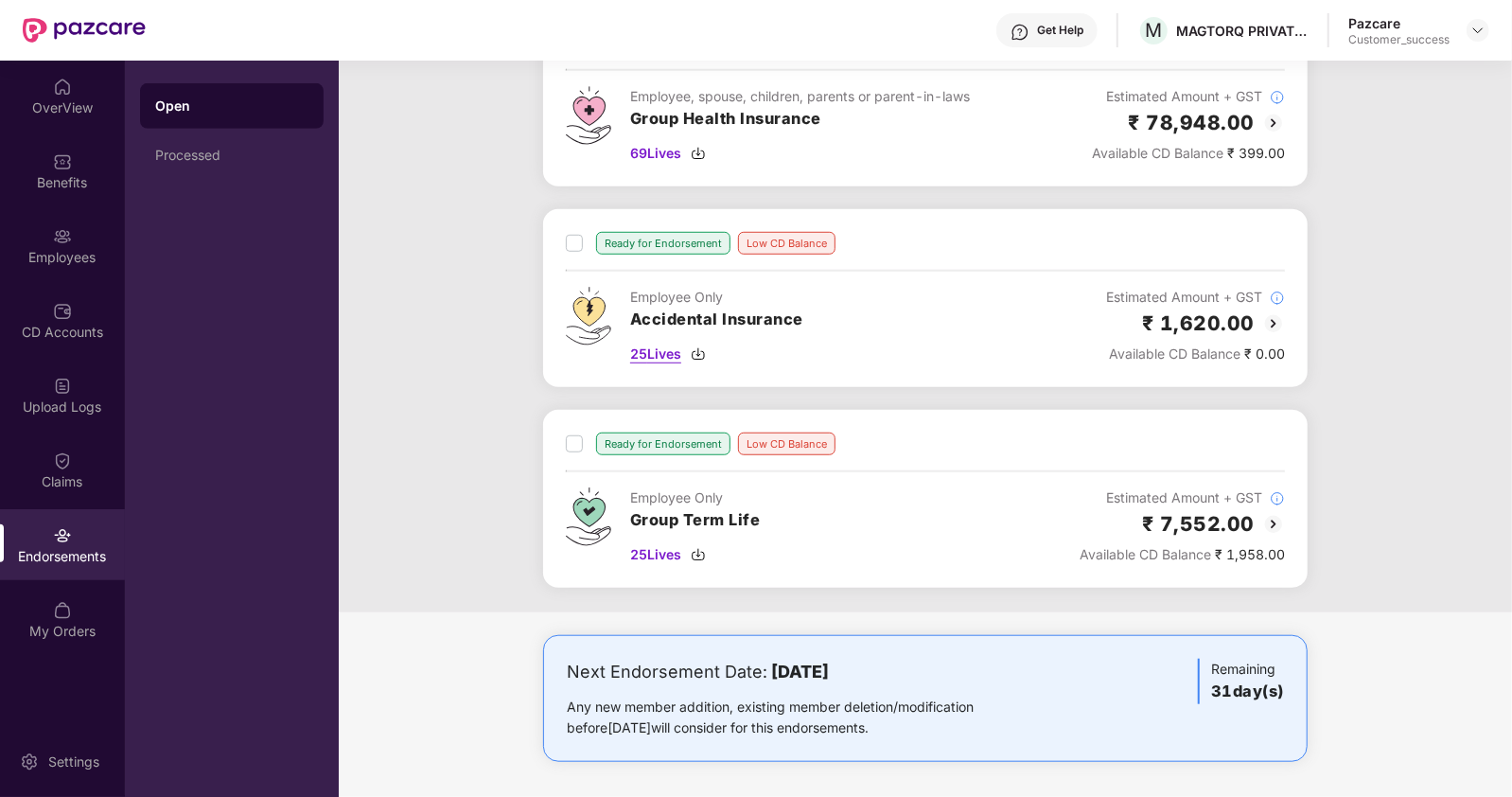
click at [656, 354] on span "25 Lives" at bounding box center [655, 354] width 51 height 21
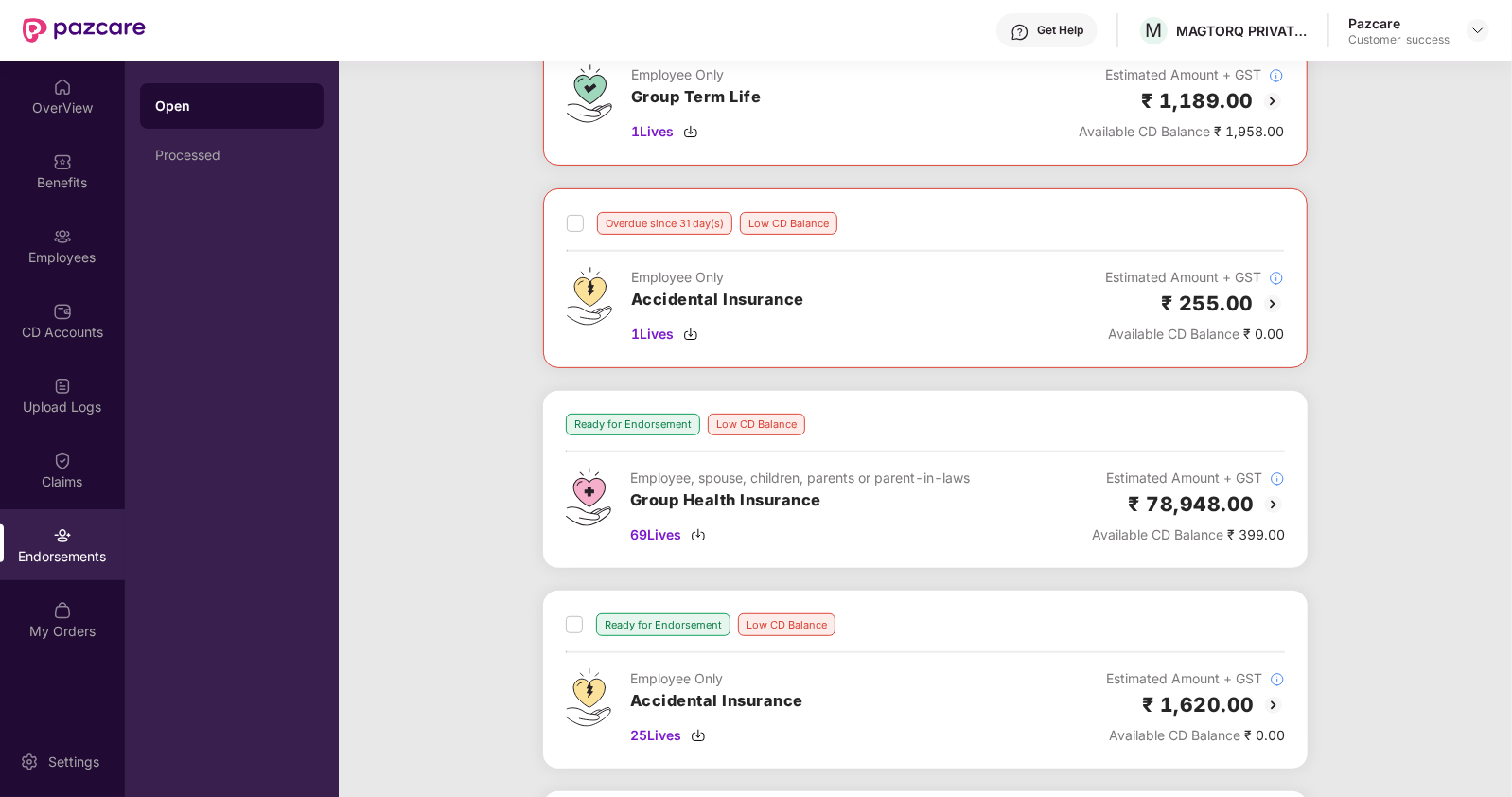
scroll to position [367, 0]
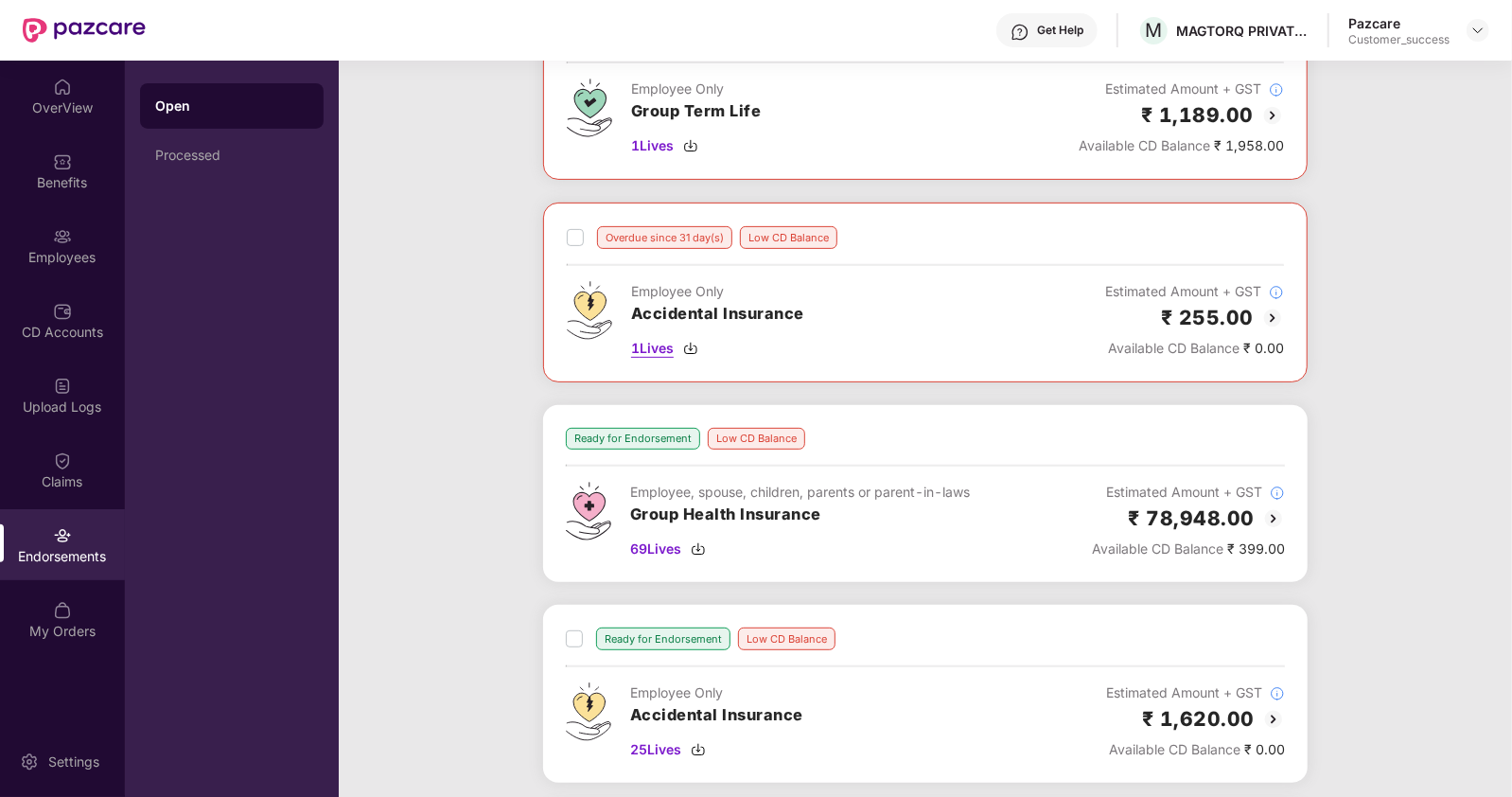
click at [650, 341] on span "1 Lives" at bounding box center [652, 348] width 42 height 21
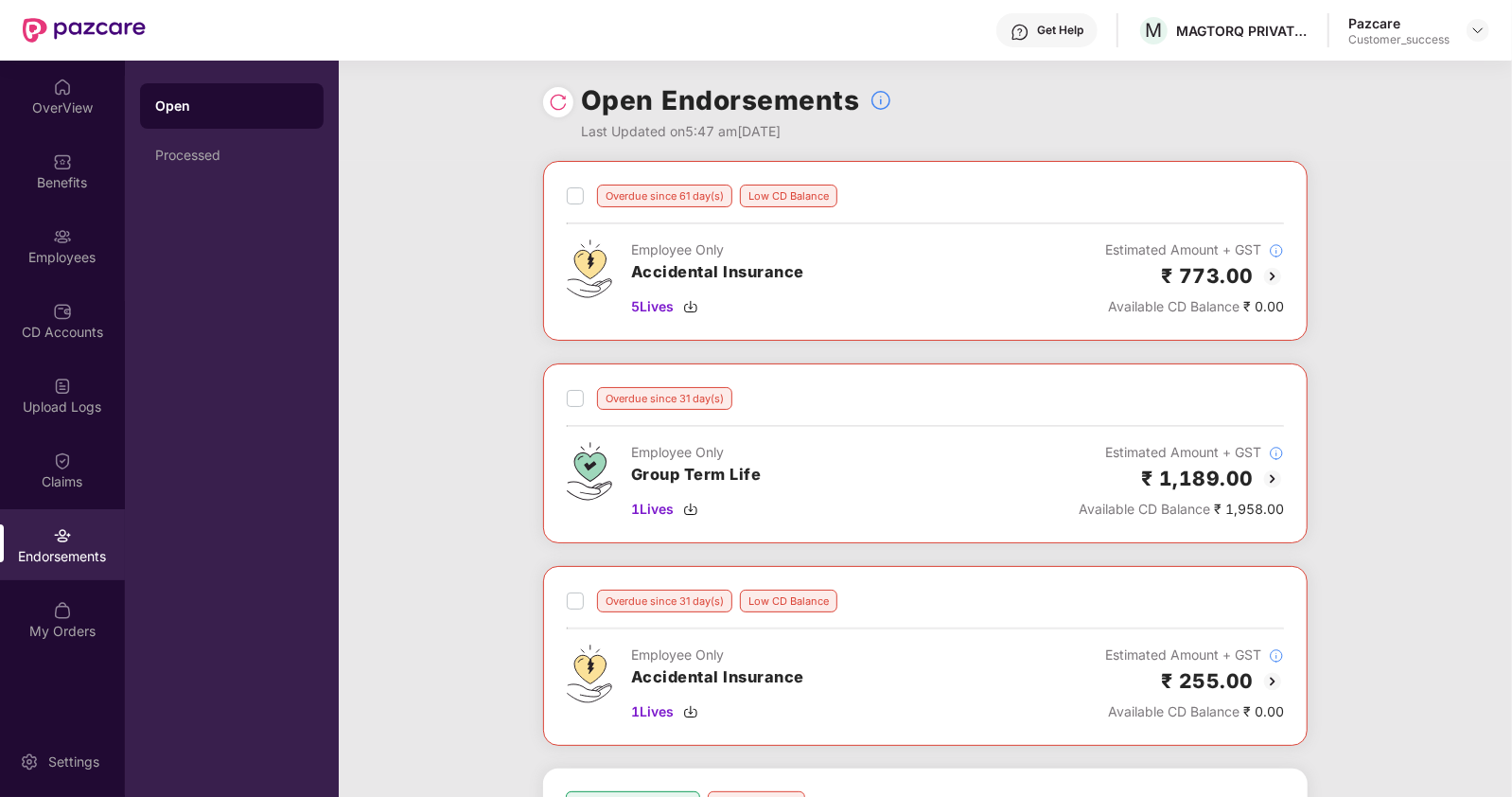
scroll to position [0, 0]
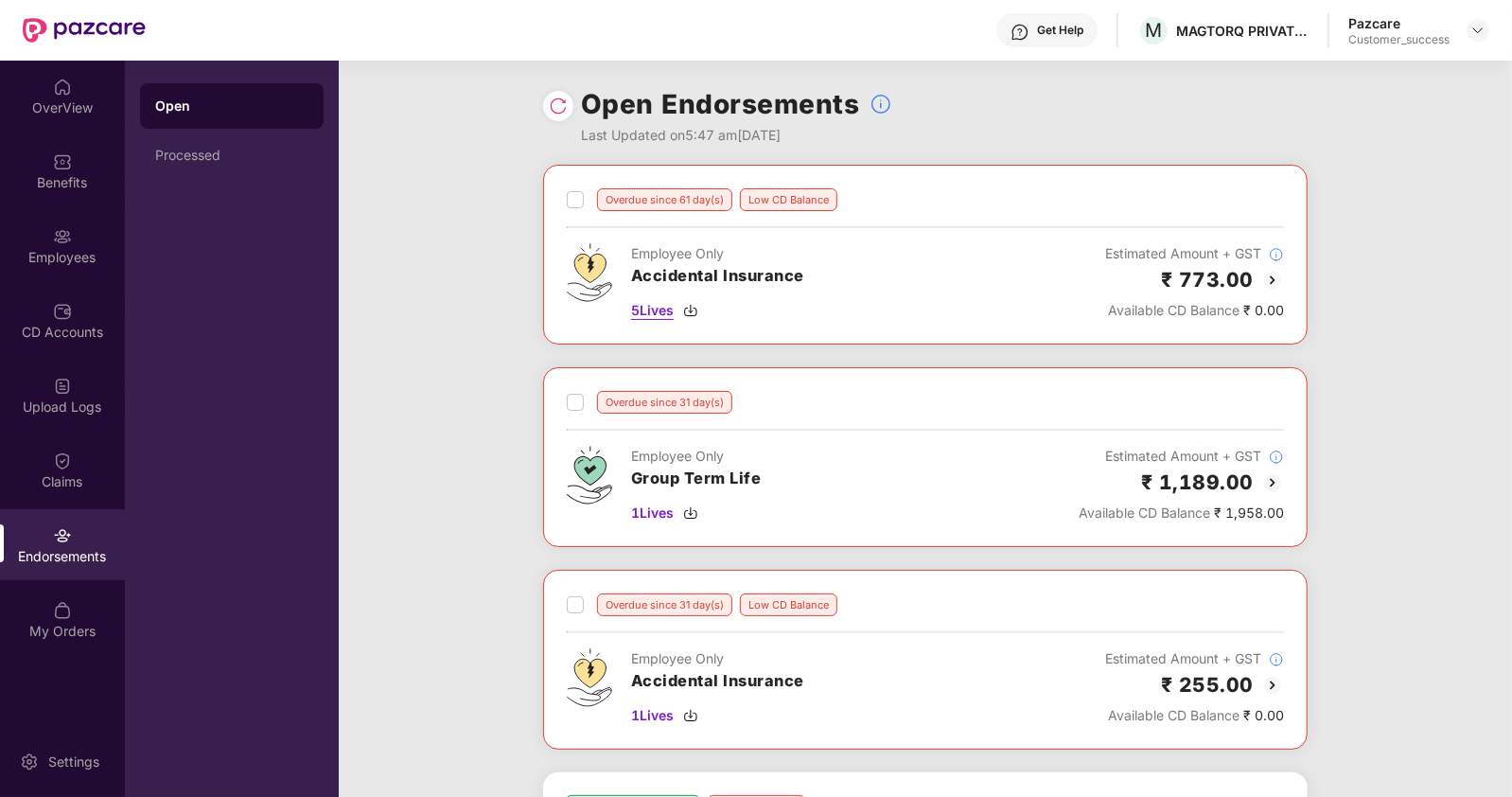
click at [667, 312] on span "5 Lives" at bounding box center [652, 311] width 42 height 21
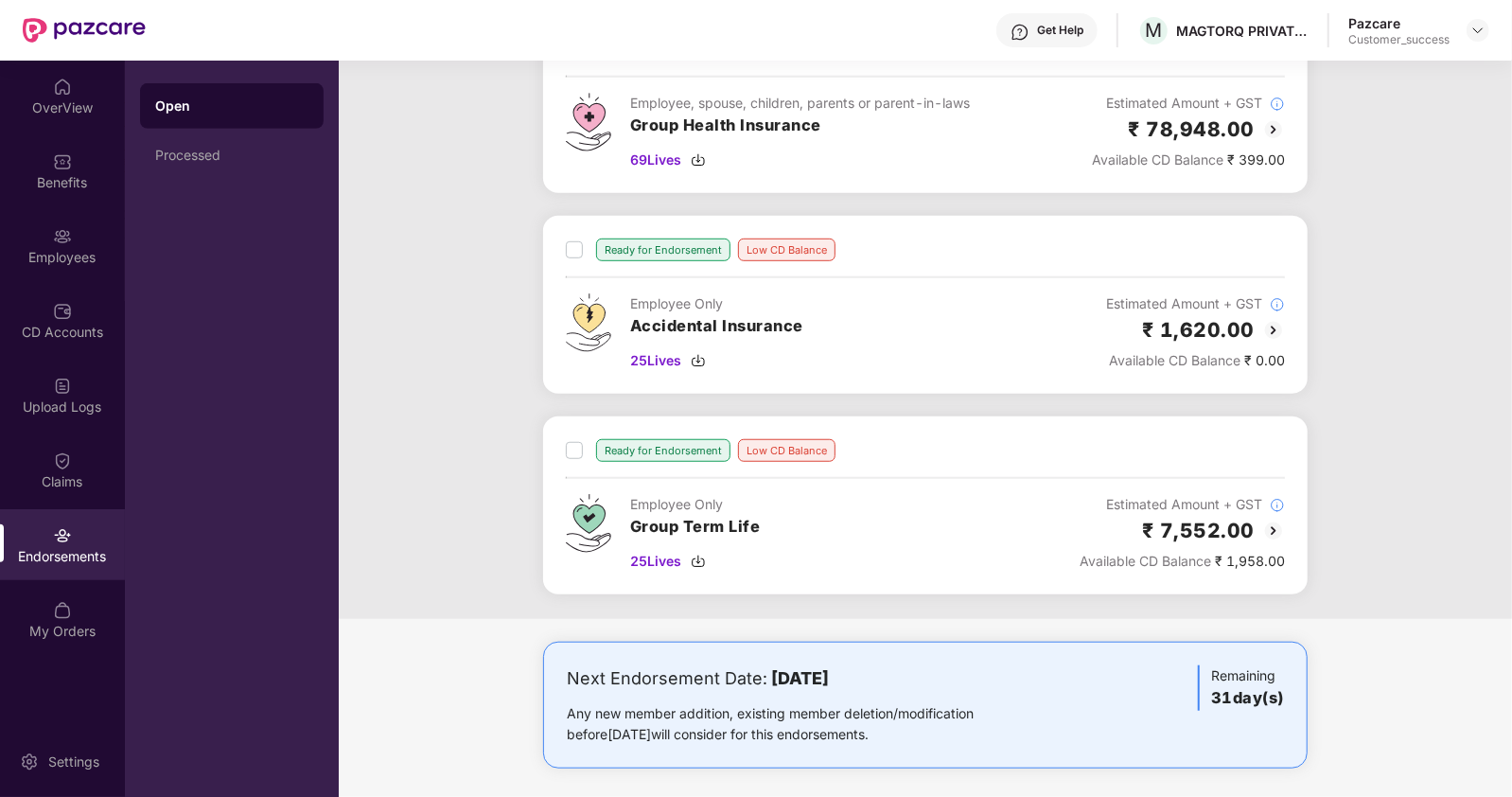
scroll to position [763, 0]
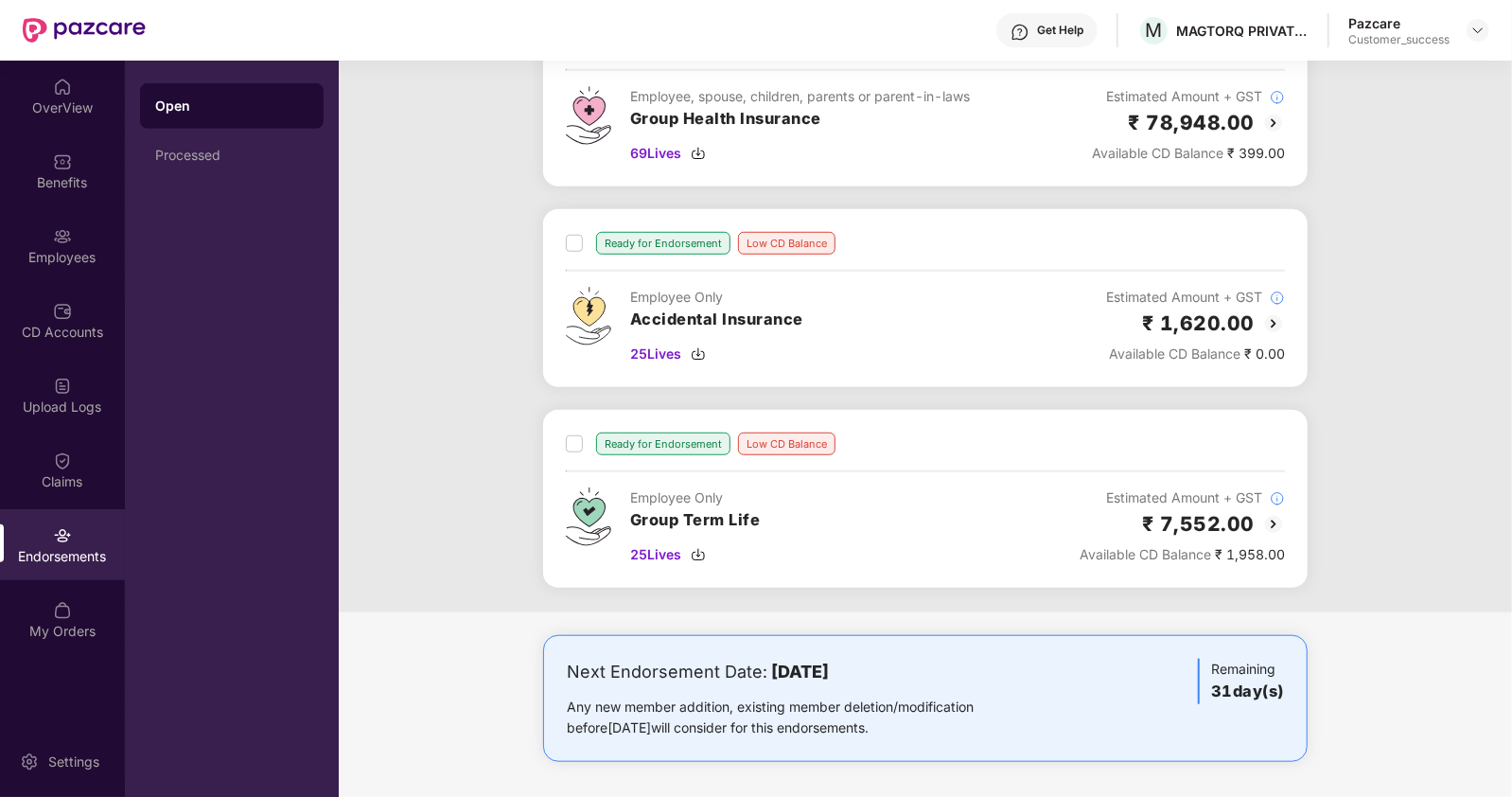
click at [1488, 21] on div at bounding box center [1478, 31] width 23 height 23
click at [1470, 35] on div at bounding box center [1478, 31] width 23 height 23
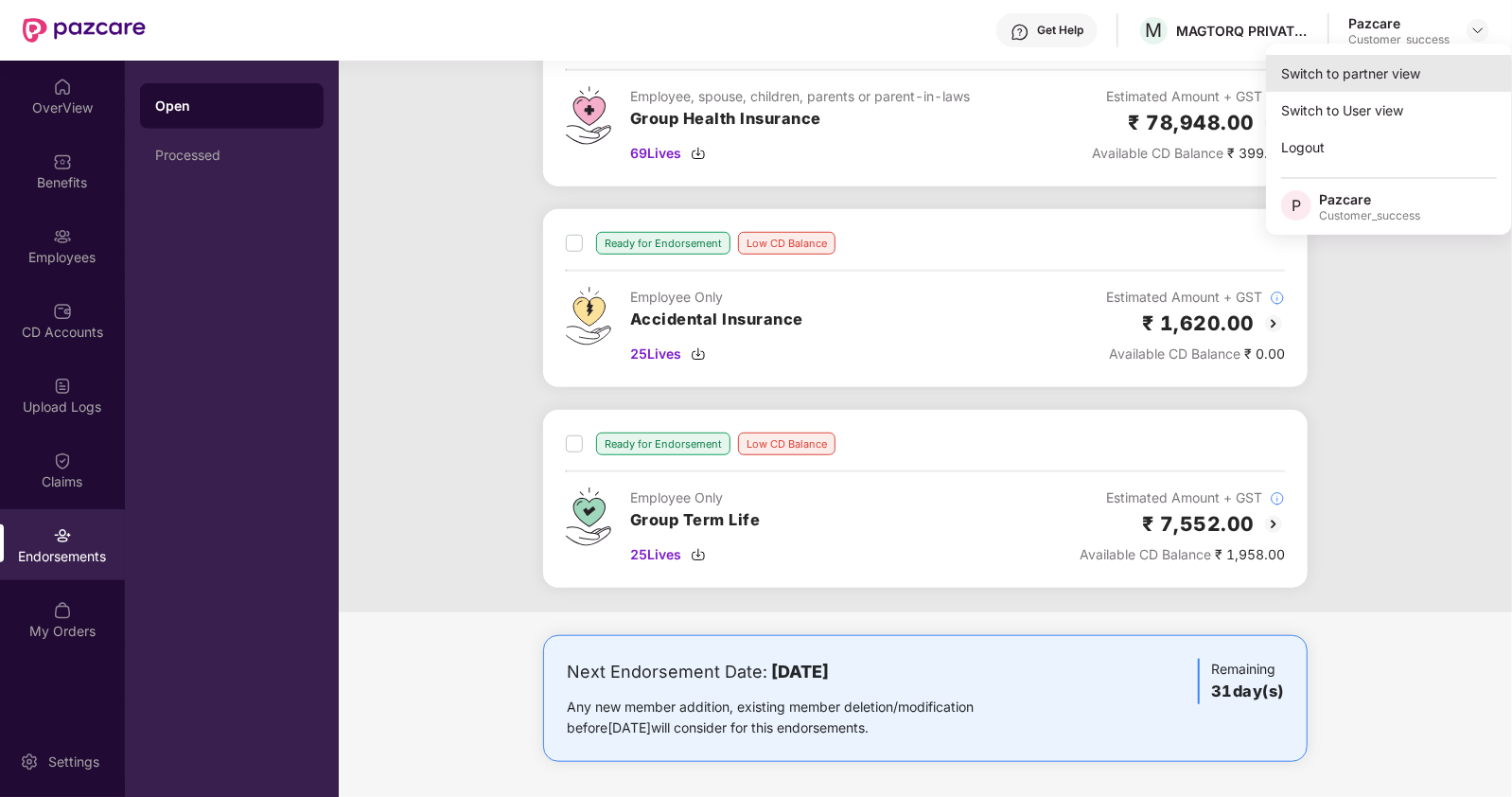
click at [1358, 88] on div "Switch to partner view" at bounding box center [1389, 73] width 246 height 36
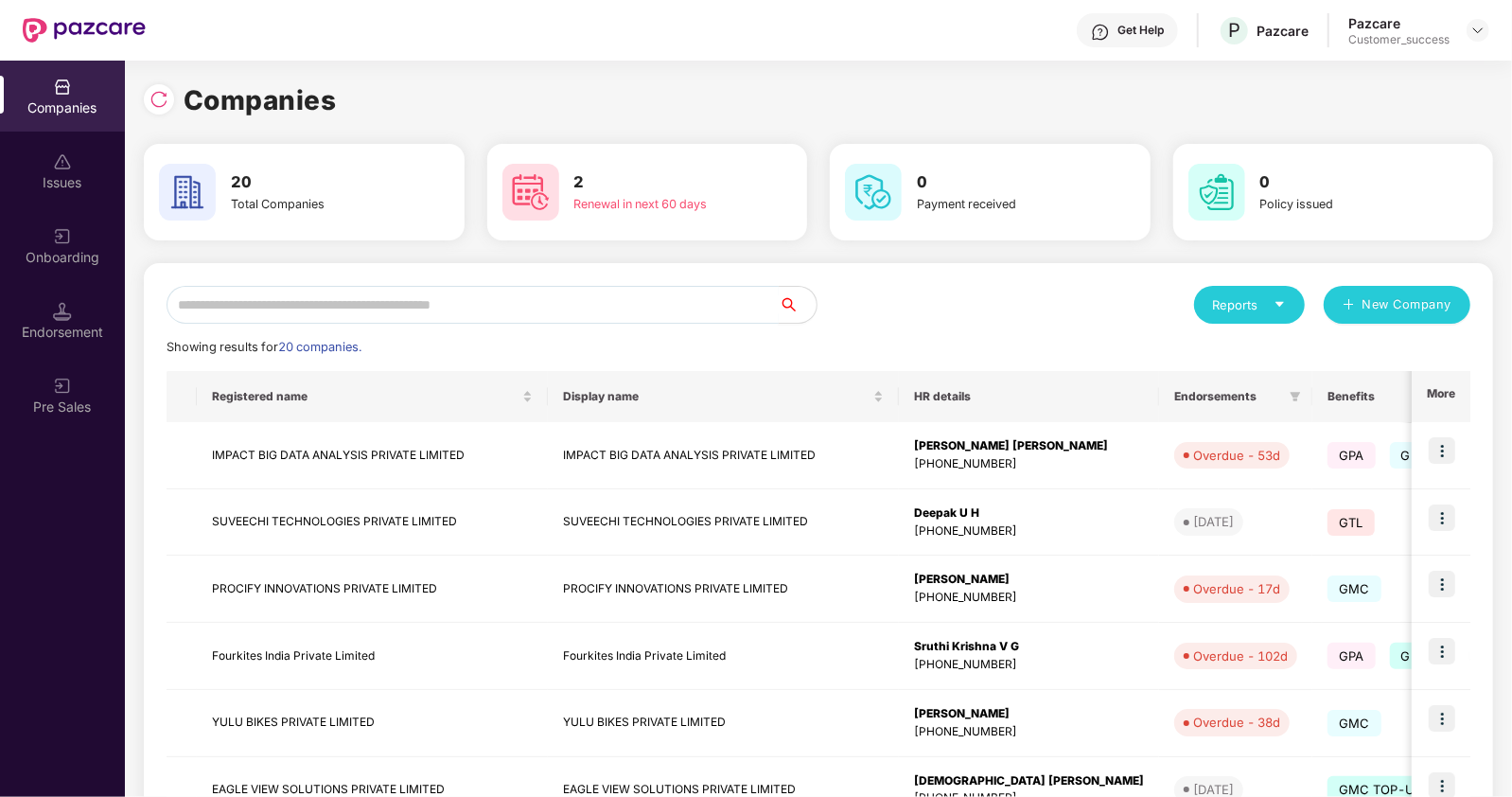
click at [272, 312] on input "text" at bounding box center [473, 304] width 613 height 37
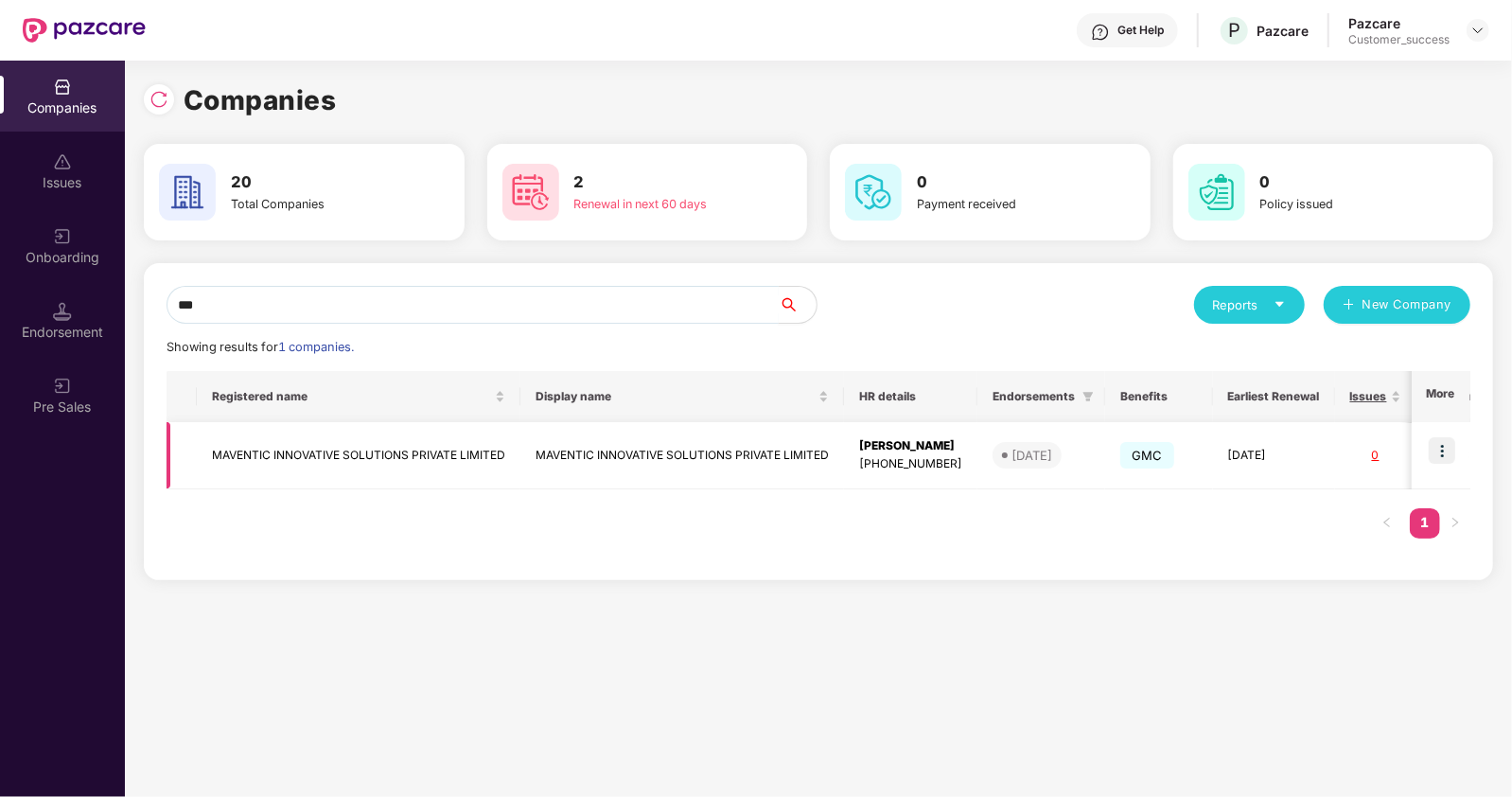
type input "***"
click at [766, 435] on td "MAVENTIC INNOVATIVE SOLUTIONS PRIVATE LIMITED" at bounding box center [683, 456] width 324 height 67
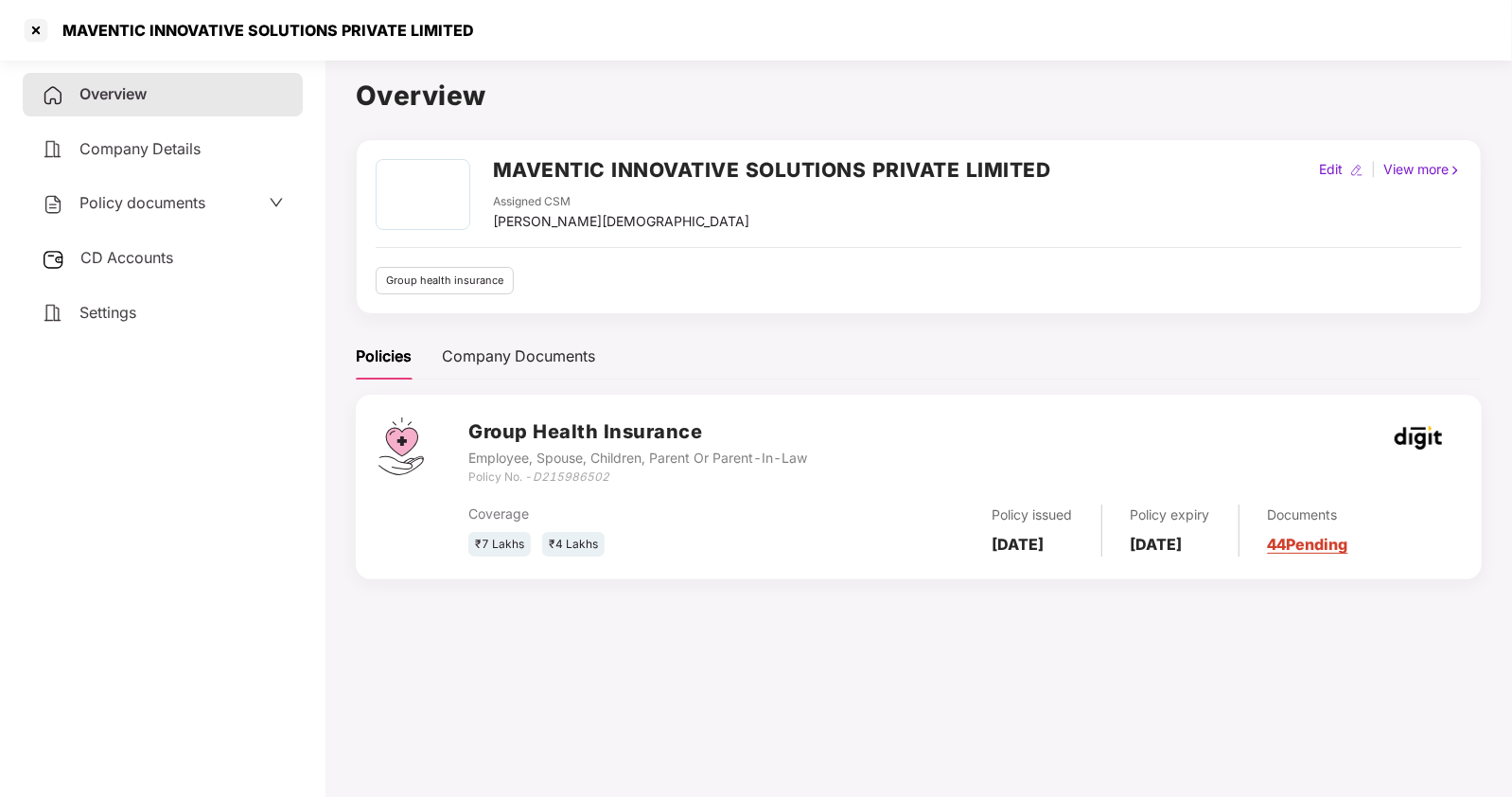
click at [174, 207] on span "Policy documents" at bounding box center [142, 202] width 126 height 19
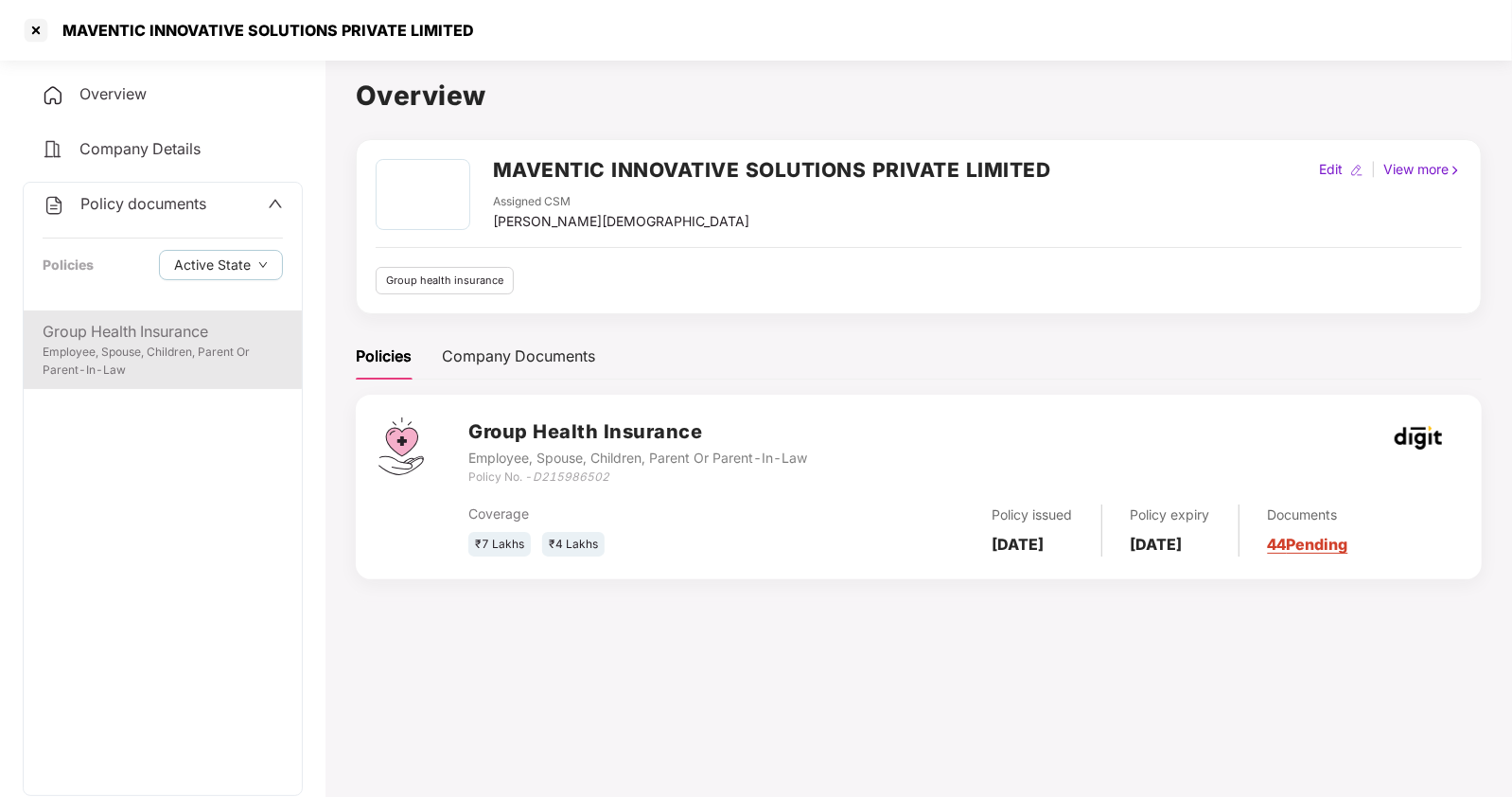
click at [172, 321] on div "Group Health Insurance" at bounding box center [162, 332] width 241 height 24
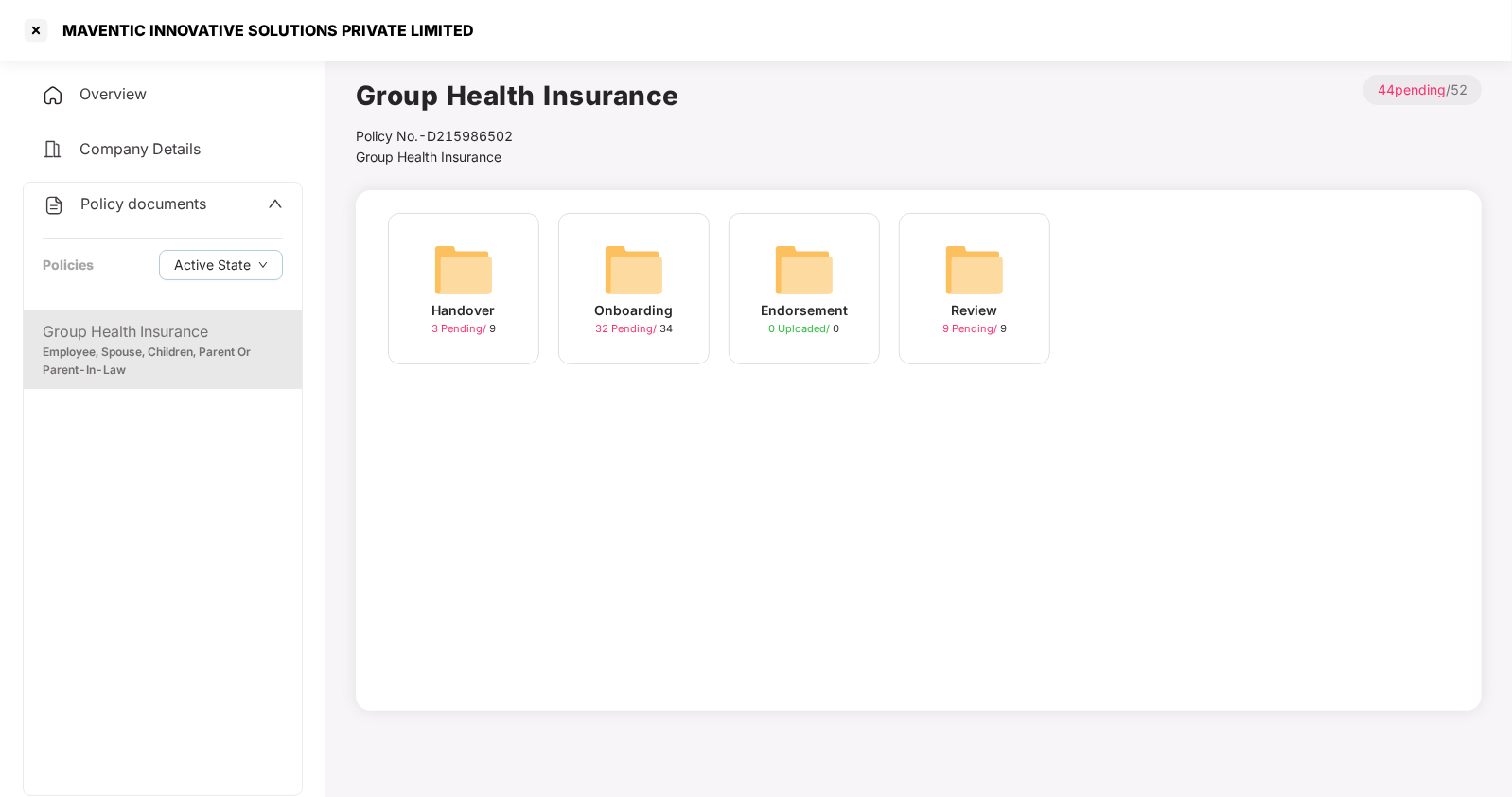
click at [801, 286] on img at bounding box center [803, 270] width 60 height 60
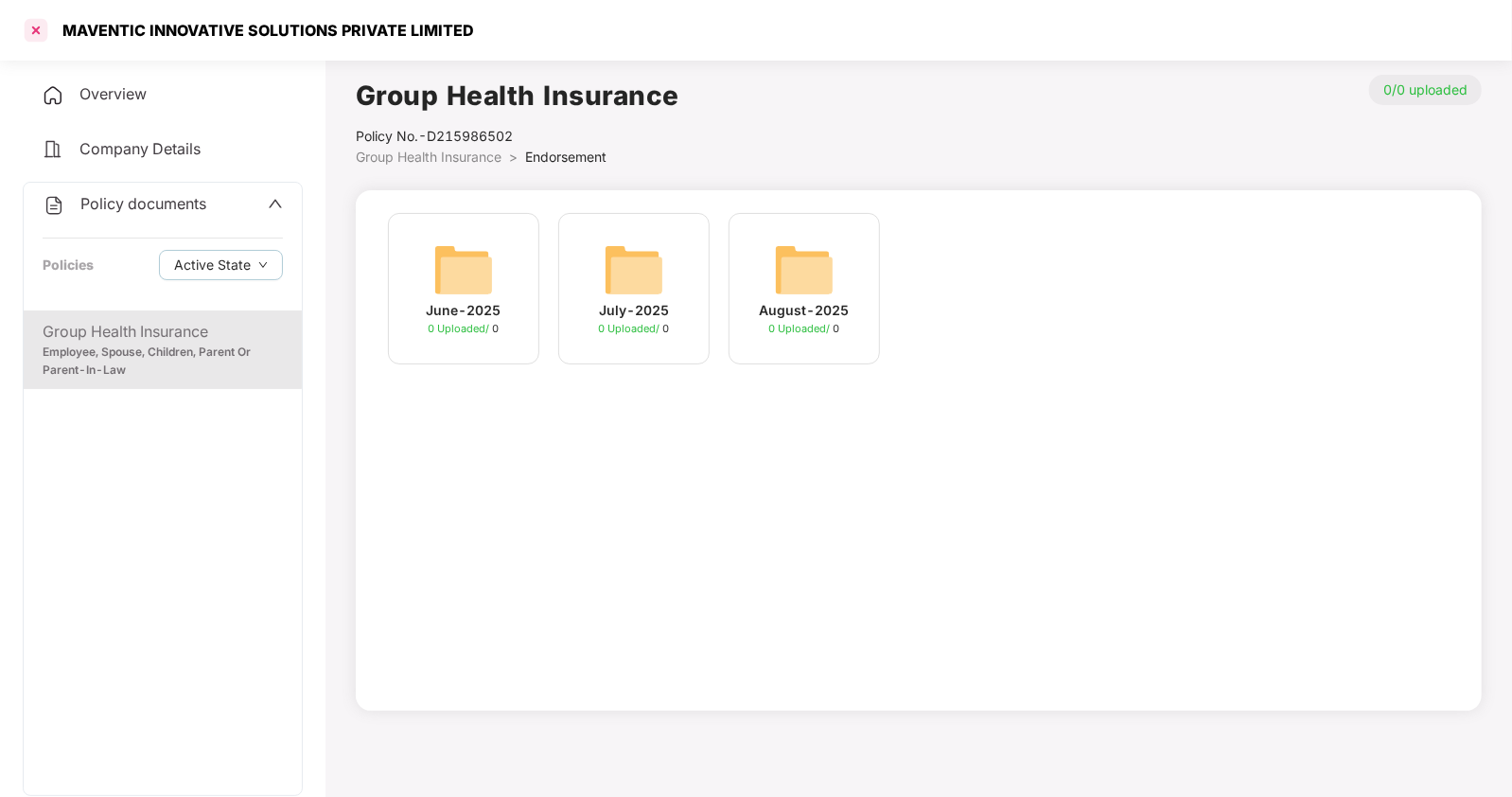
click at [34, 30] on div at bounding box center [36, 31] width 31 height 31
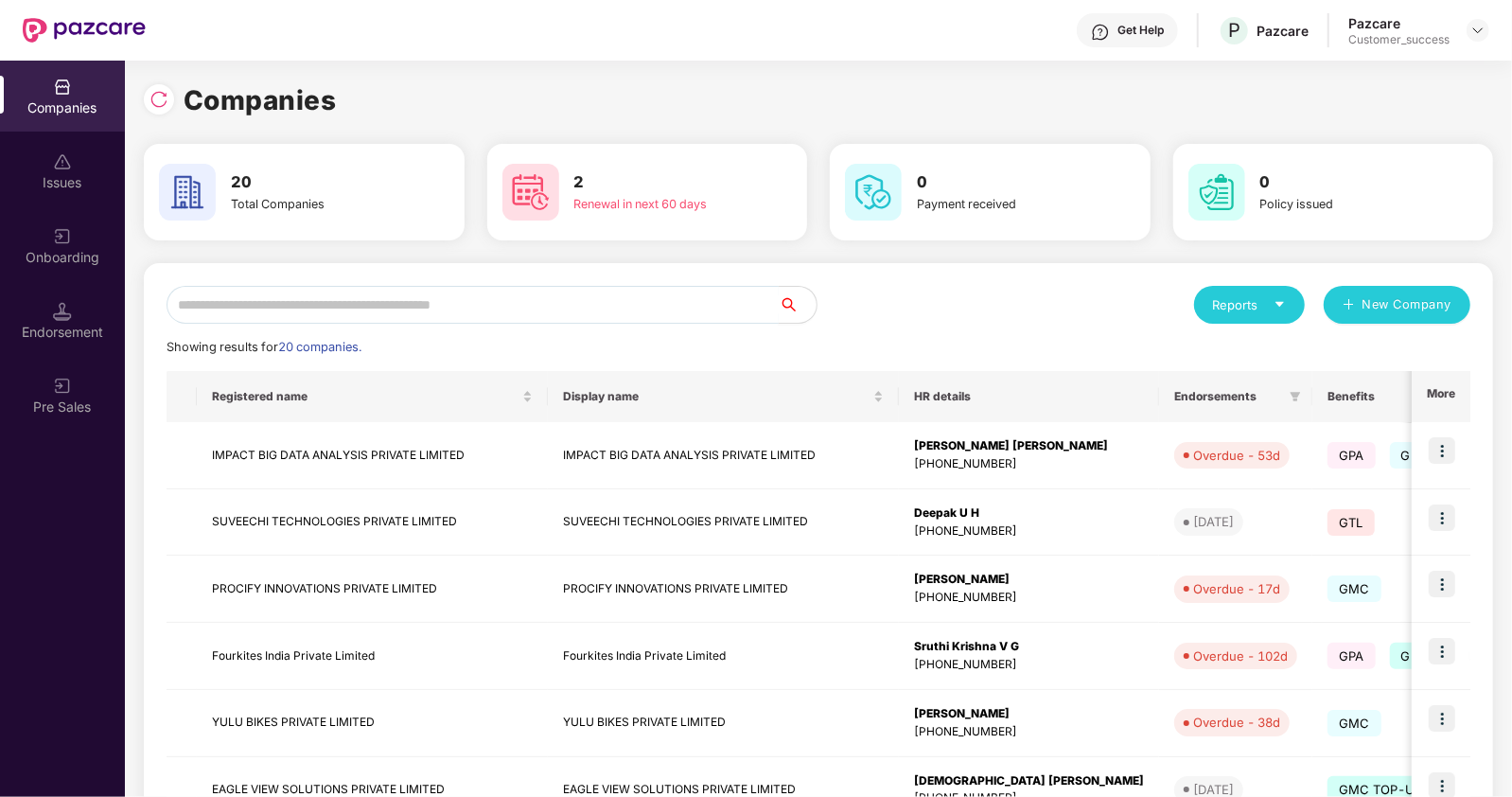
click at [390, 307] on input "text" at bounding box center [473, 304] width 613 height 37
click at [308, 307] on input "text" at bounding box center [473, 304] width 613 height 37
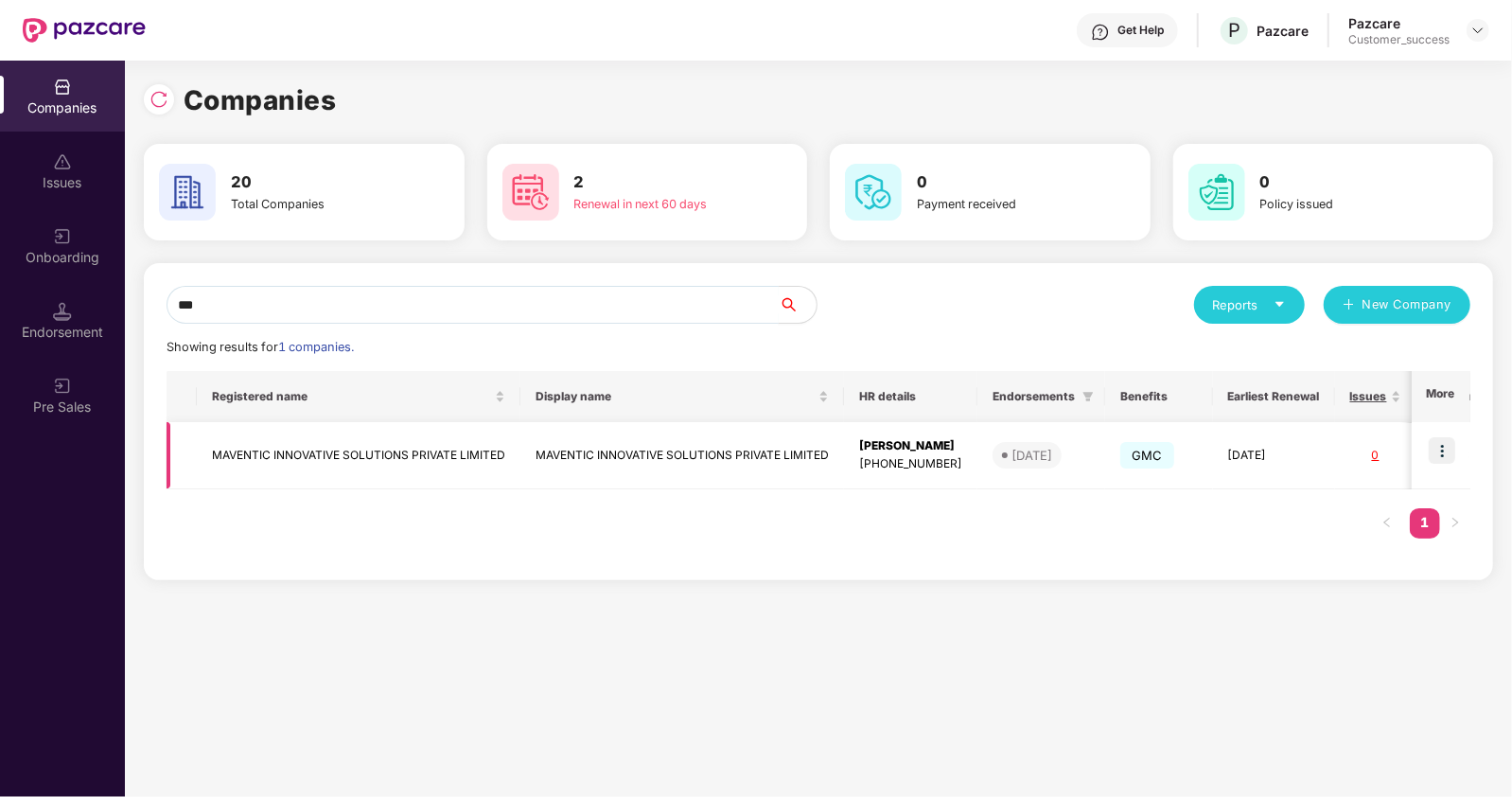
type input "***"
click at [316, 449] on td "MAVENTIC INNOVATIVE SOLUTIONS PRIVATE LIMITED" at bounding box center [359, 456] width 324 height 67
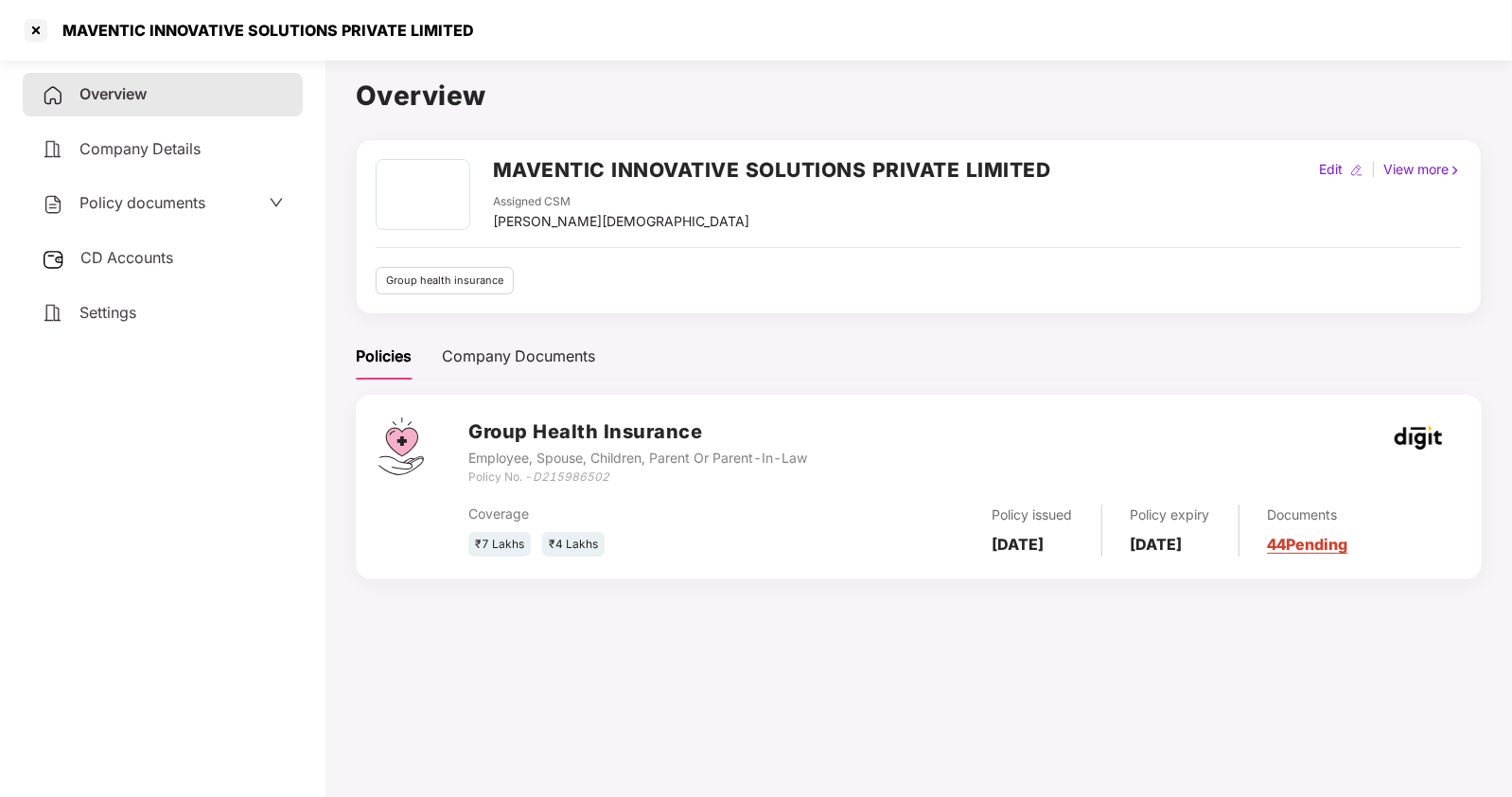
click at [163, 205] on span "Policy documents" at bounding box center [142, 202] width 126 height 19
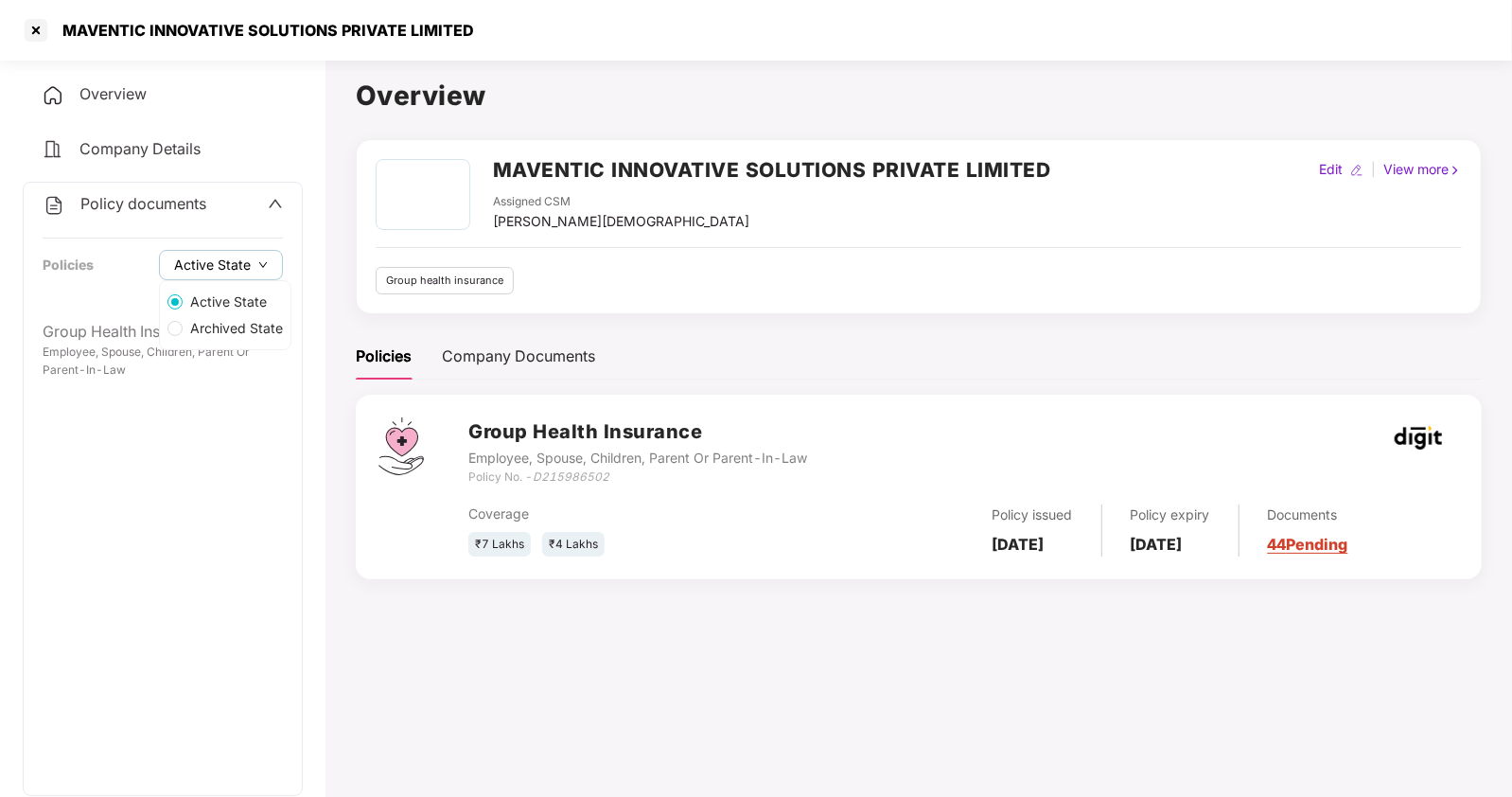
click at [247, 267] on span "Active State" at bounding box center [213, 266] width 77 height 21
click at [201, 324] on span "Archived State" at bounding box center [237, 329] width 108 height 21
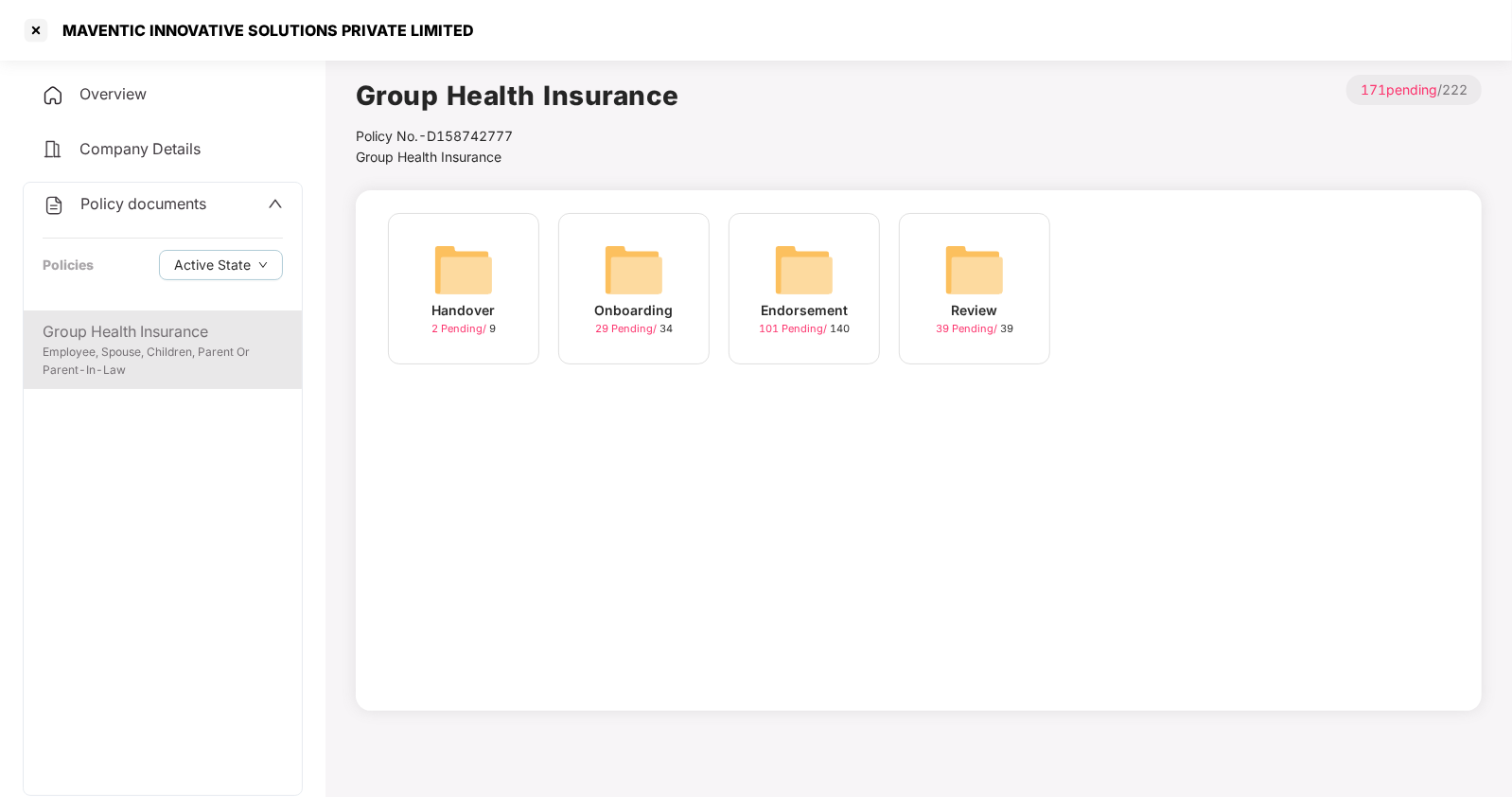
click at [111, 344] on div "Employee, Spouse, Children, Parent Or Parent-In-Law" at bounding box center [162, 362] width 241 height 36
click at [172, 340] on div "Group Health Insurance" at bounding box center [162, 332] width 241 height 24
click at [110, 343] on div "Employee, Spouse, Children, Parent Or Parent-In-Law" at bounding box center [162, 362] width 241 height 36
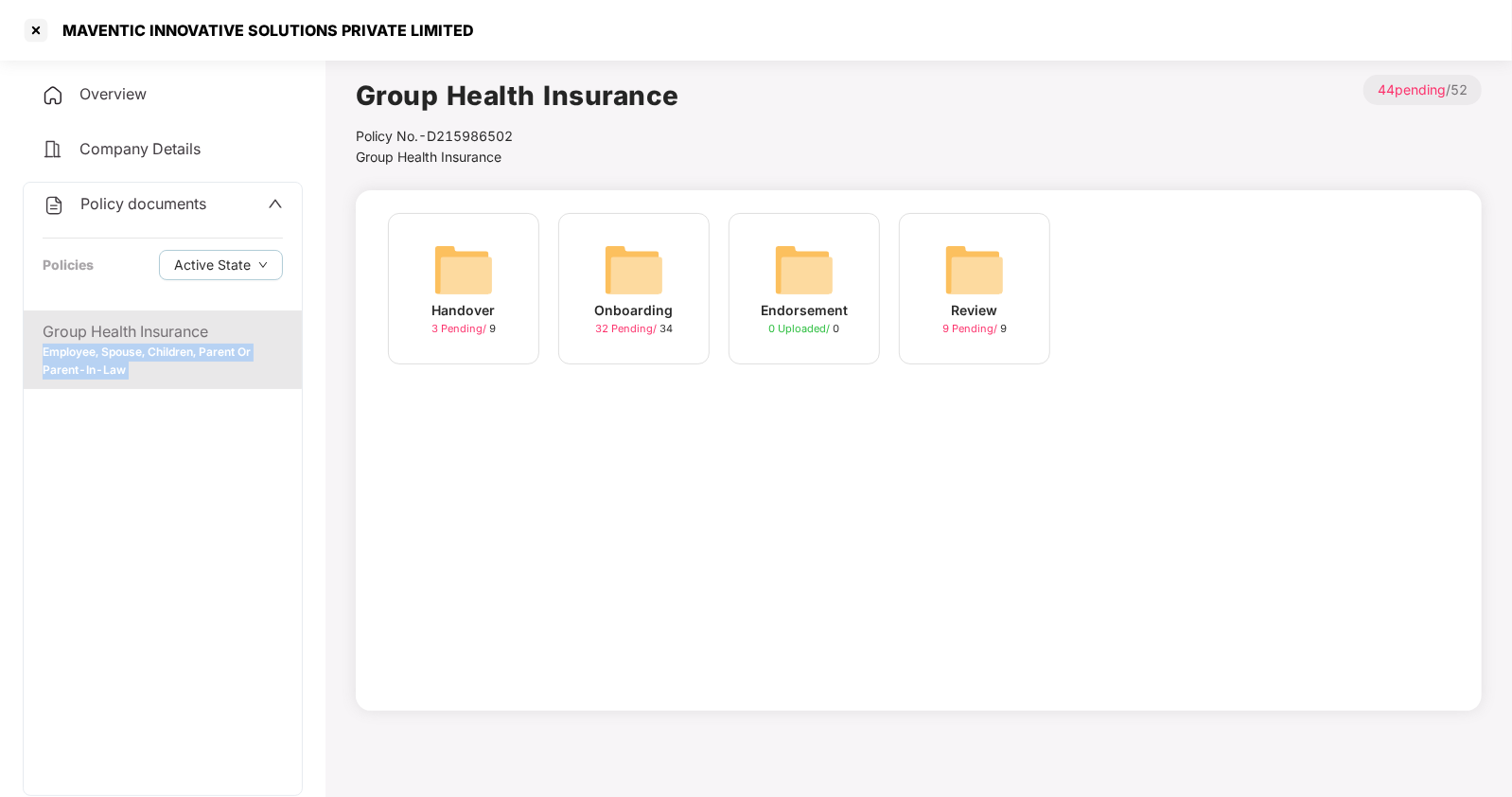
click at [110, 343] on div "Employee, Spouse, Children, Parent Or Parent-In-Law" at bounding box center [162, 362] width 241 height 36
click at [152, 330] on div "Group Health Insurance" at bounding box center [162, 332] width 241 height 24
click at [210, 298] on span "Active State" at bounding box center [229, 302] width 92 height 21
drag, startPoint x: 242, startPoint y: 446, endPoint x: 133, endPoint y: 150, distance: 315.4
click at [133, 150] on div "Overview Company Details Policy documents Policies Active State Group Health In…" at bounding box center [163, 489] width 280 height 832
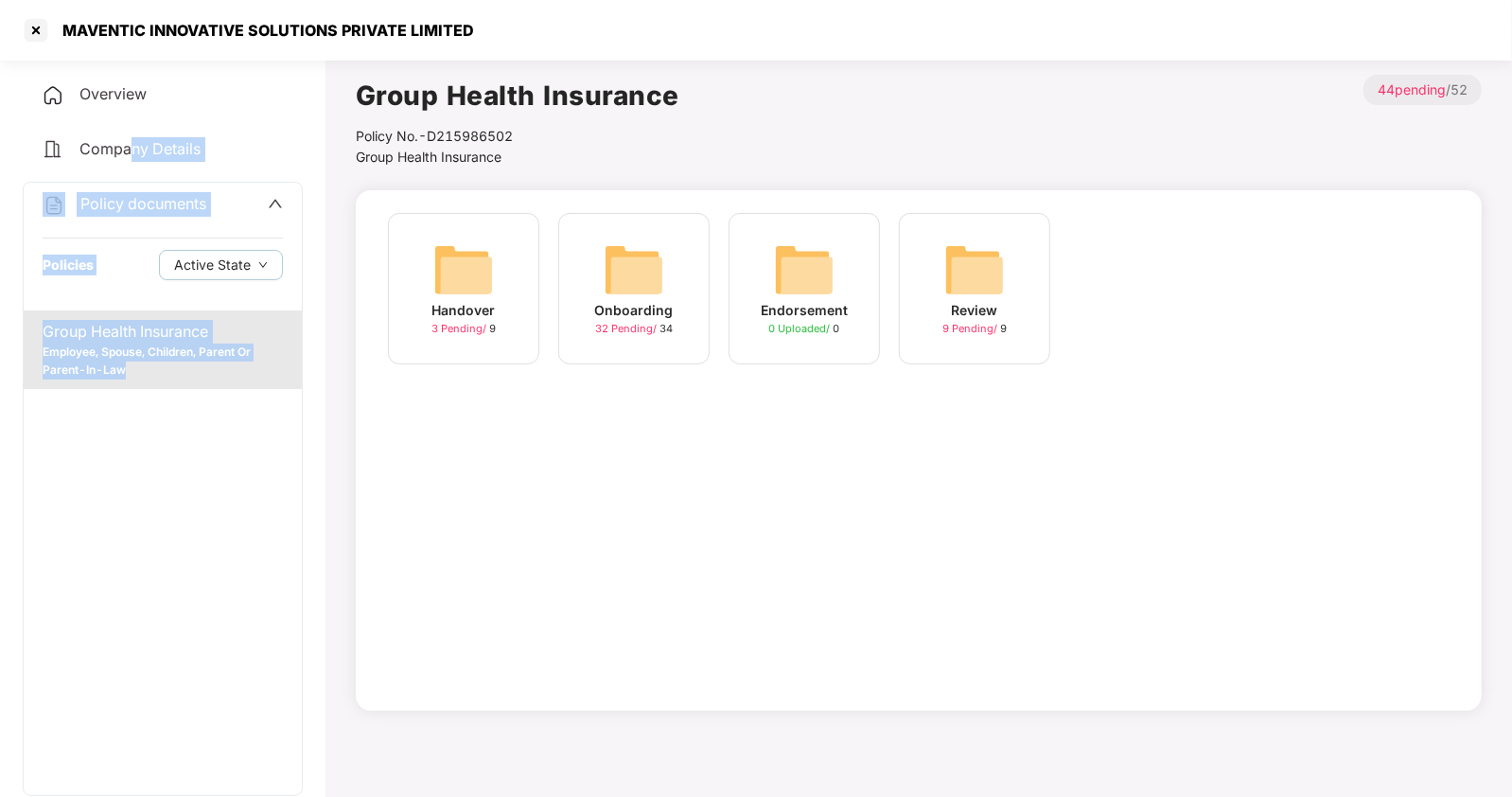
click at [133, 150] on span "Company Details" at bounding box center [140, 149] width 121 height 19
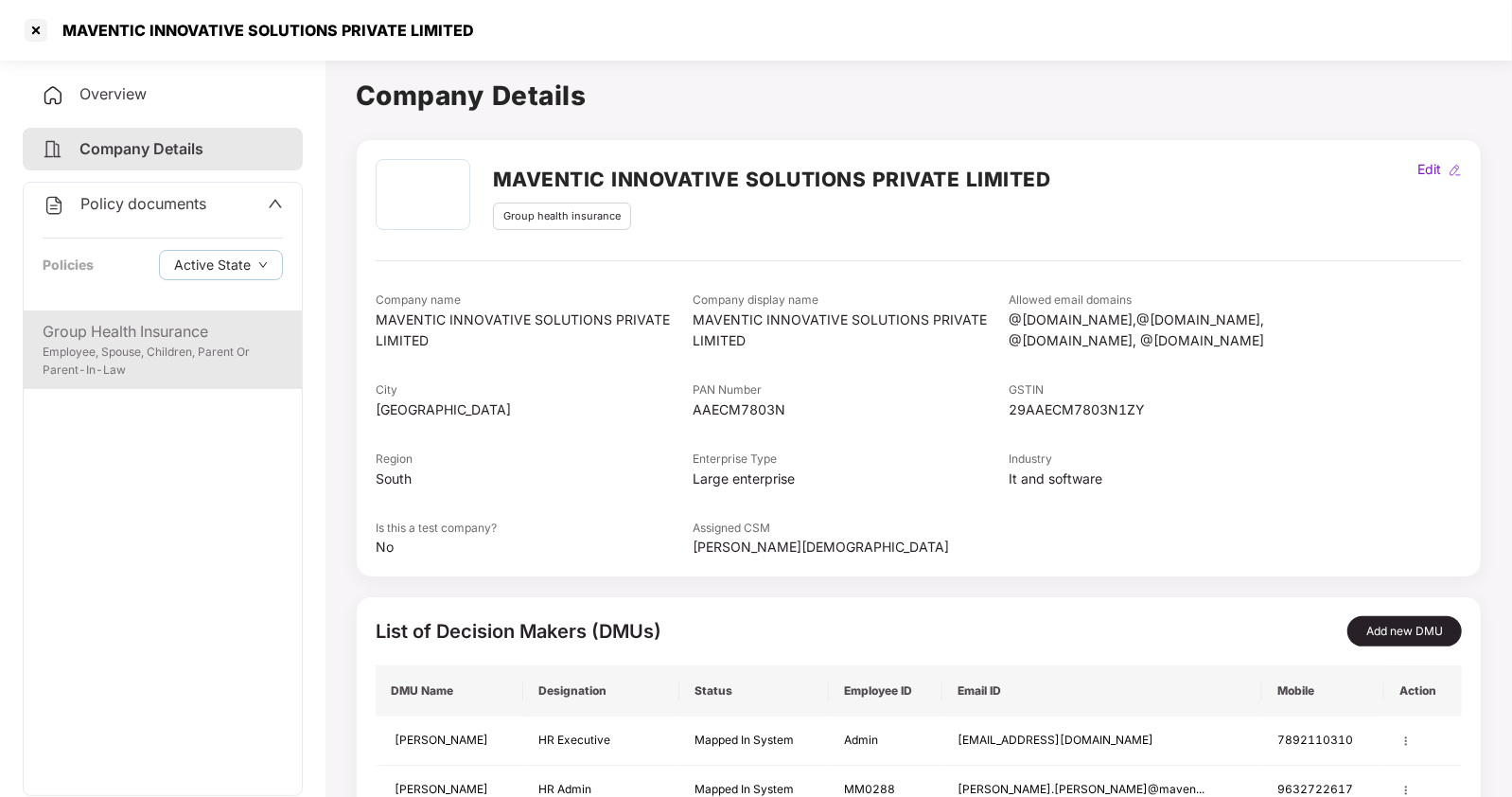
click at [186, 361] on div "Employee, Spouse, Children, Parent Or Parent-In-Law" at bounding box center [162, 362] width 241 height 36
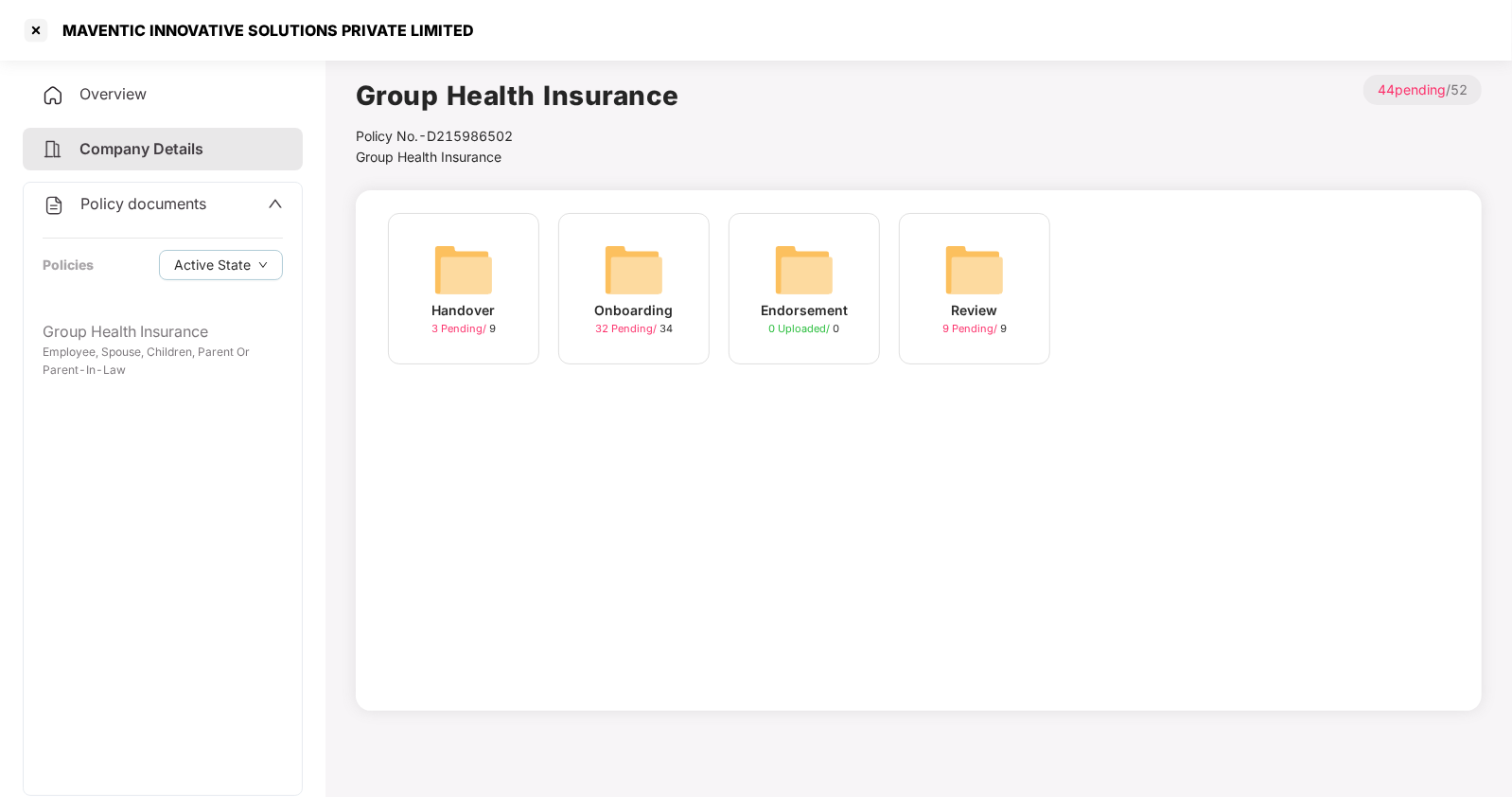
click at [203, 199] on span "Policy documents" at bounding box center [143, 203] width 126 height 19
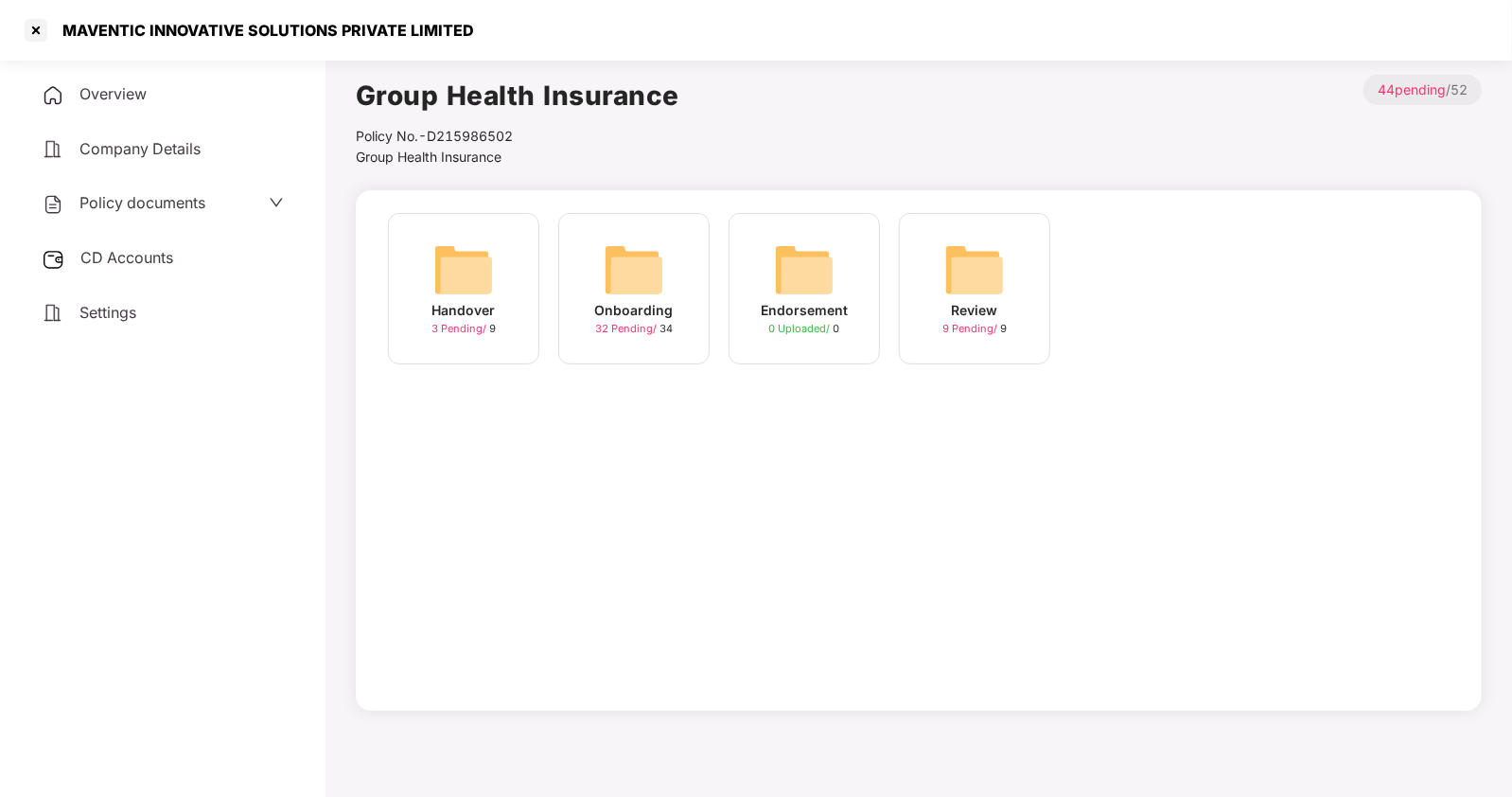
click at [203, 199] on span "Policy documents" at bounding box center [142, 202] width 126 height 19
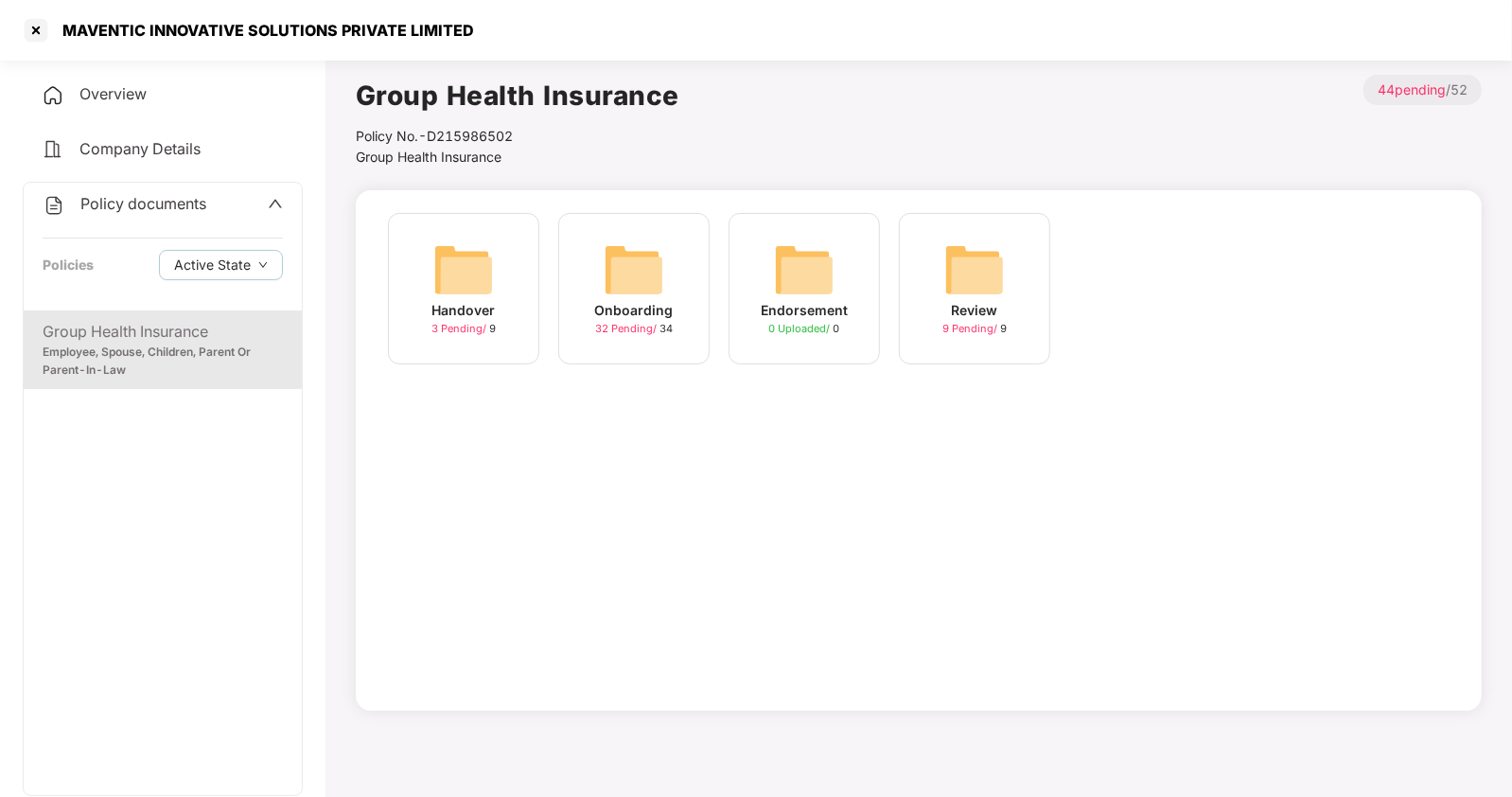
click at [171, 139] on span "Company Details" at bounding box center [140, 149] width 121 height 19
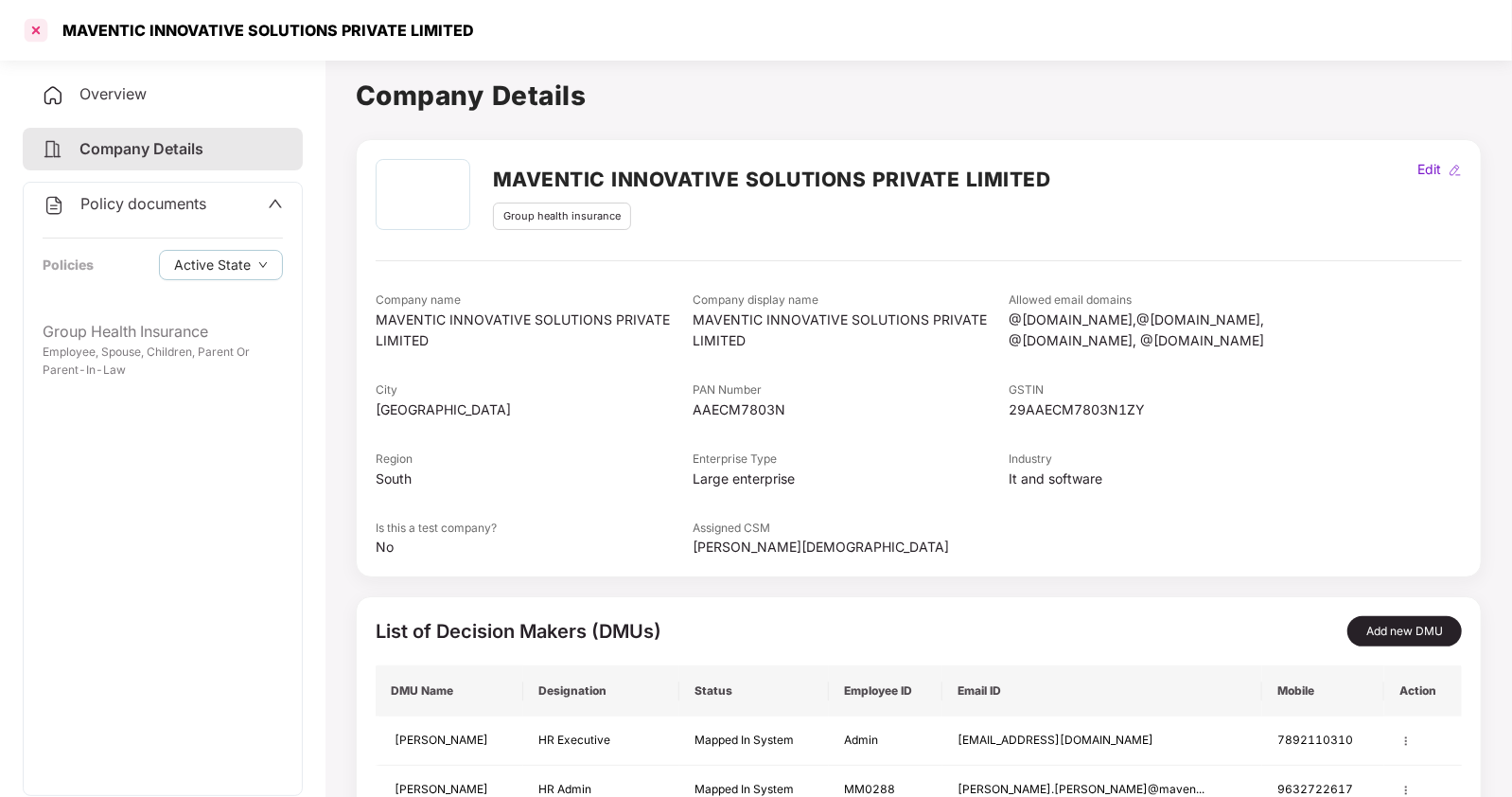
click at [32, 35] on div at bounding box center [36, 31] width 31 height 31
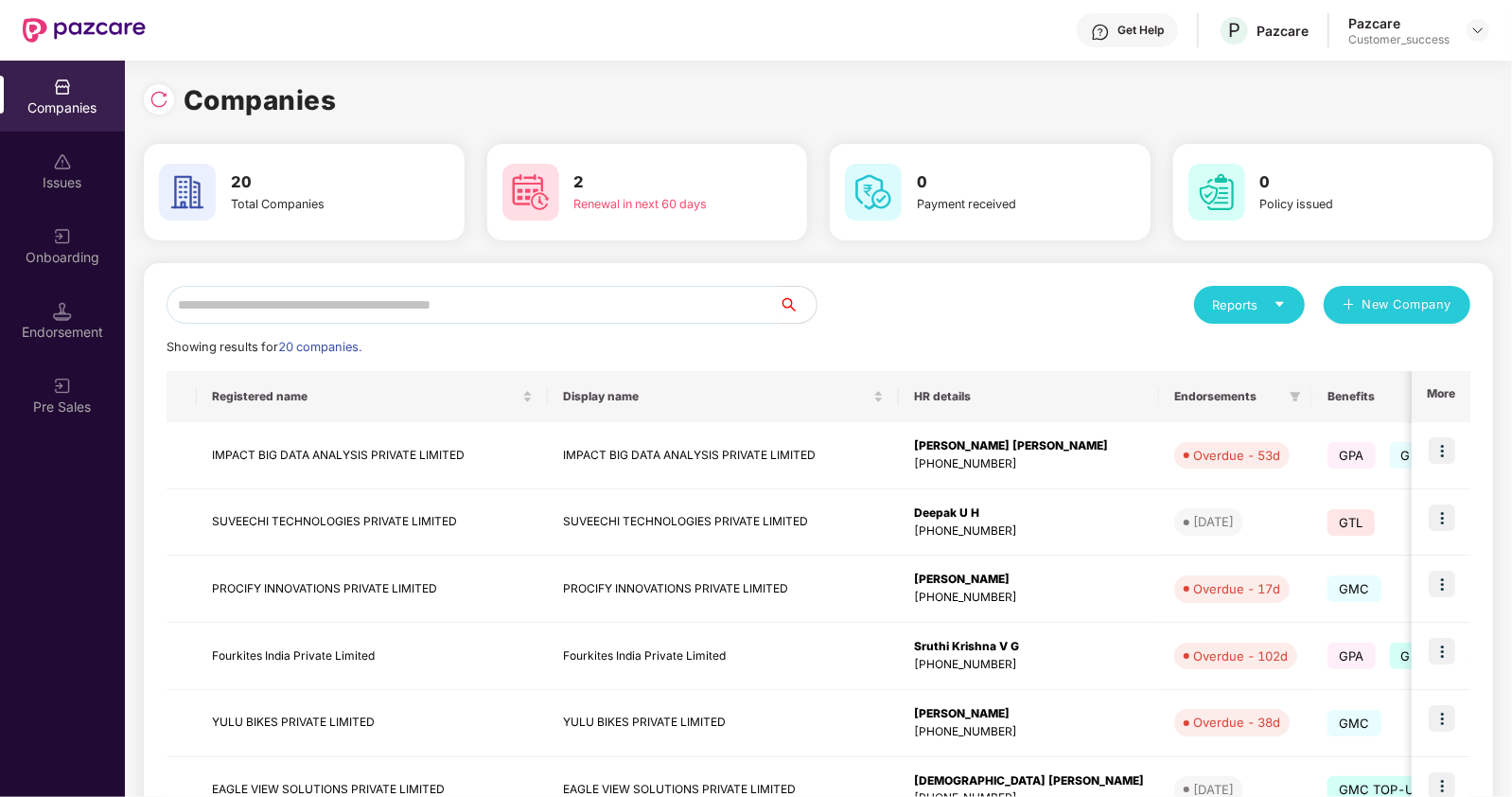
click at [394, 312] on input "text" at bounding box center [473, 304] width 613 height 37
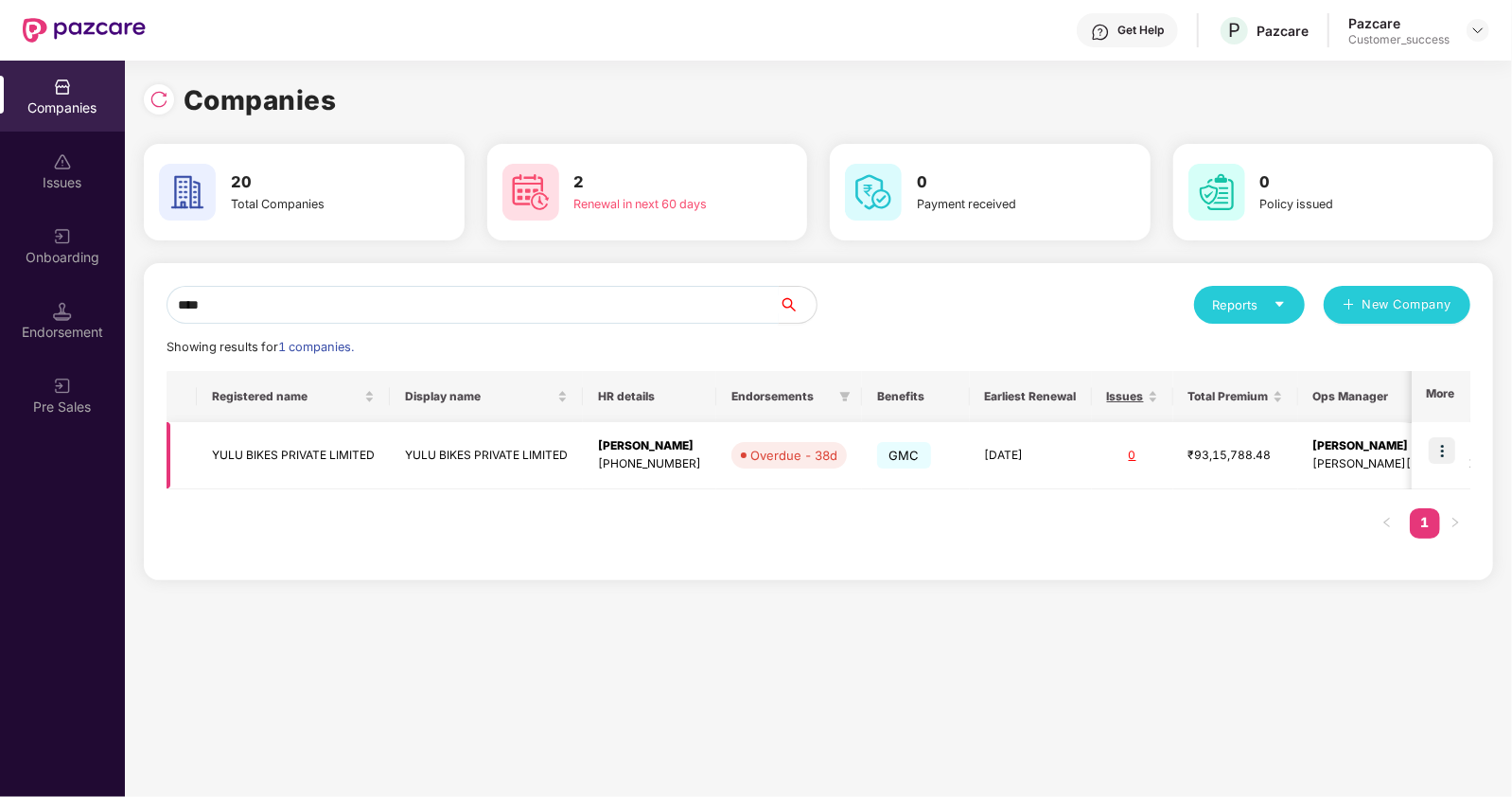
type input "****"
click at [1441, 453] on img at bounding box center [1443, 451] width 27 height 27
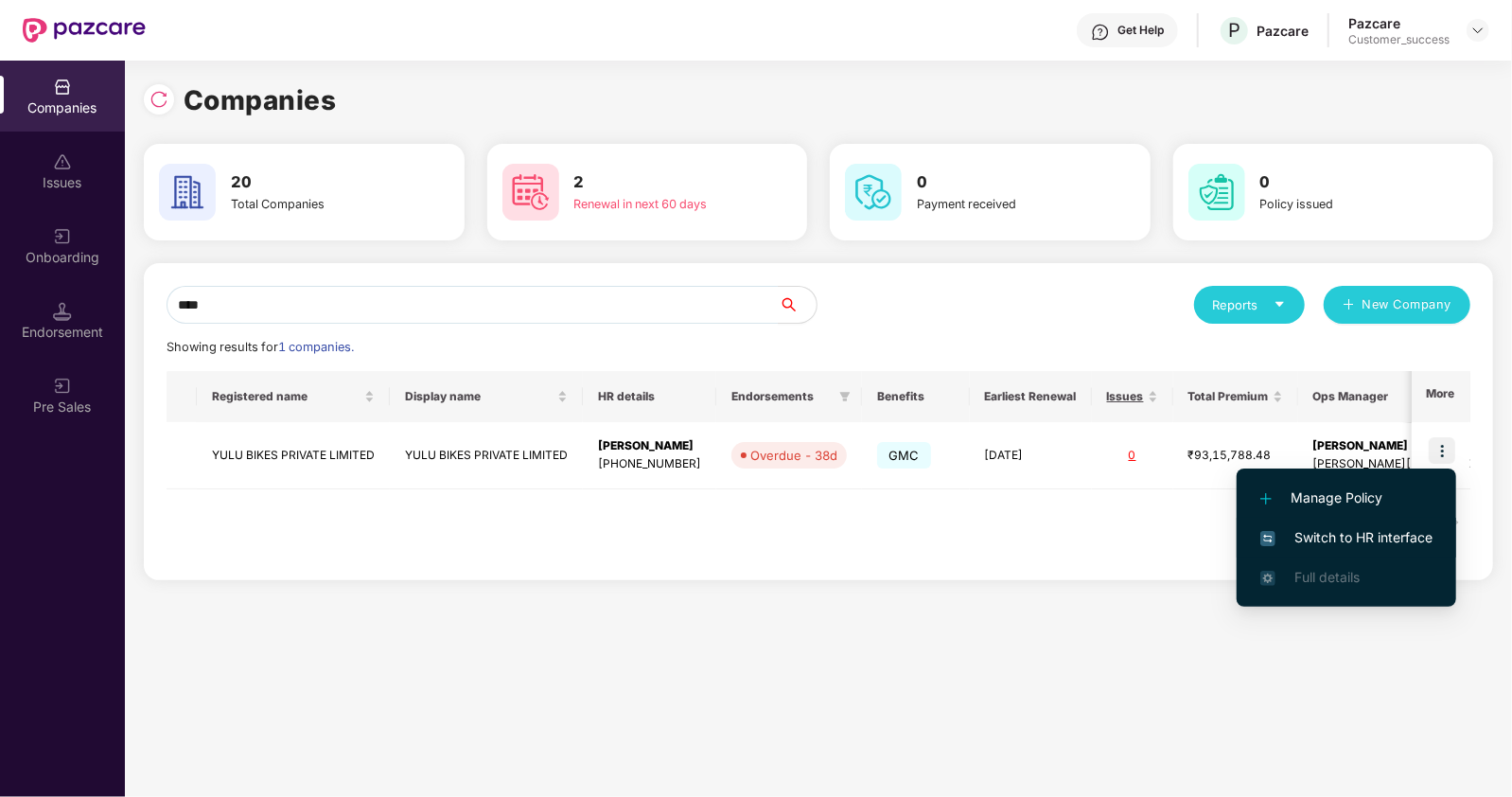
click at [1282, 529] on span "Switch to HR interface" at bounding box center [1347, 538] width 173 height 21
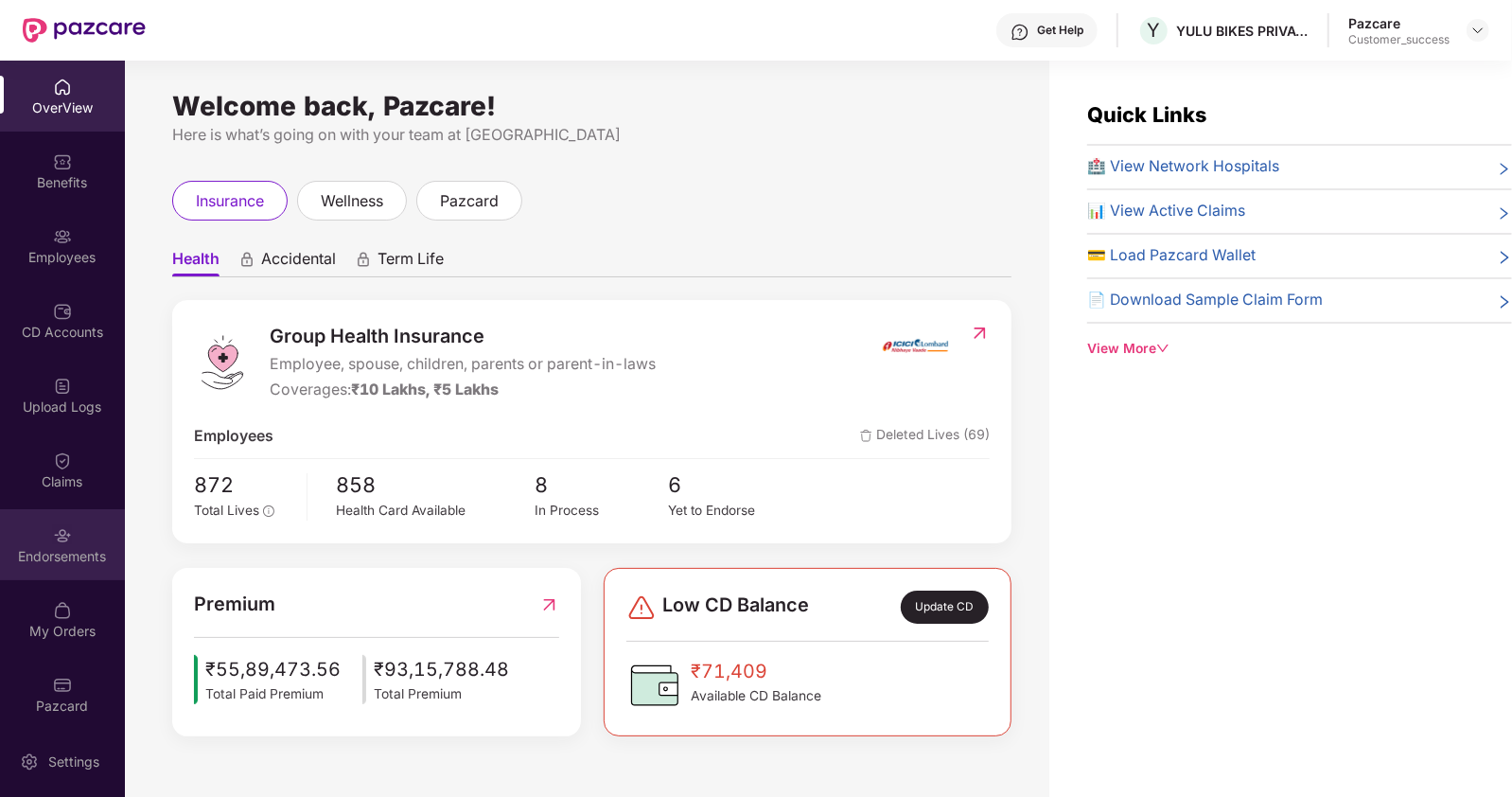
click at [53, 542] on img at bounding box center [62, 536] width 19 height 19
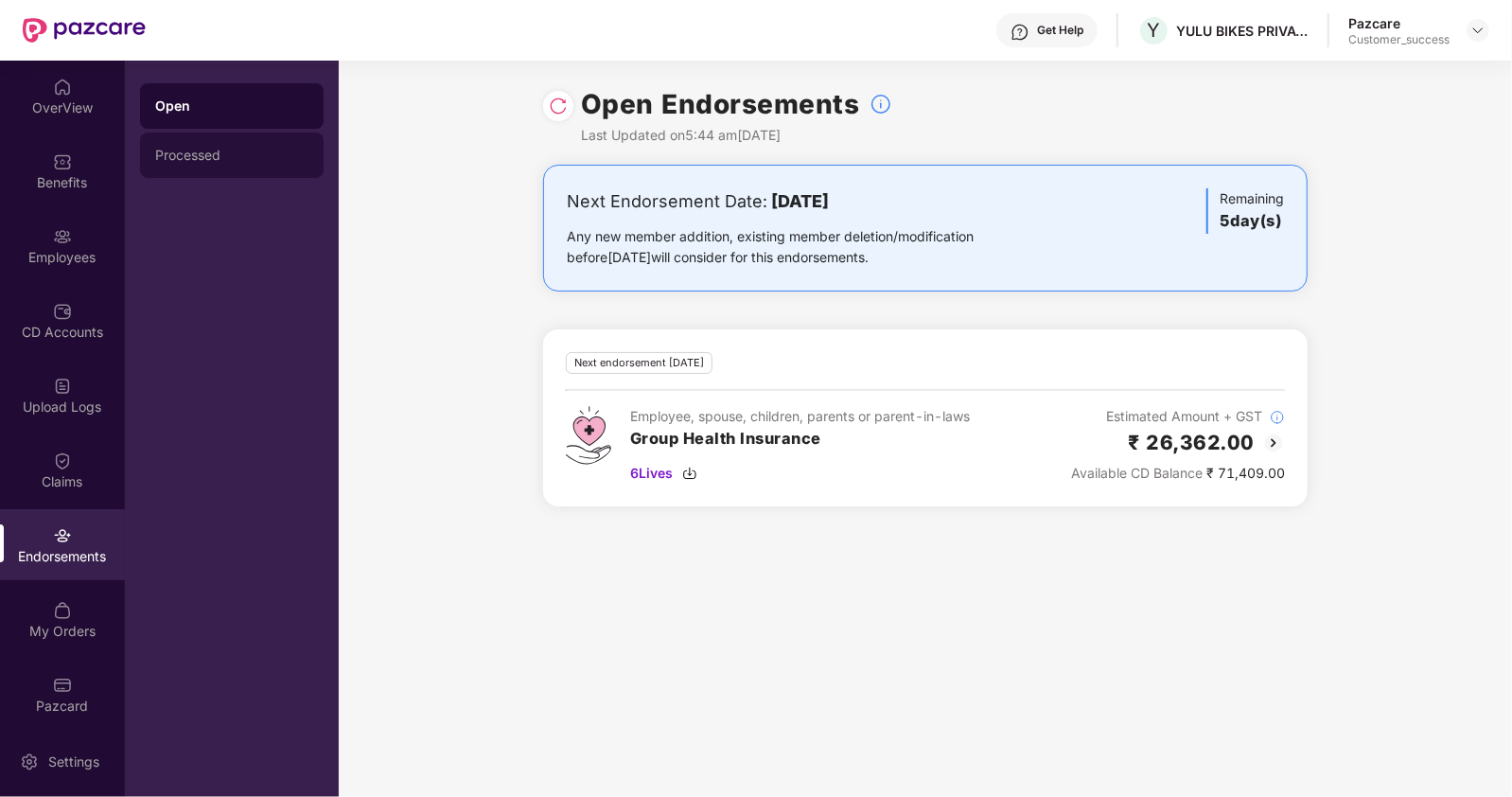
click at [221, 153] on div "Processed" at bounding box center [232, 155] width 153 height 15
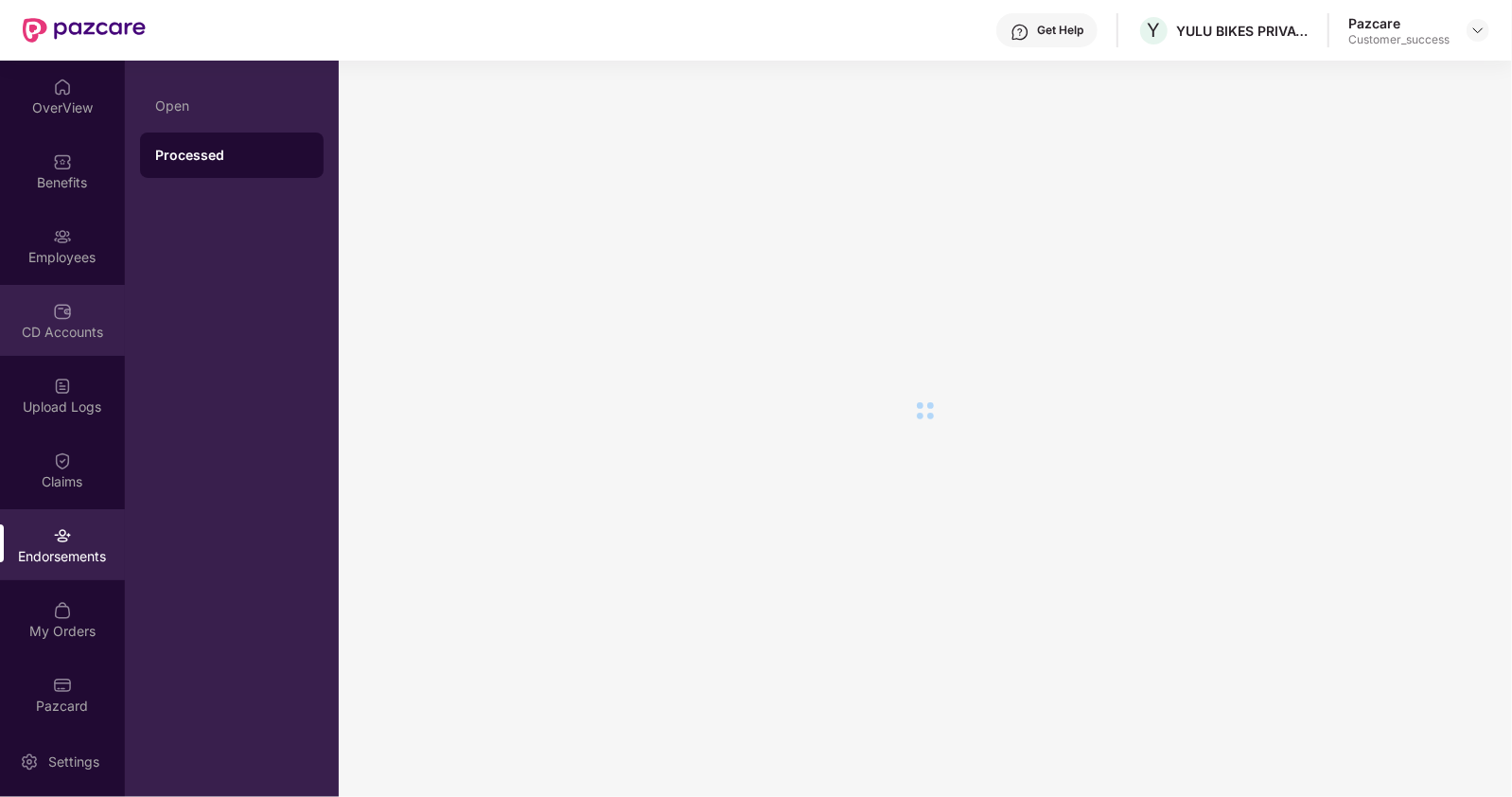
click at [71, 338] on div "CD Accounts" at bounding box center [62, 333] width 125 height 19
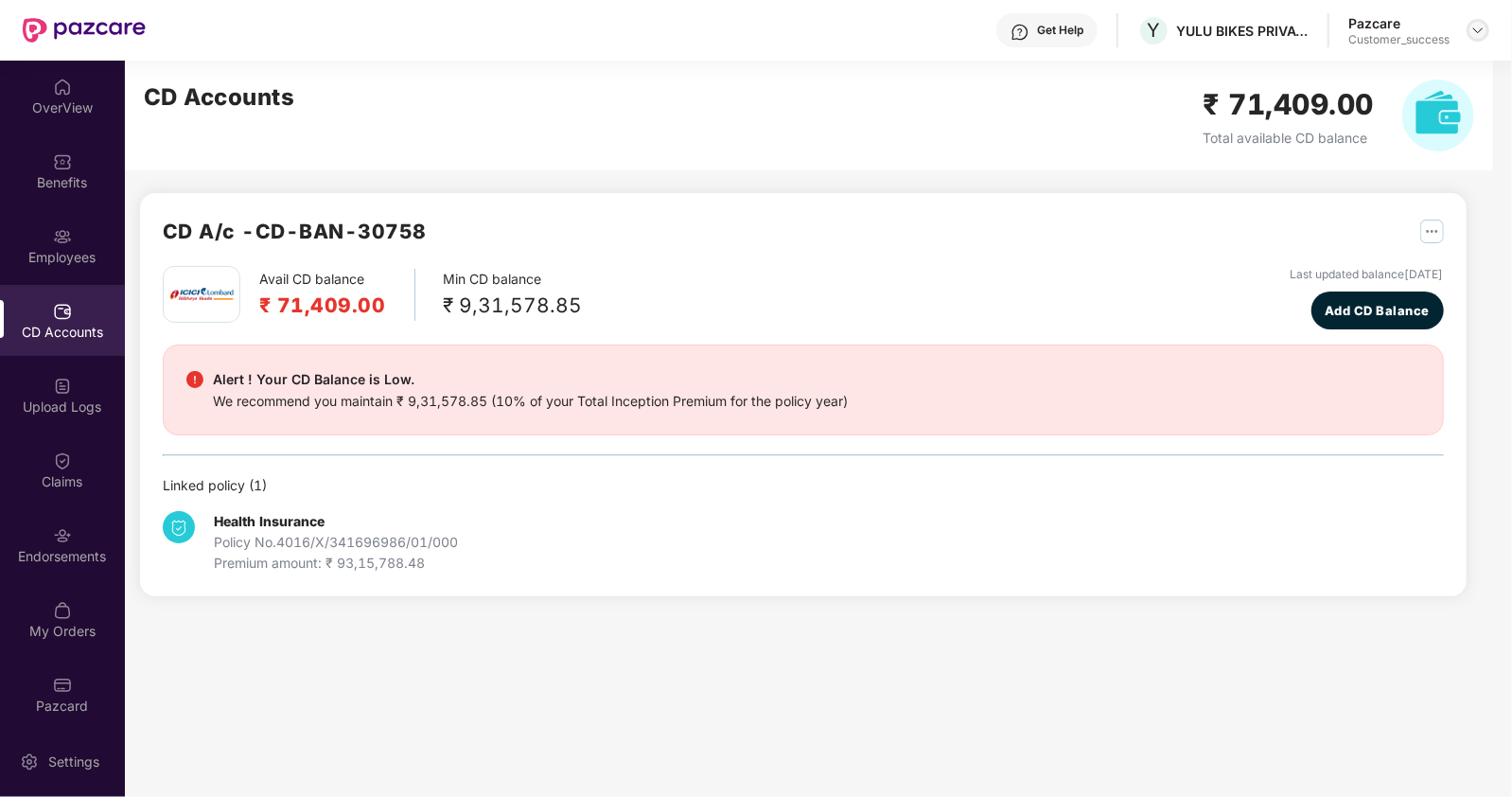
click at [1478, 25] on div at bounding box center [1478, 31] width 23 height 23
click at [1471, 28] on img at bounding box center [1478, 31] width 15 height 15
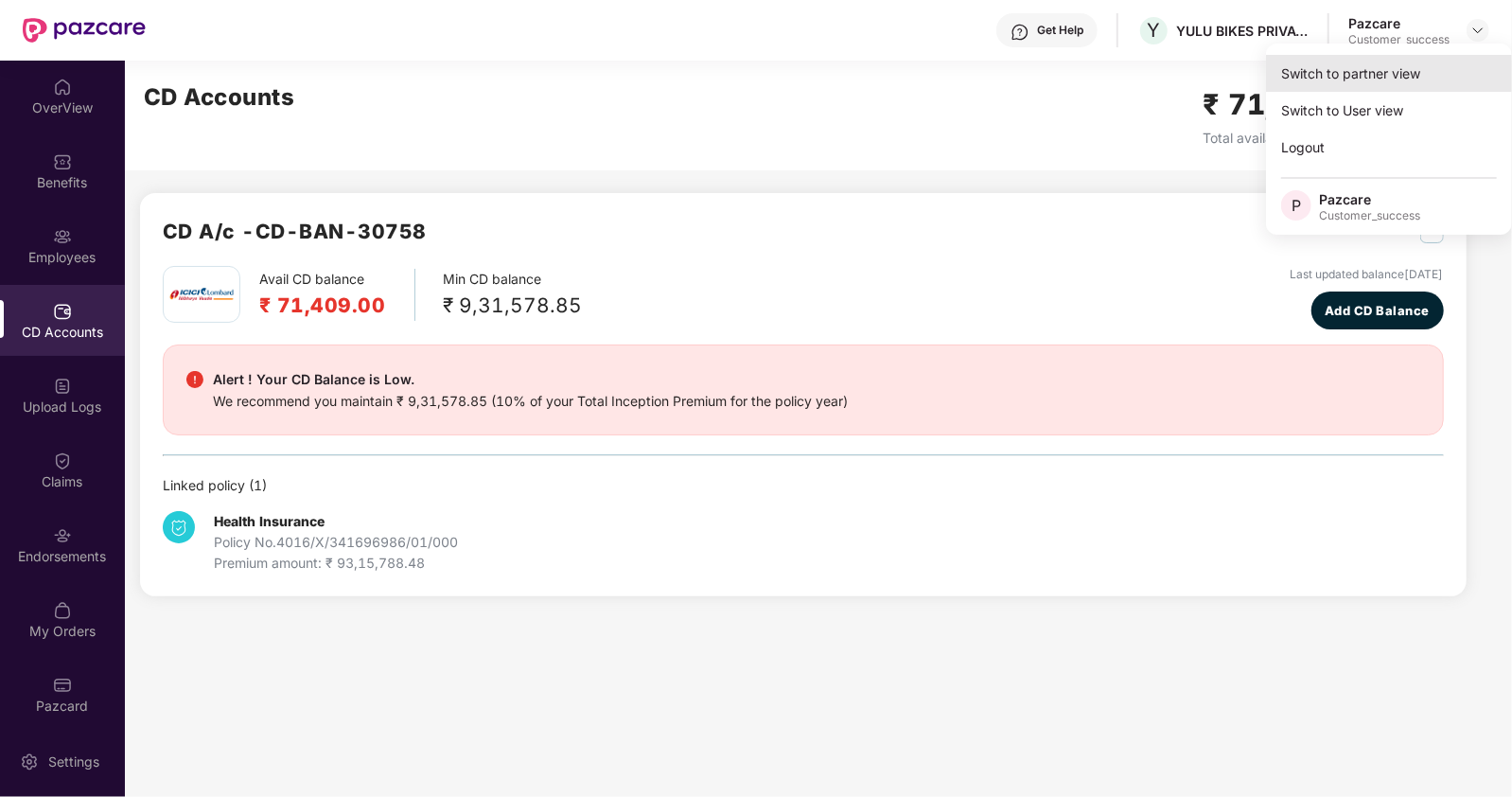
click at [1325, 69] on div "Switch to partner view" at bounding box center [1389, 73] width 246 height 36
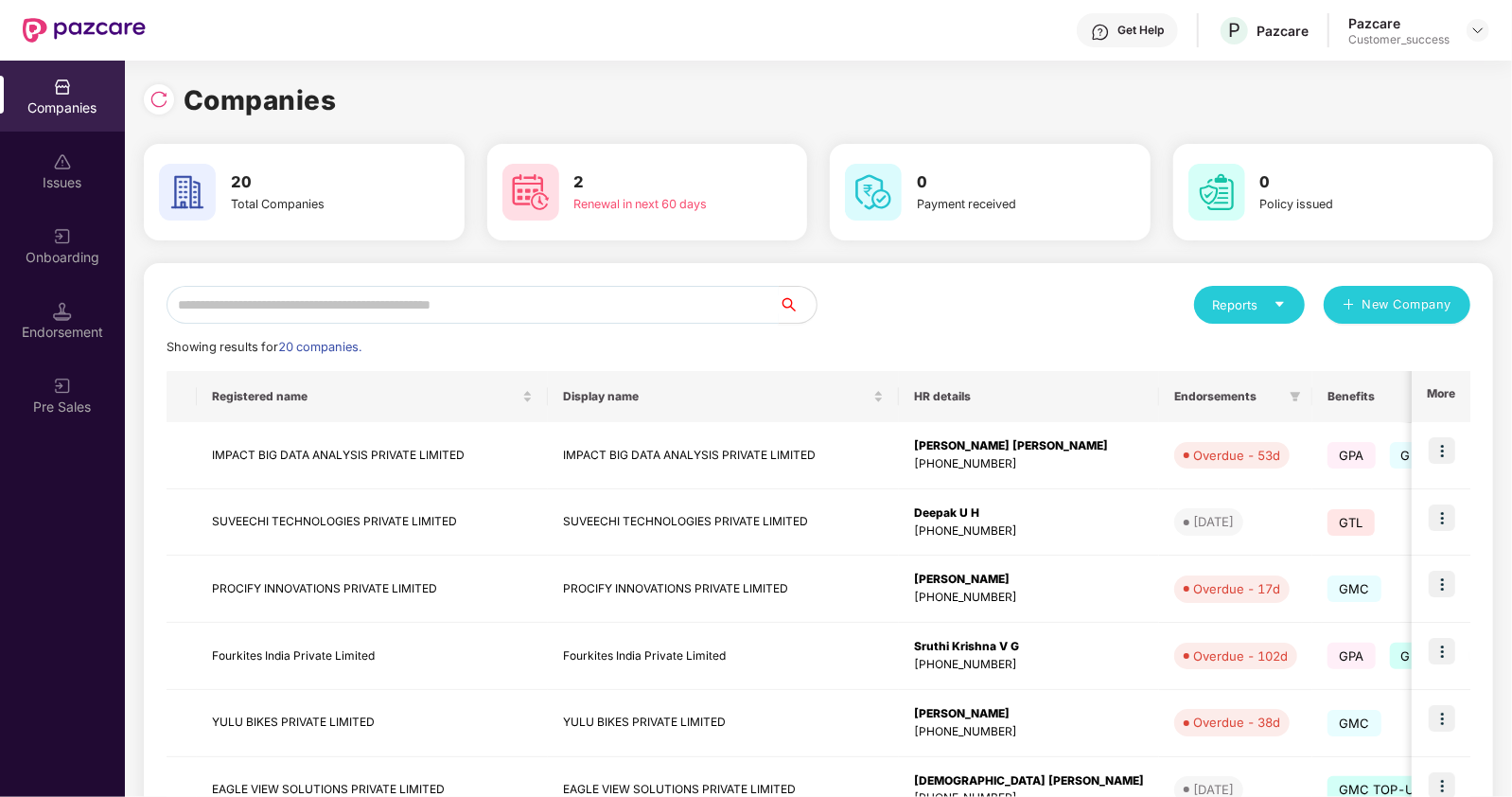
click at [489, 306] on input "text" at bounding box center [473, 304] width 613 height 37
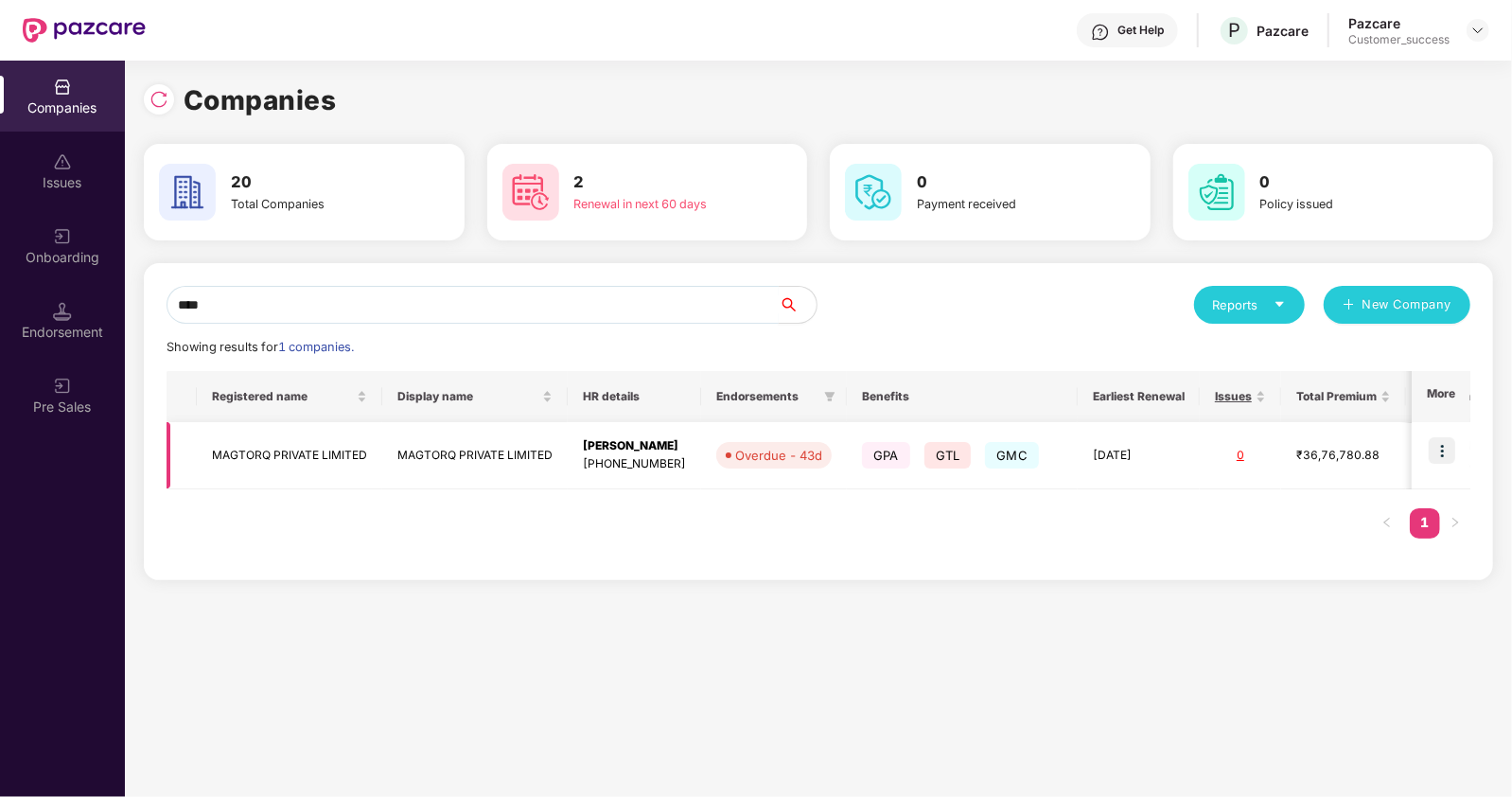
type input "****"
click at [239, 443] on td "MAGTORQ PRIVATE LIMITED" at bounding box center [289, 456] width 185 height 67
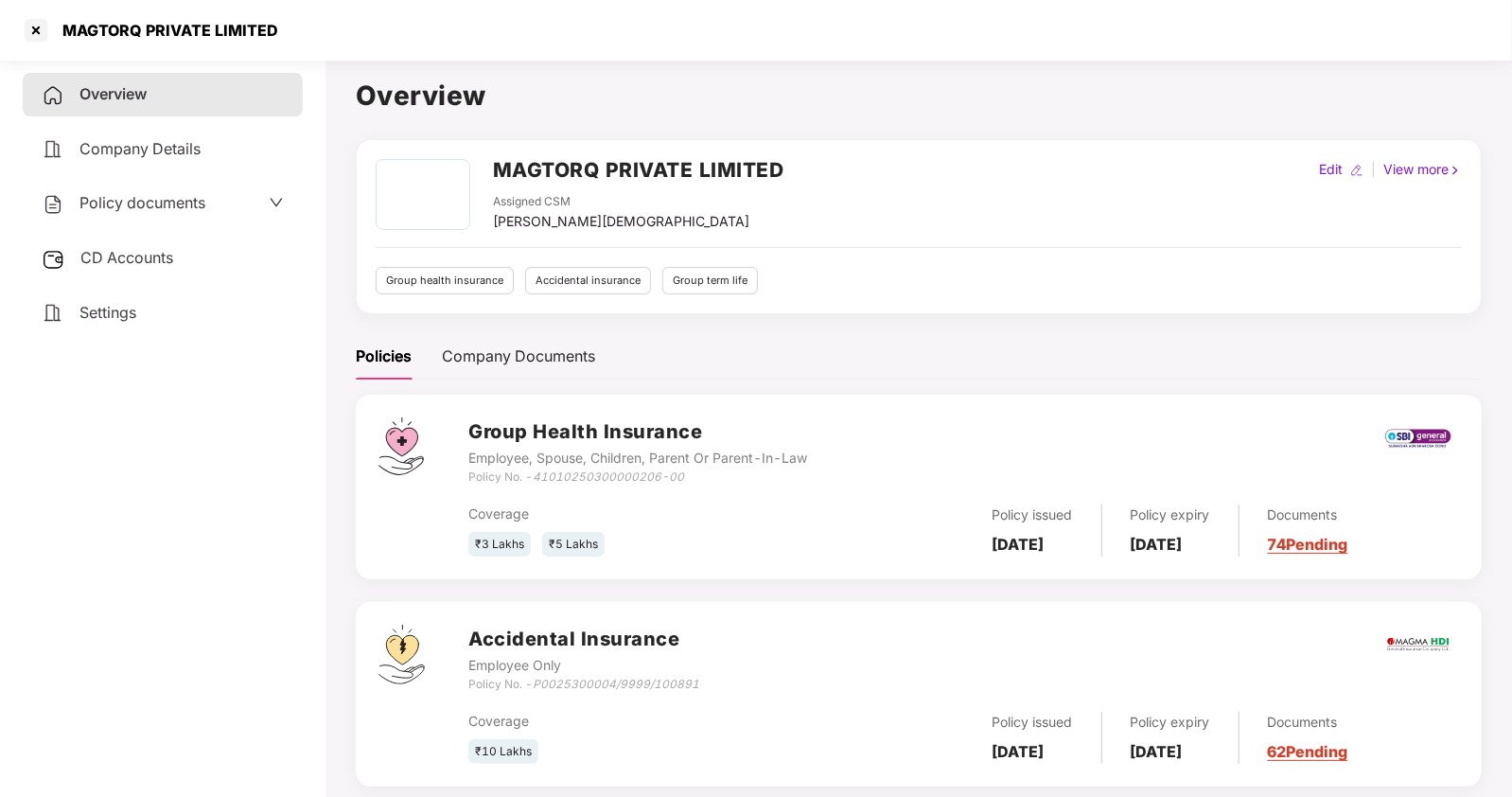
click at [119, 195] on span "Policy documents" at bounding box center [142, 202] width 126 height 19
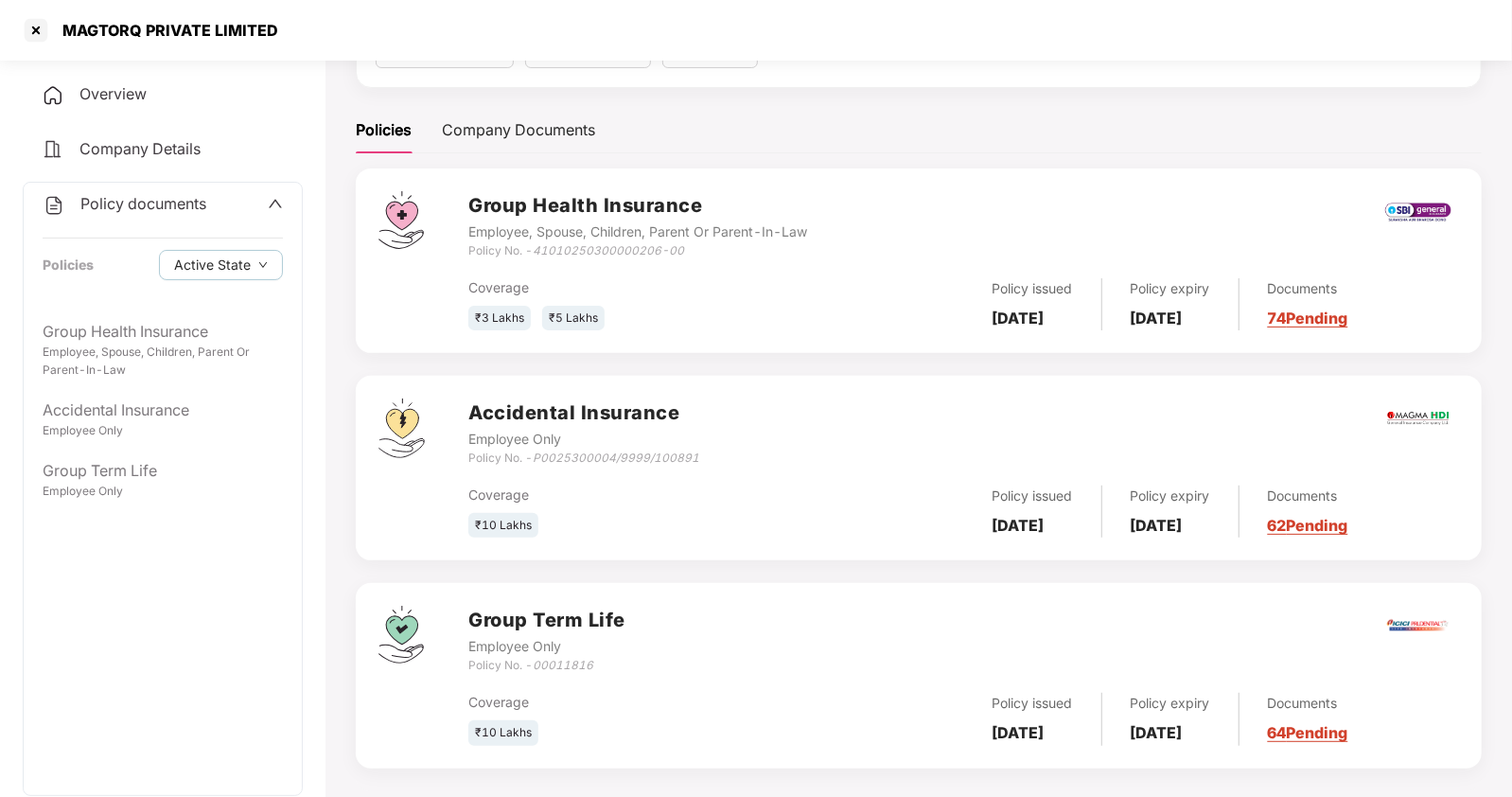
scroll to position [225, 0]
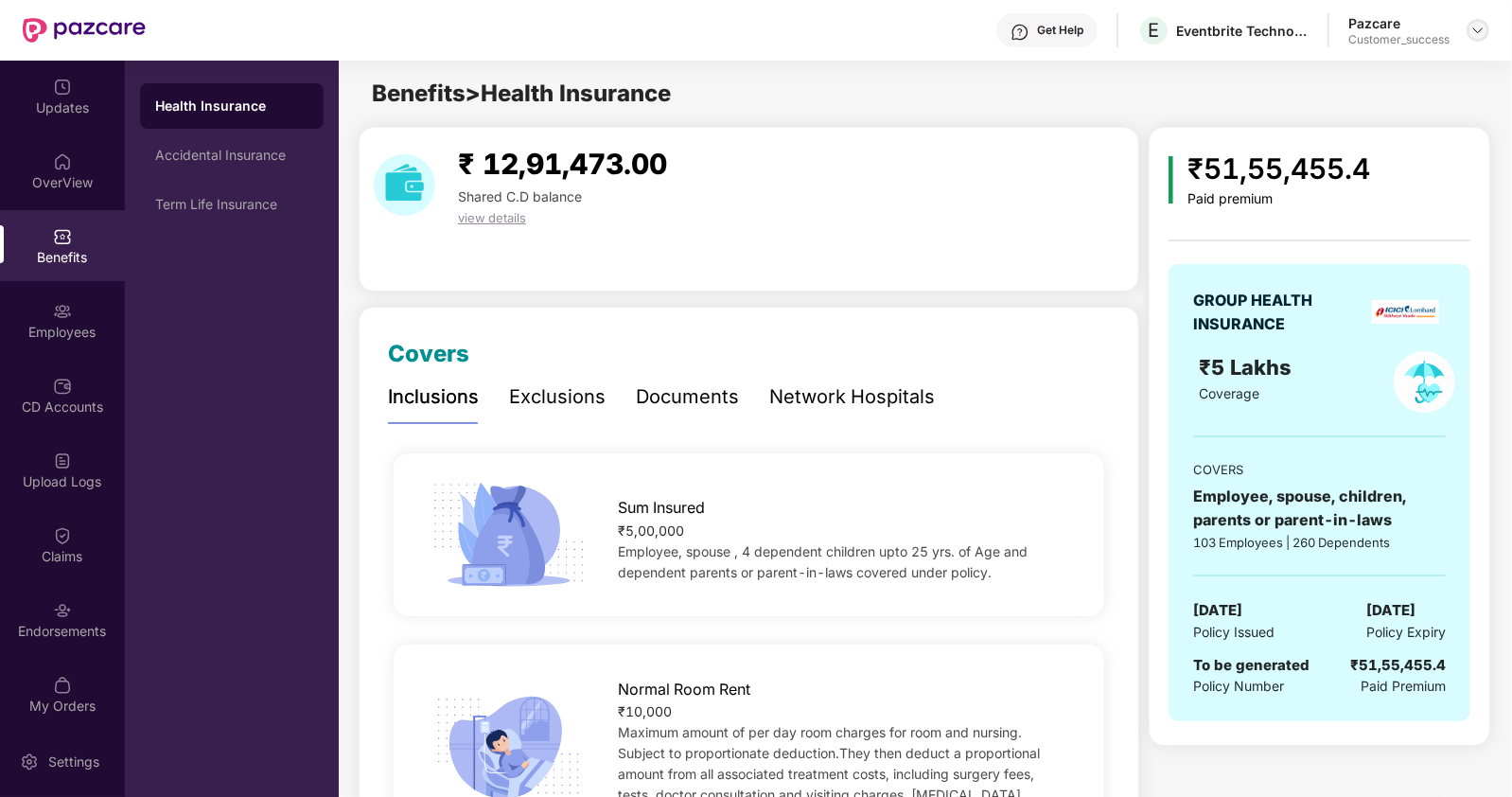
click at [1480, 24] on img at bounding box center [1478, 31] width 15 height 15
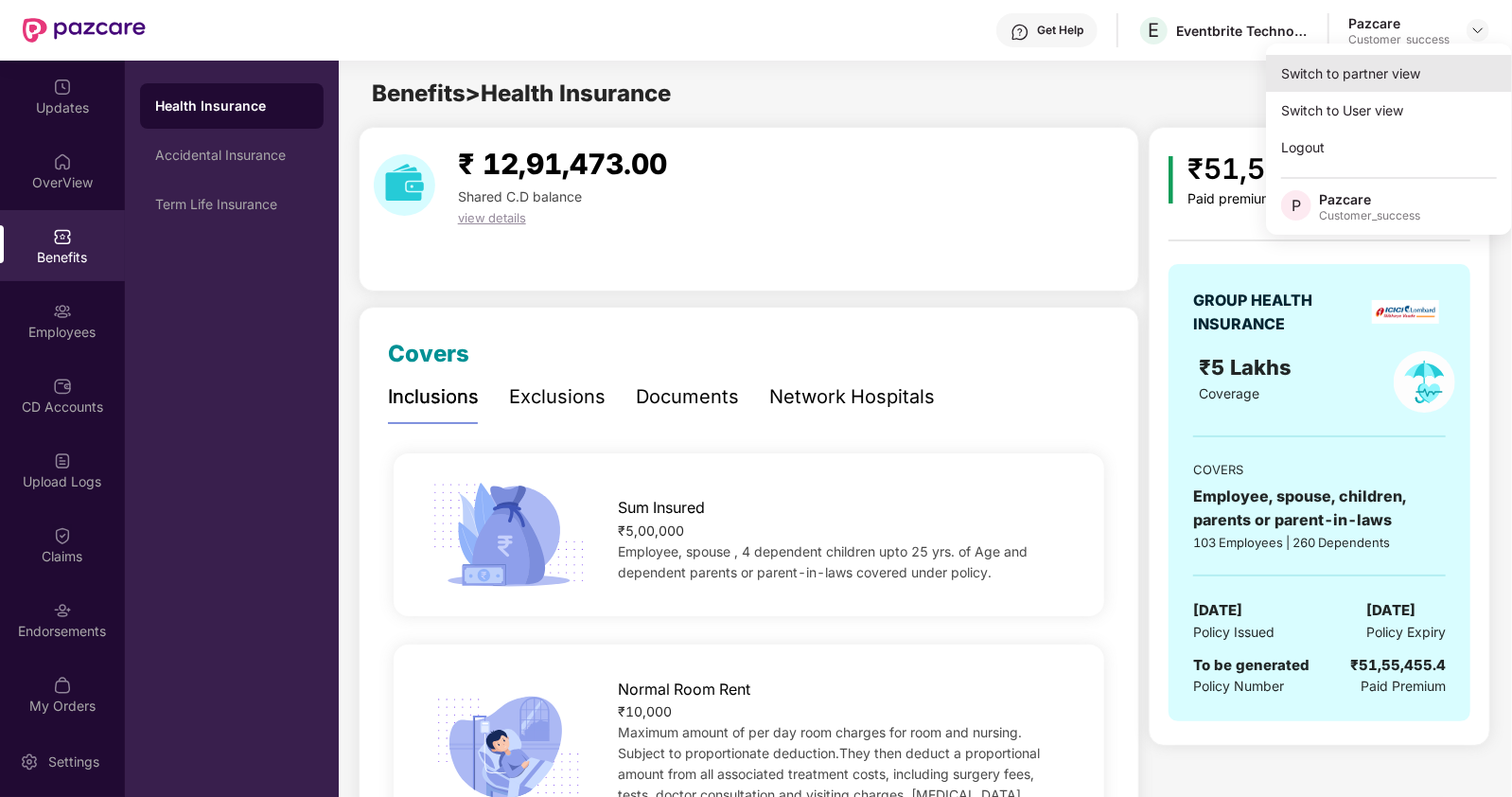
click at [1378, 64] on div "Switch to partner view" at bounding box center [1389, 73] width 246 height 36
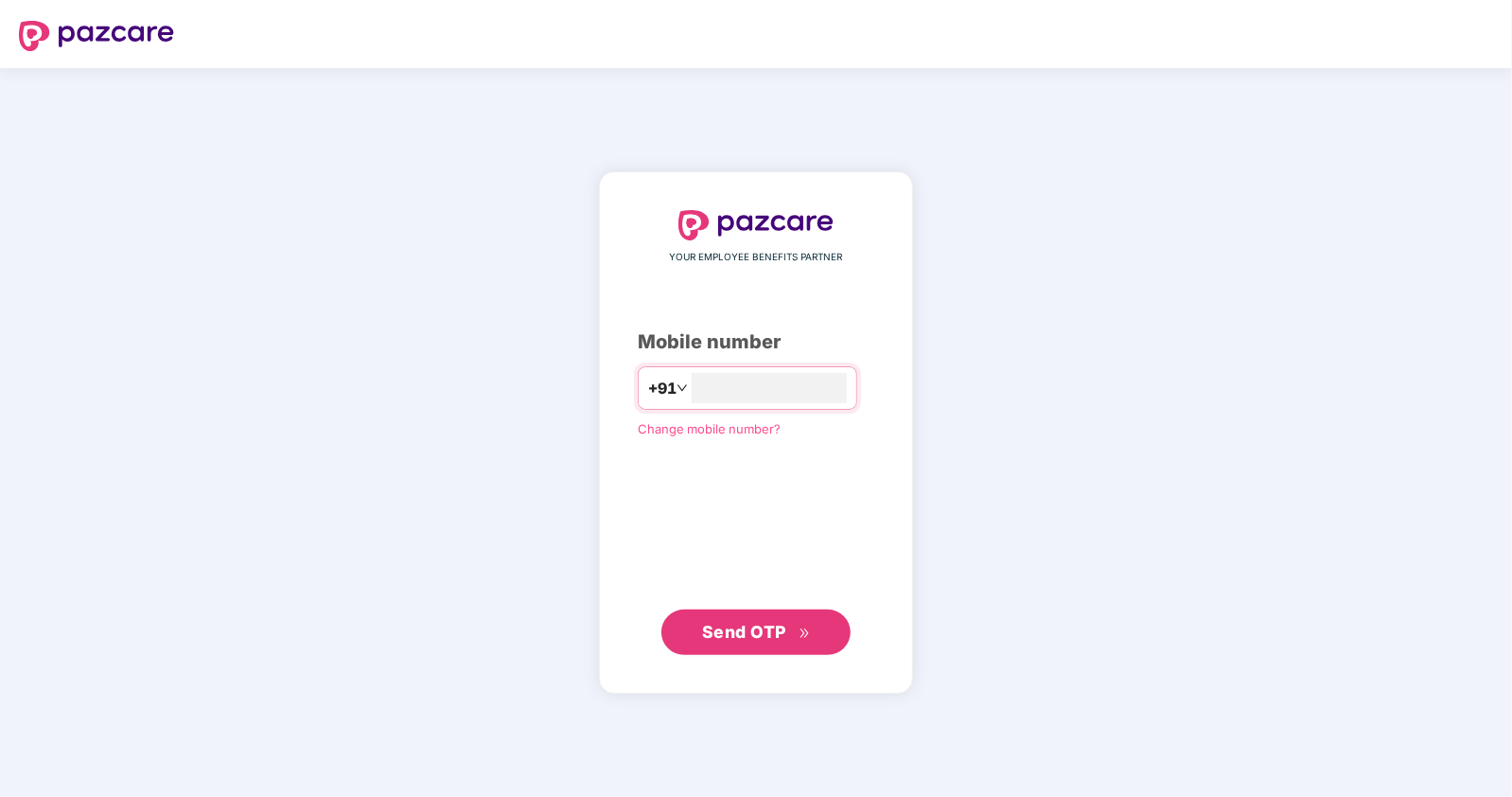
type input "**********"
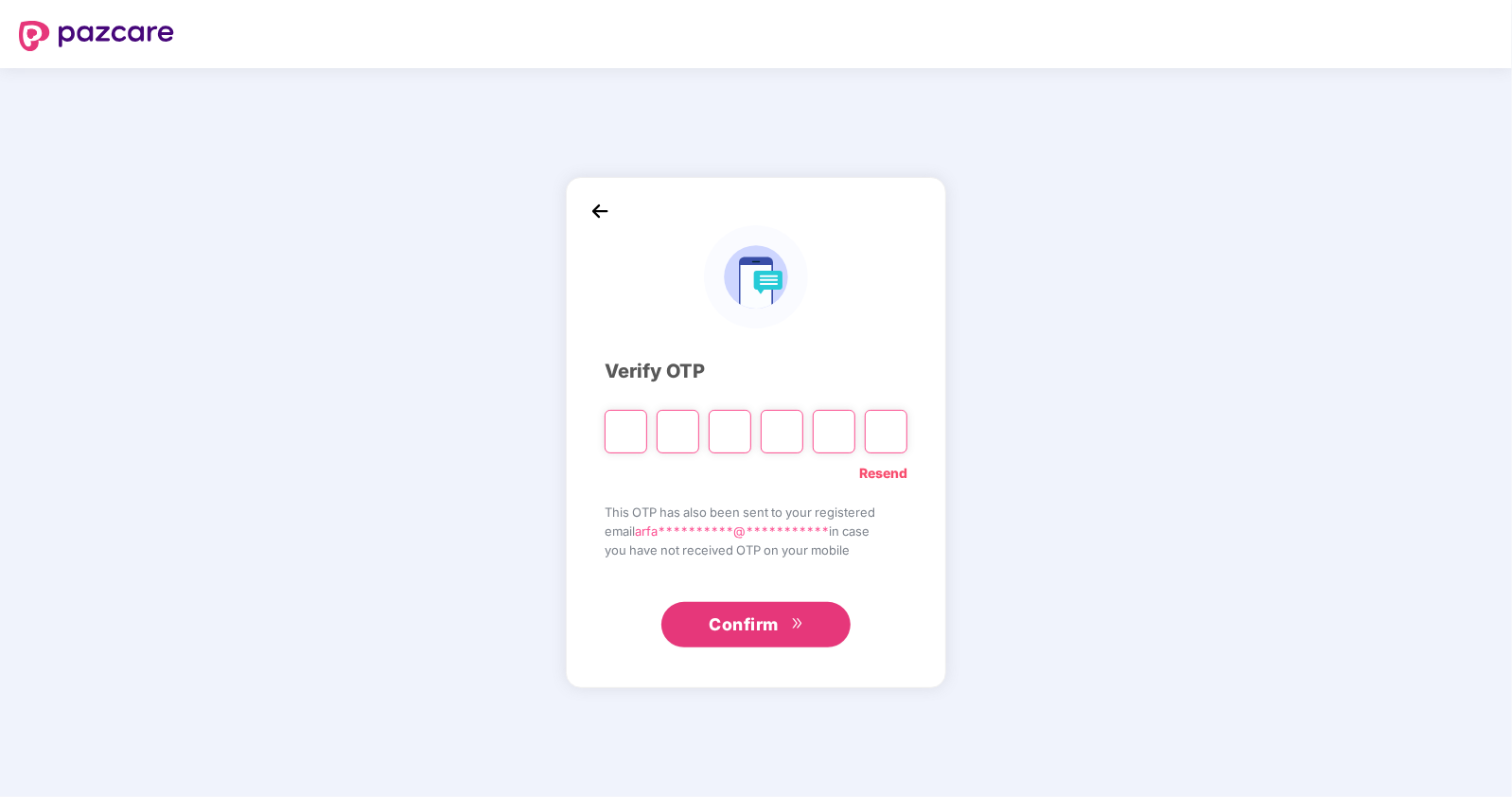
type input "*"
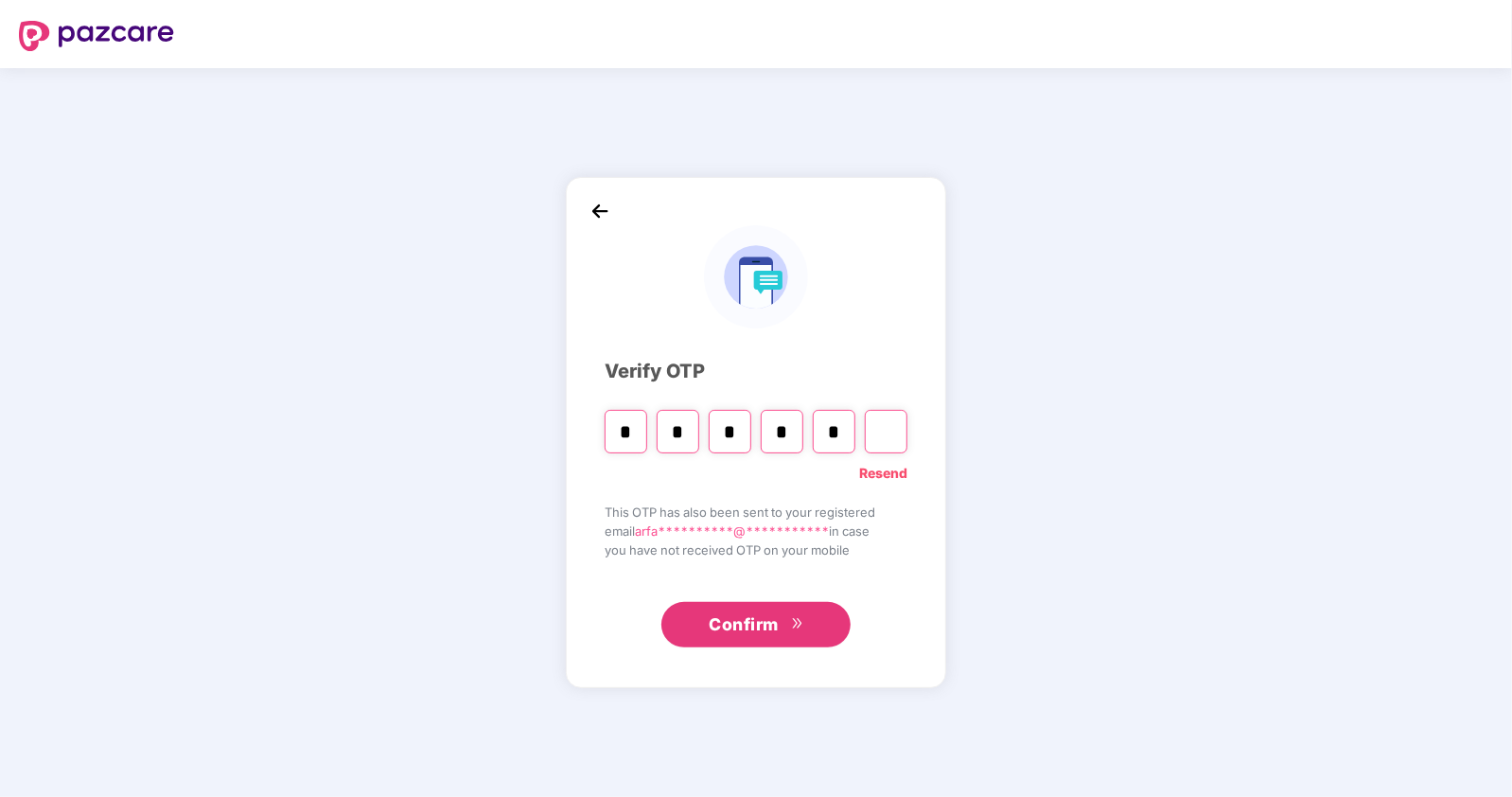
type input "*"
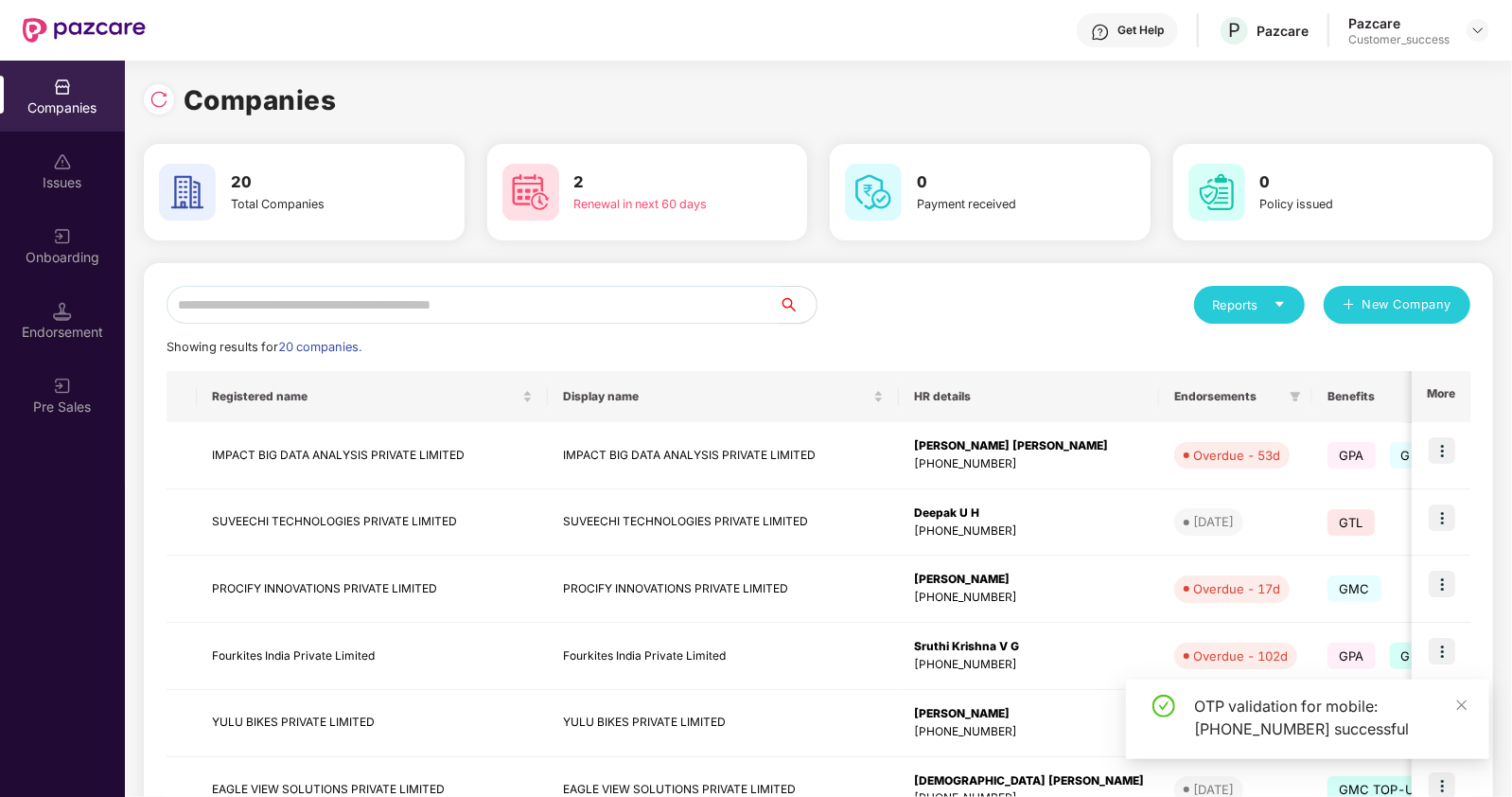
click at [430, 310] on input "text" at bounding box center [473, 304] width 613 height 37
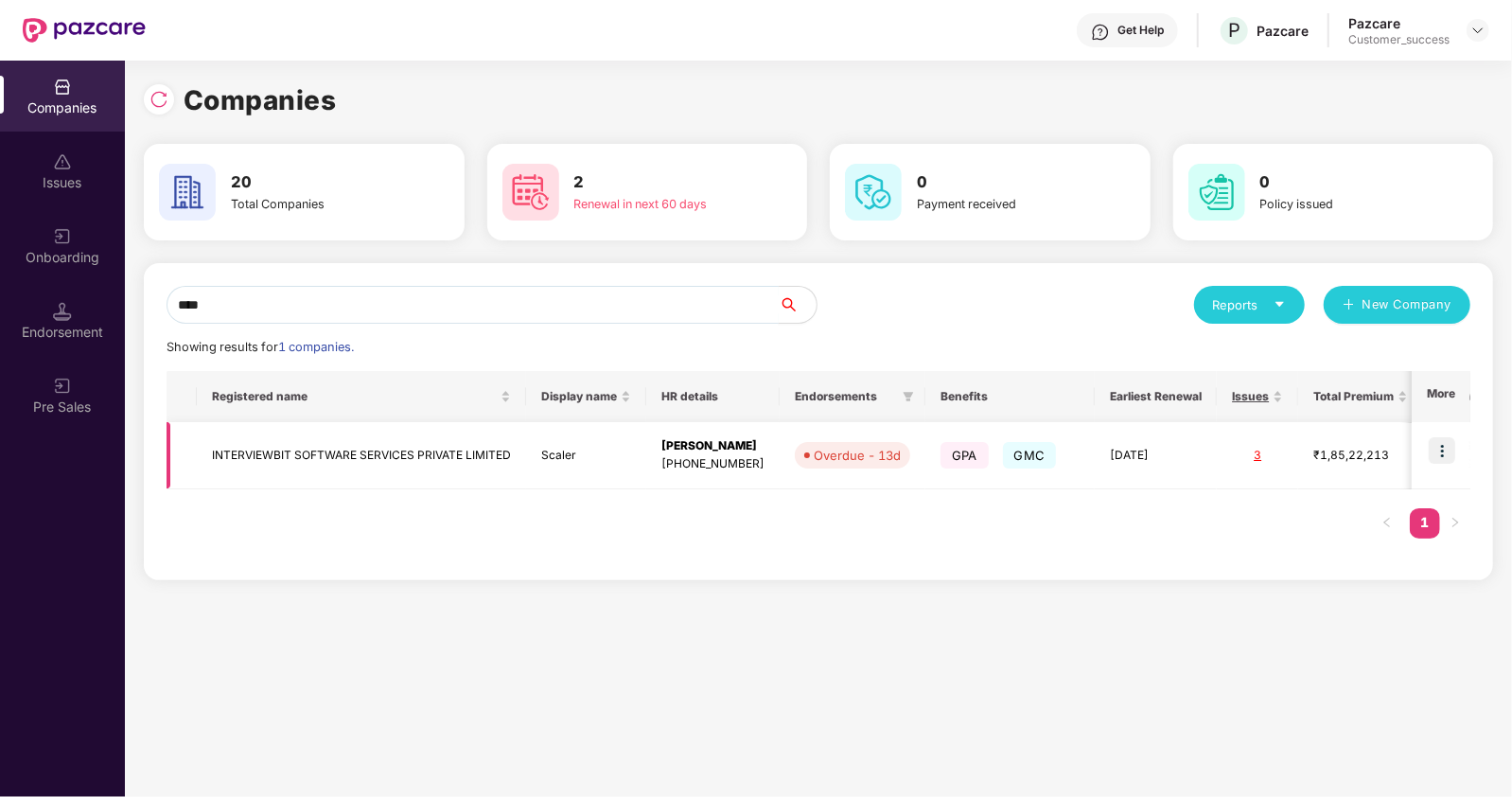
type input "****"
click at [1444, 455] on img at bounding box center [1443, 451] width 27 height 27
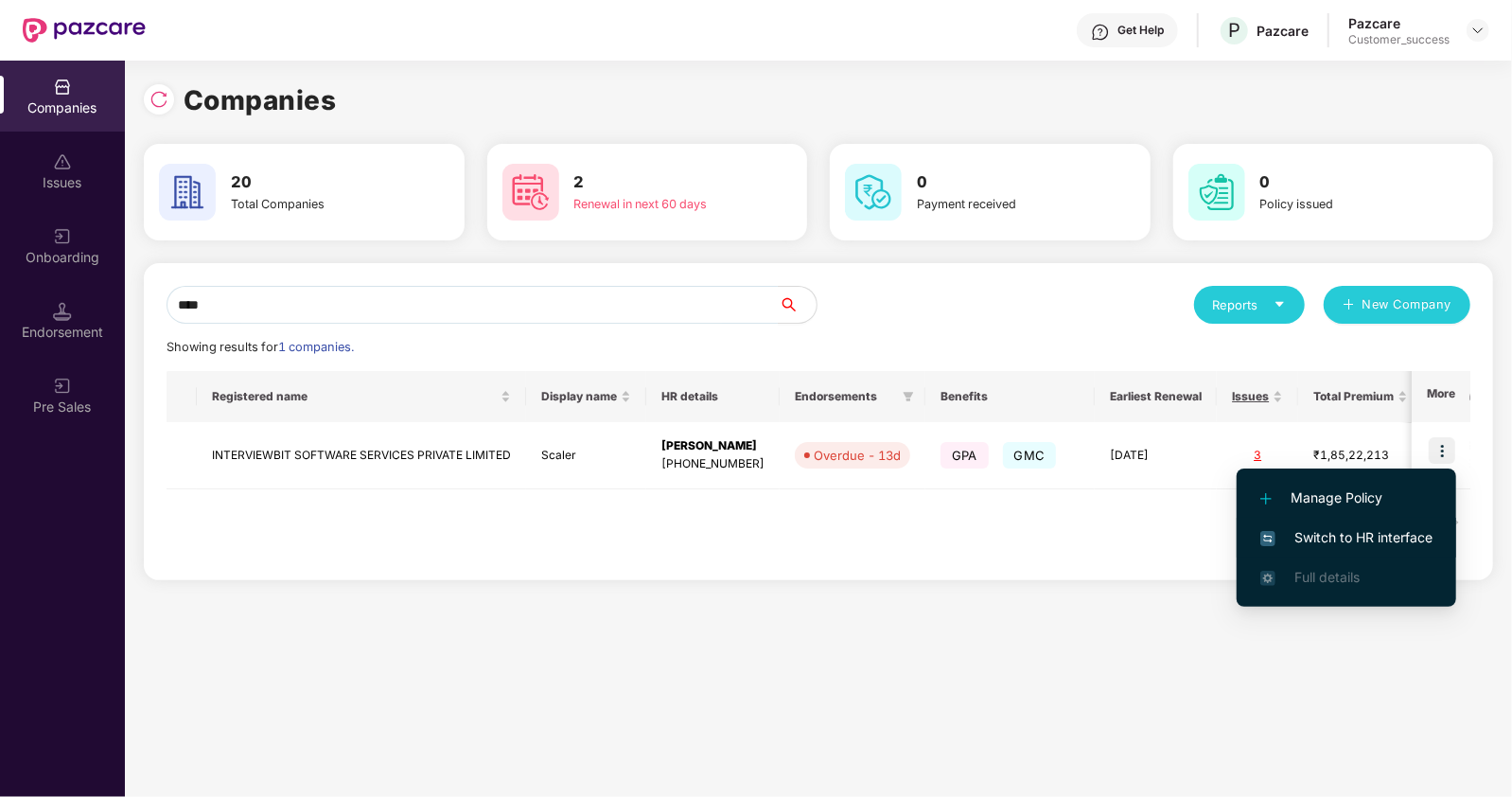
click at [1315, 532] on span "Switch to HR interface" at bounding box center [1347, 538] width 173 height 21
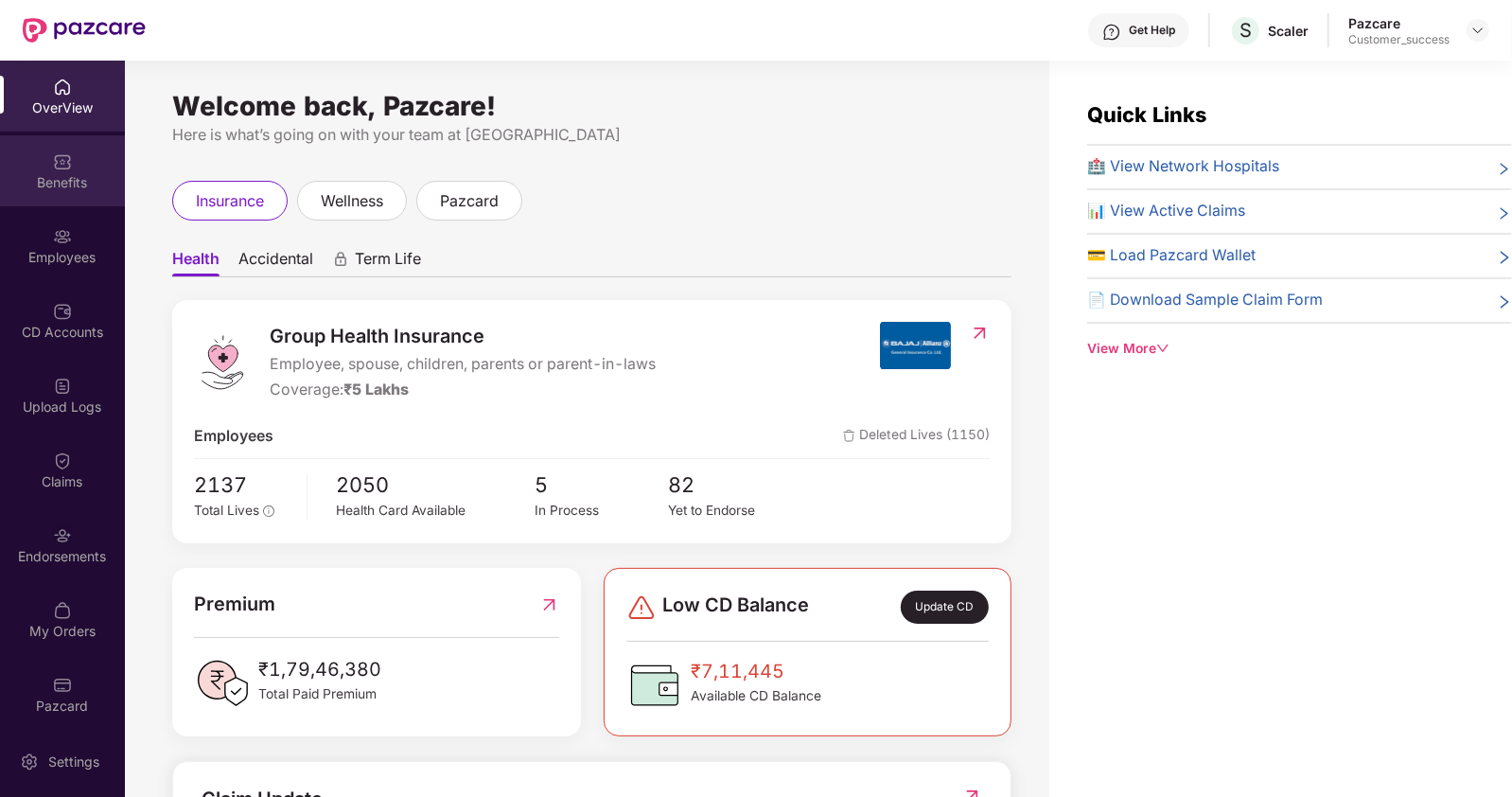
click at [70, 185] on div "Benefits" at bounding box center [62, 183] width 125 height 19
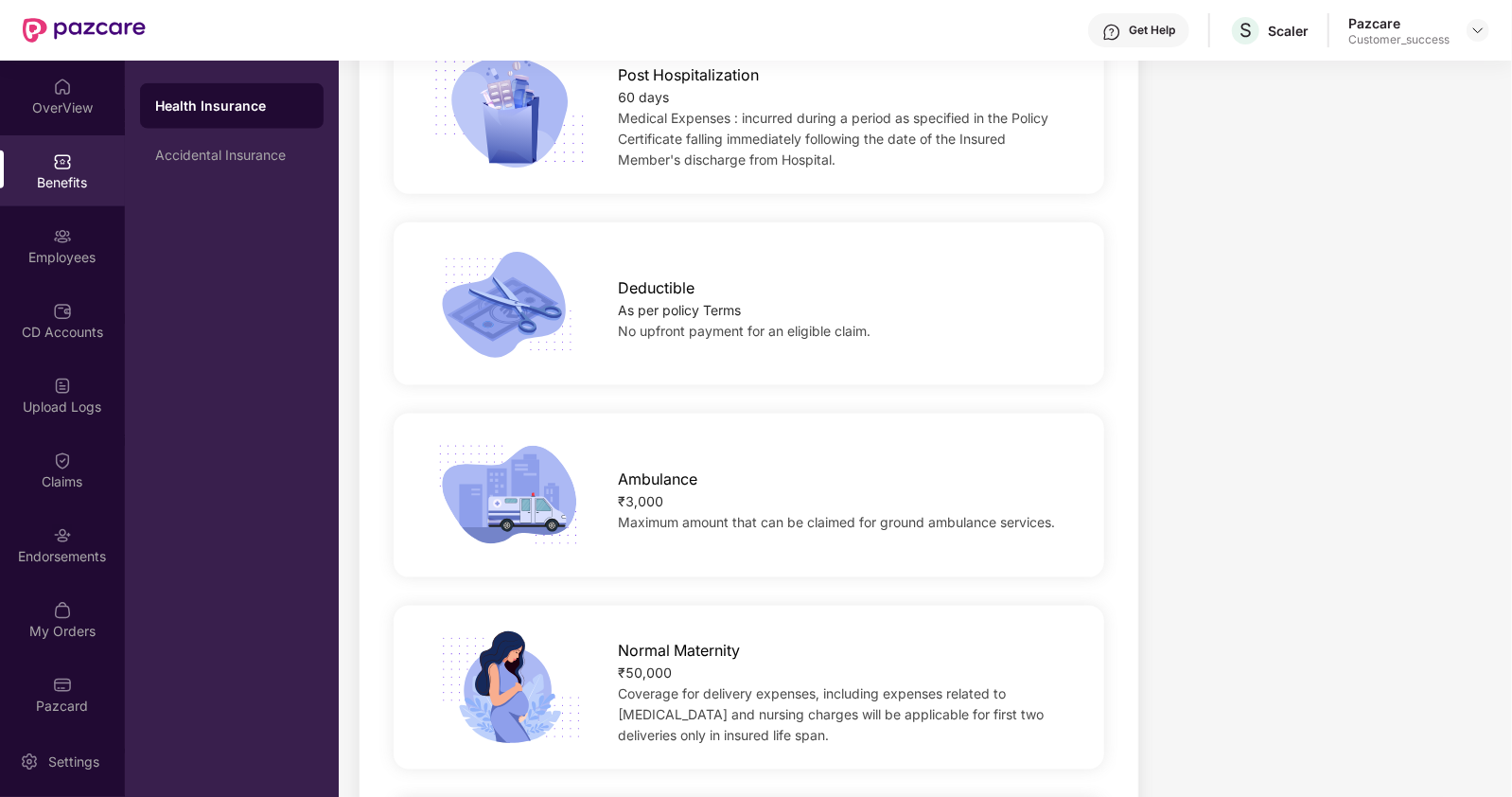
scroll to position [1430, 0]
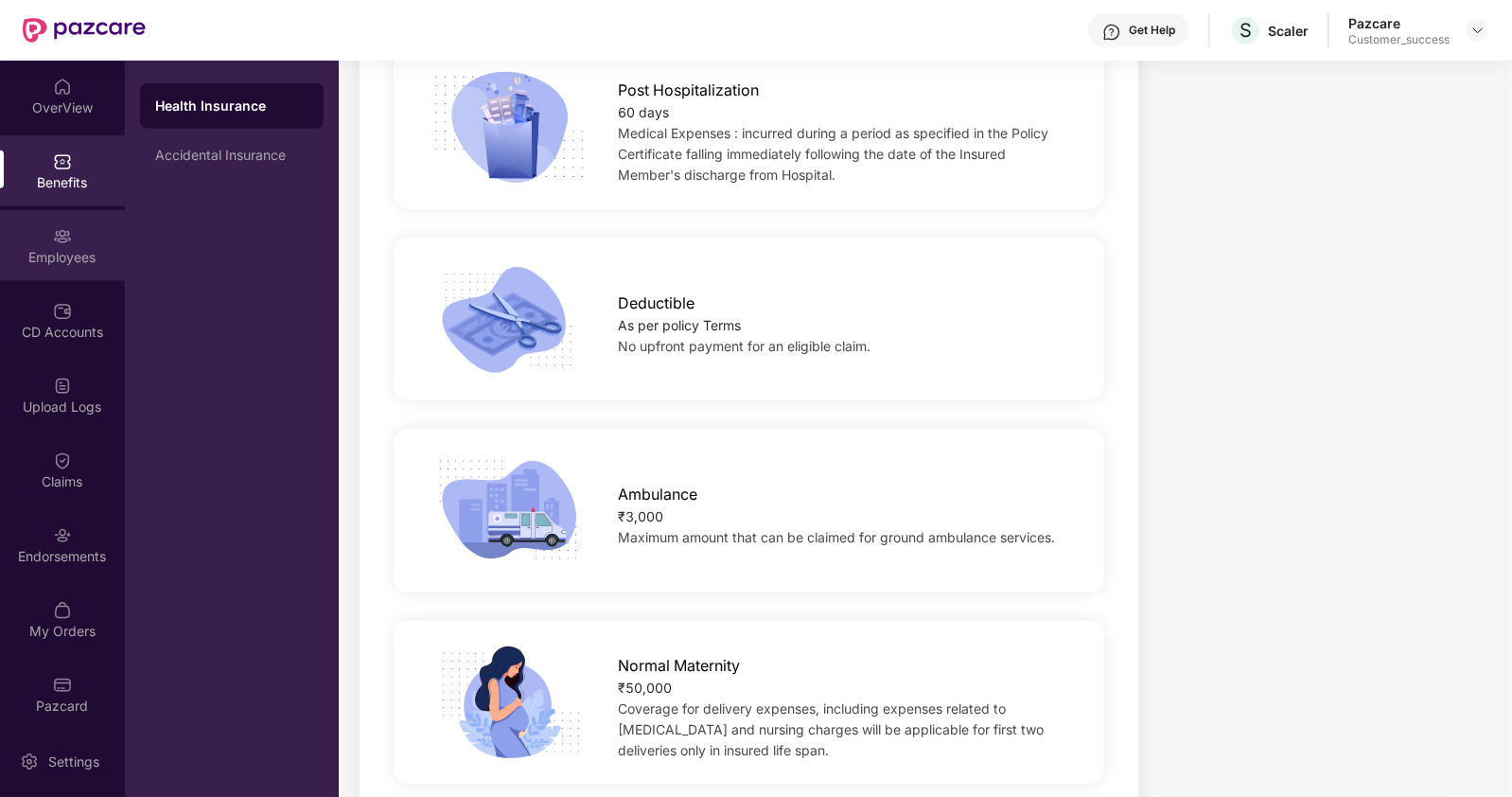
click at [79, 253] on div "Employees" at bounding box center [62, 258] width 125 height 19
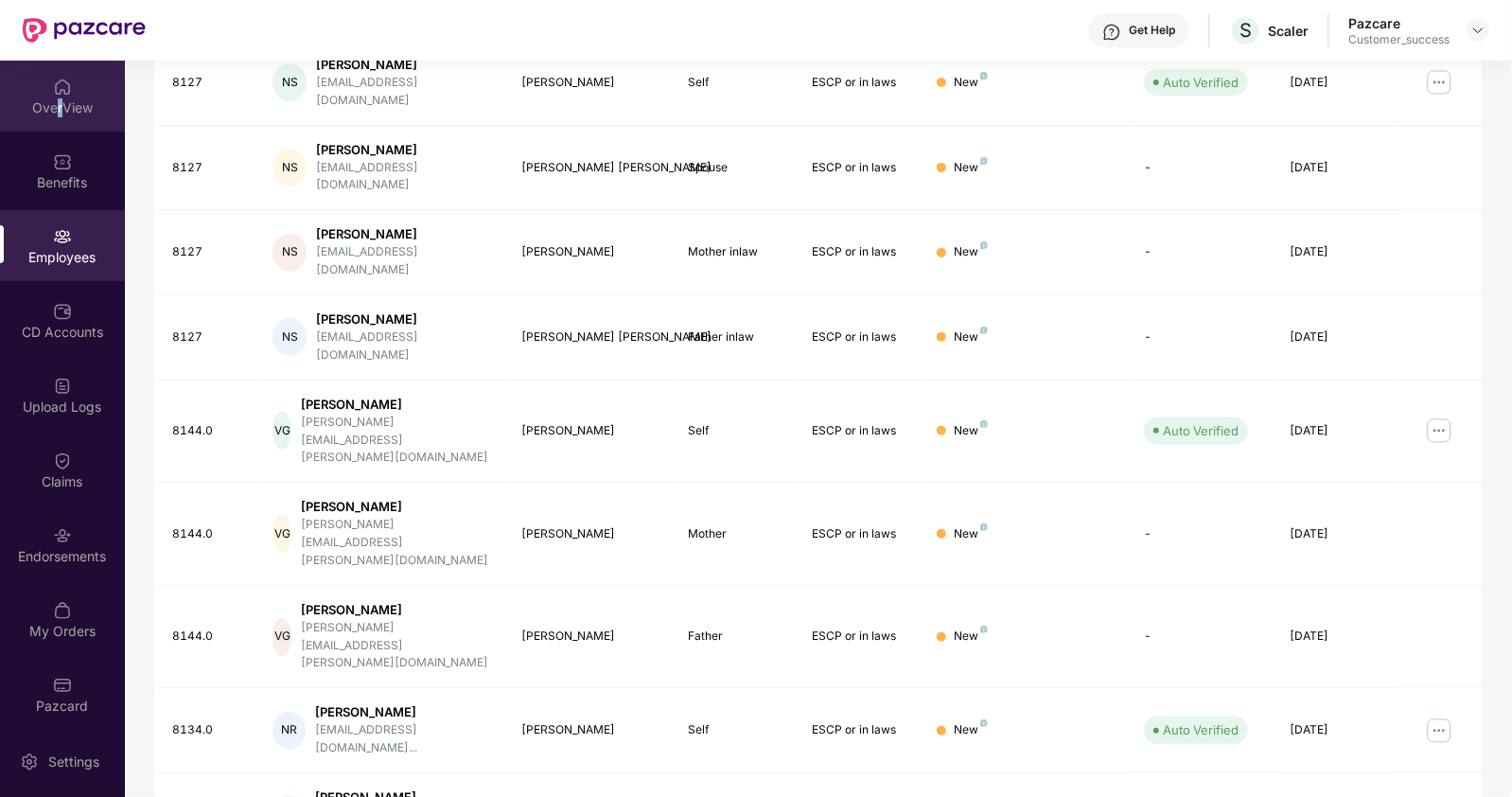
click at [56, 104] on div "OverView" at bounding box center [62, 108] width 125 height 19
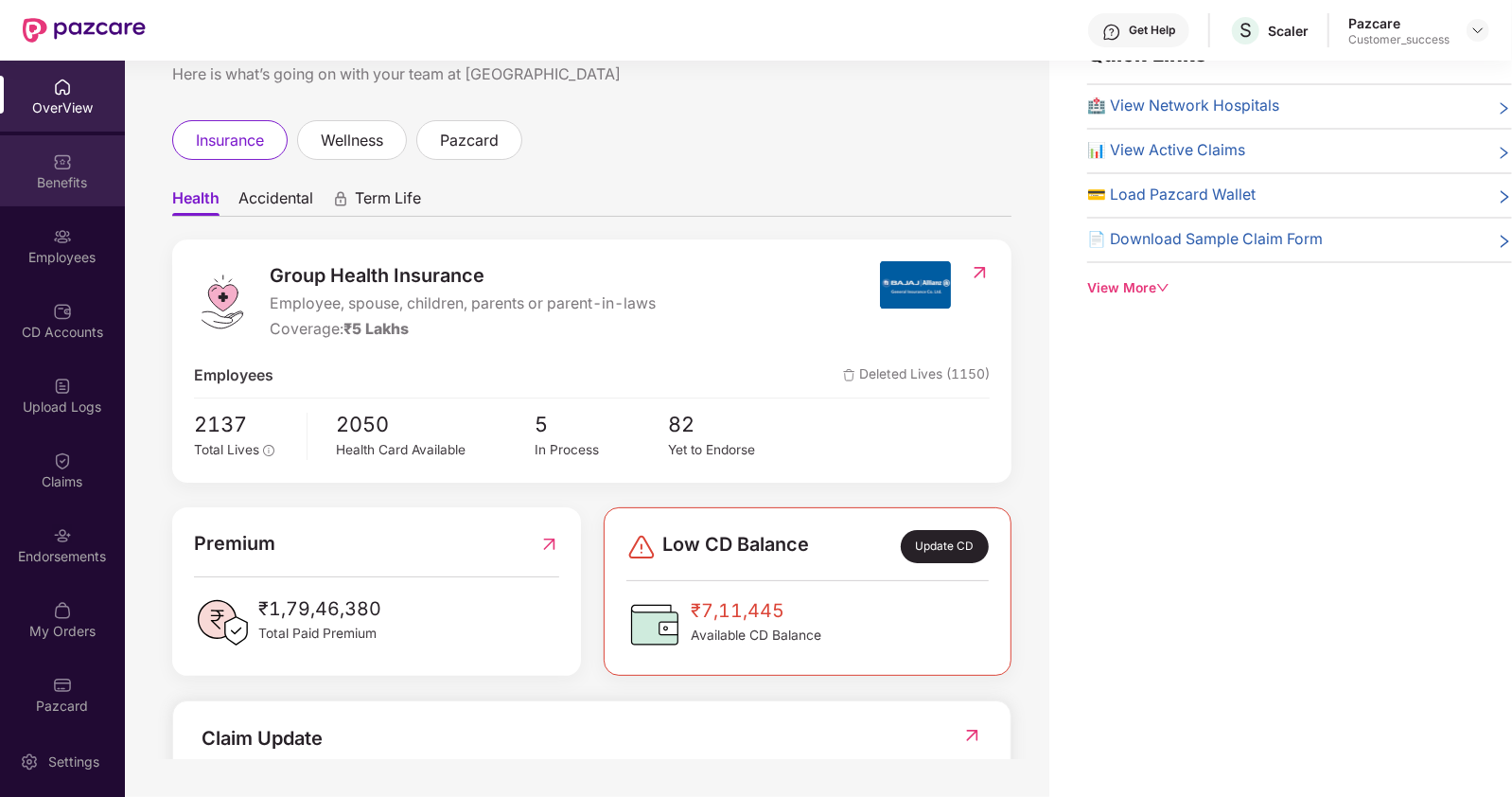
click at [74, 178] on div "Benefits" at bounding box center [62, 183] width 125 height 19
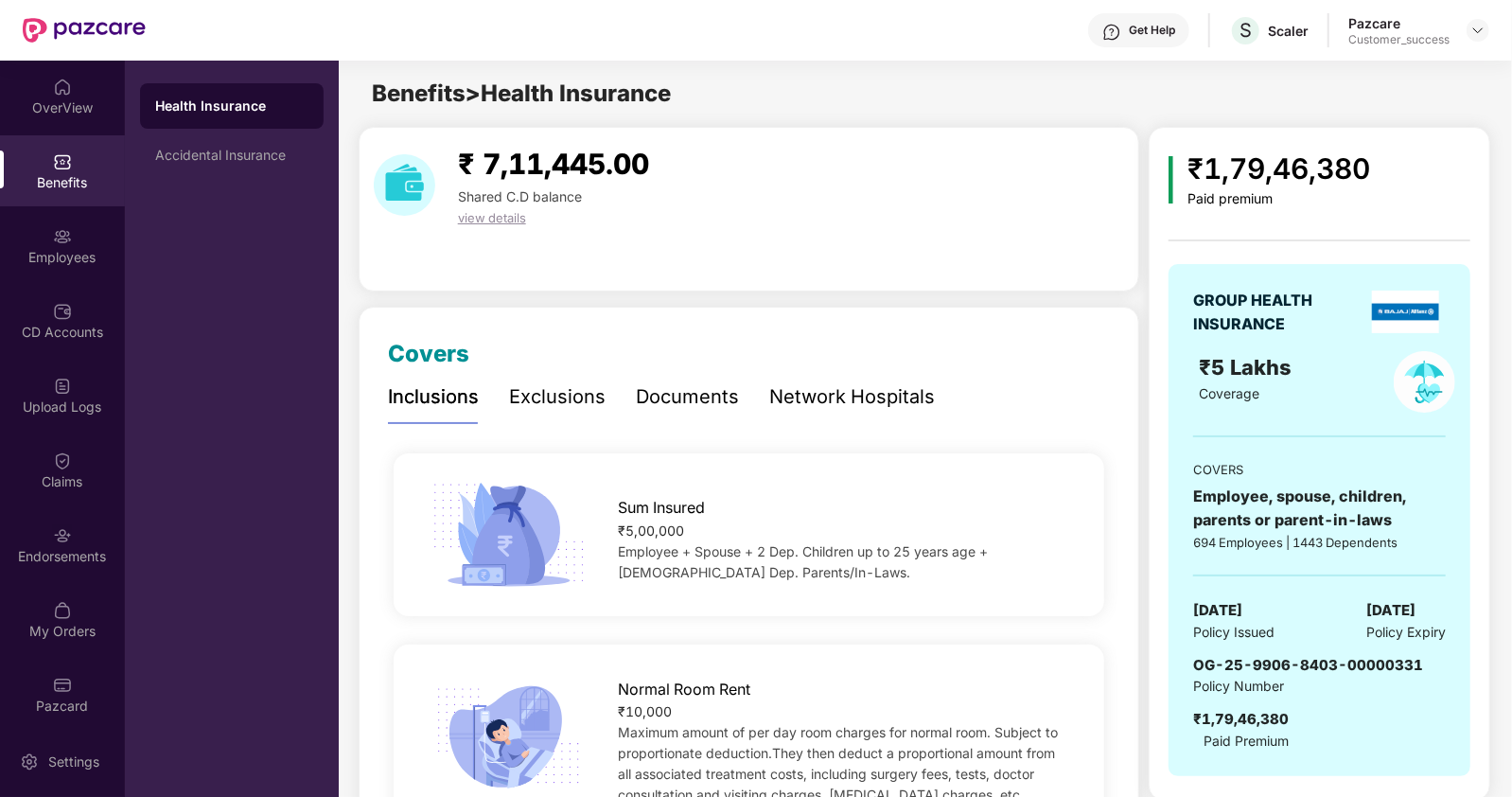
click at [722, 394] on div "Documents" at bounding box center [687, 397] width 104 height 30
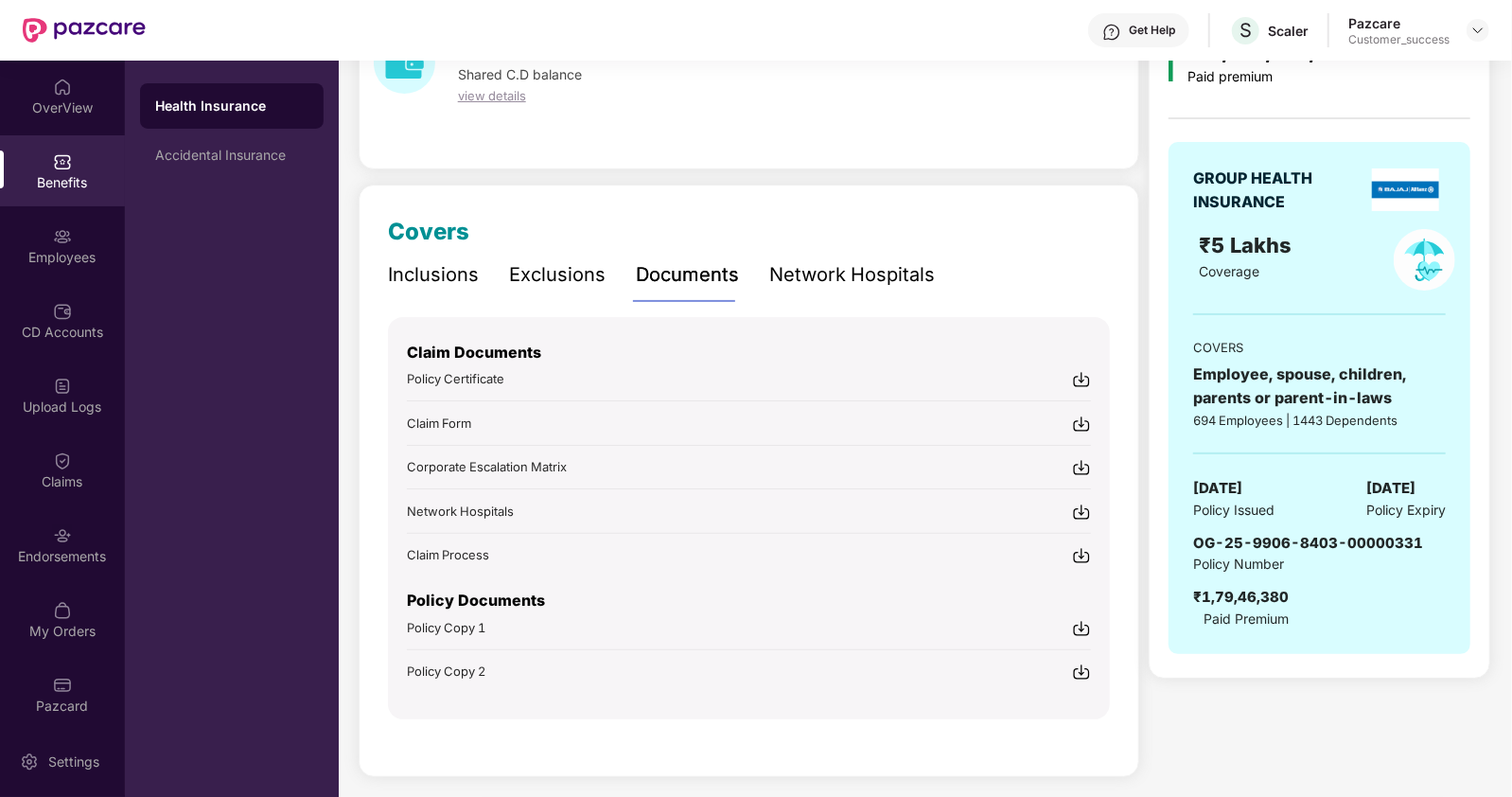
scroll to position [126, 0]
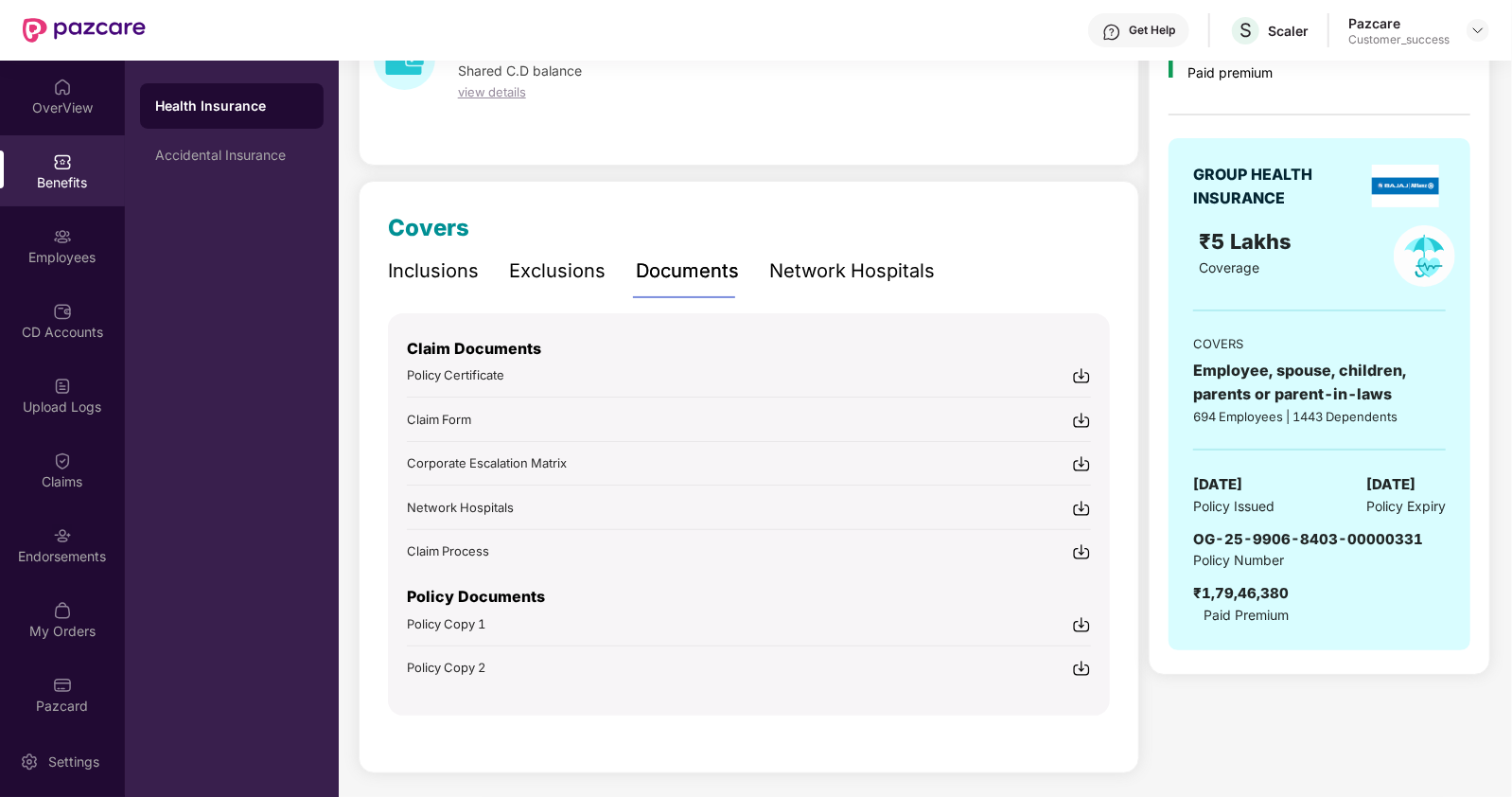
click at [456, 618] on span "Policy Copy 1" at bounding box center [446, 624] width 79 height 15
